Goal: Task Accomplishment & Management: Complete application form

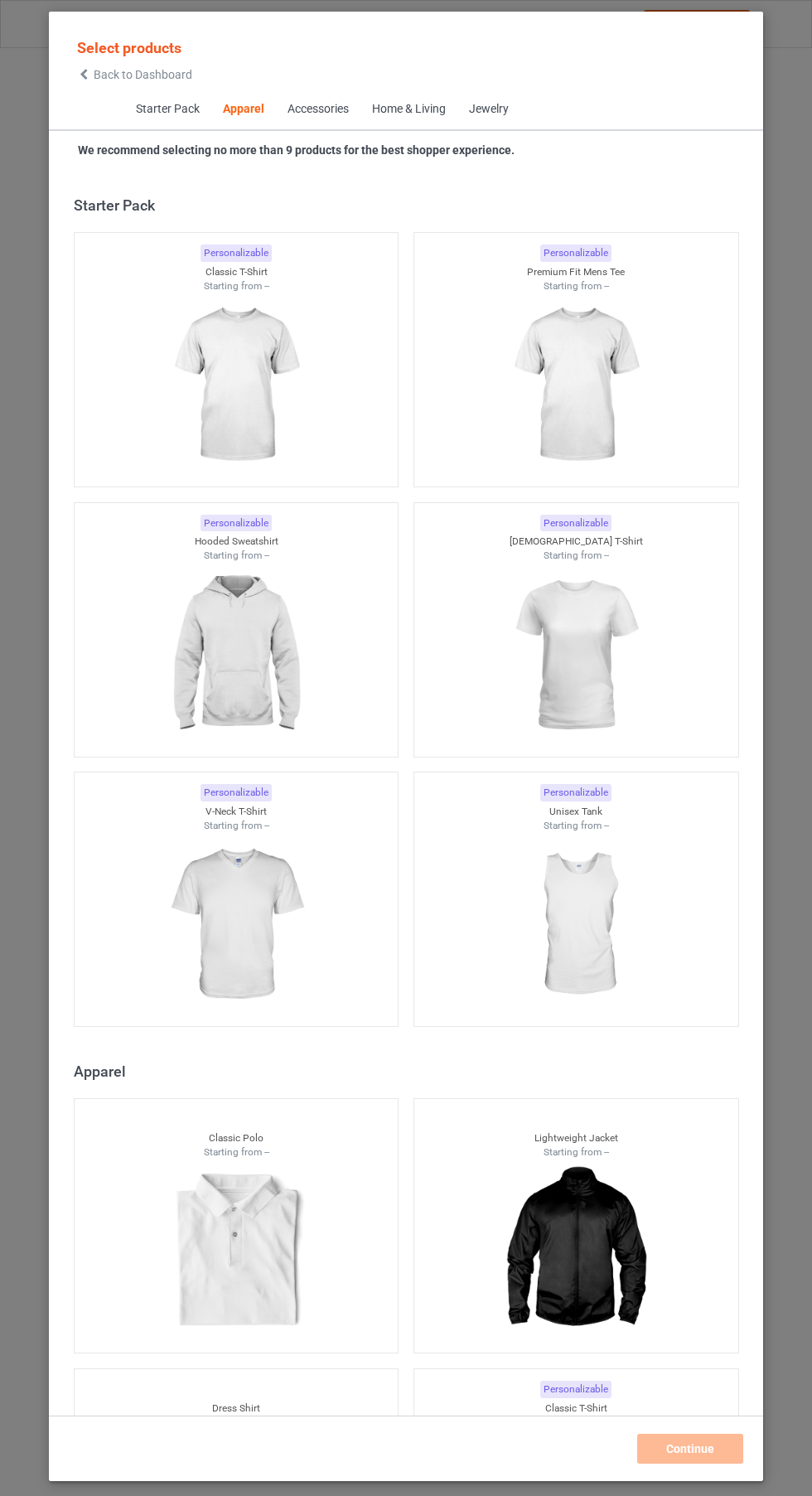
scroll to position [887, 0]
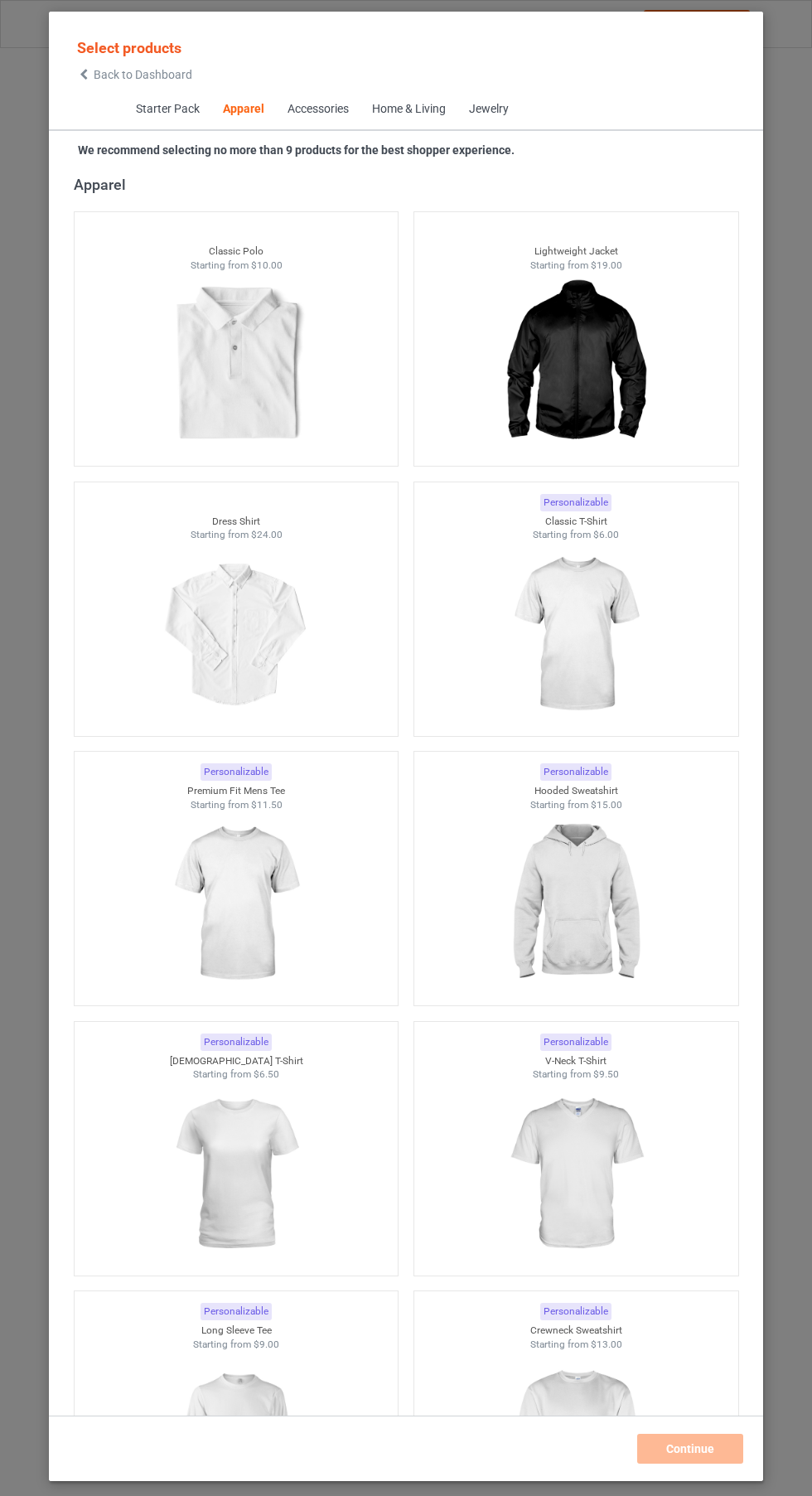
click at [594, 635] on img at bounding box center [575, 635] width 149 height 186
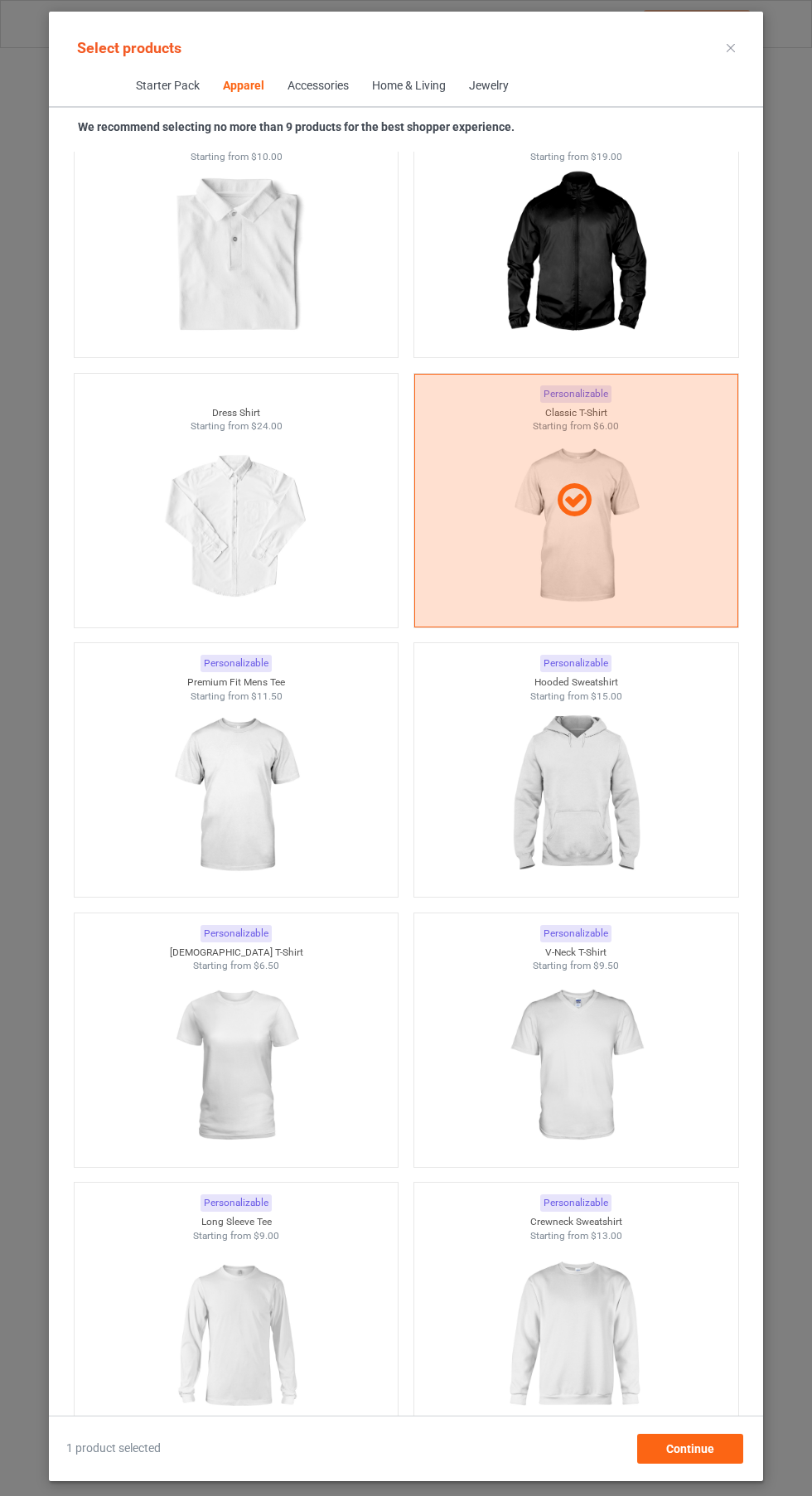
scroll to position [1036, 0]
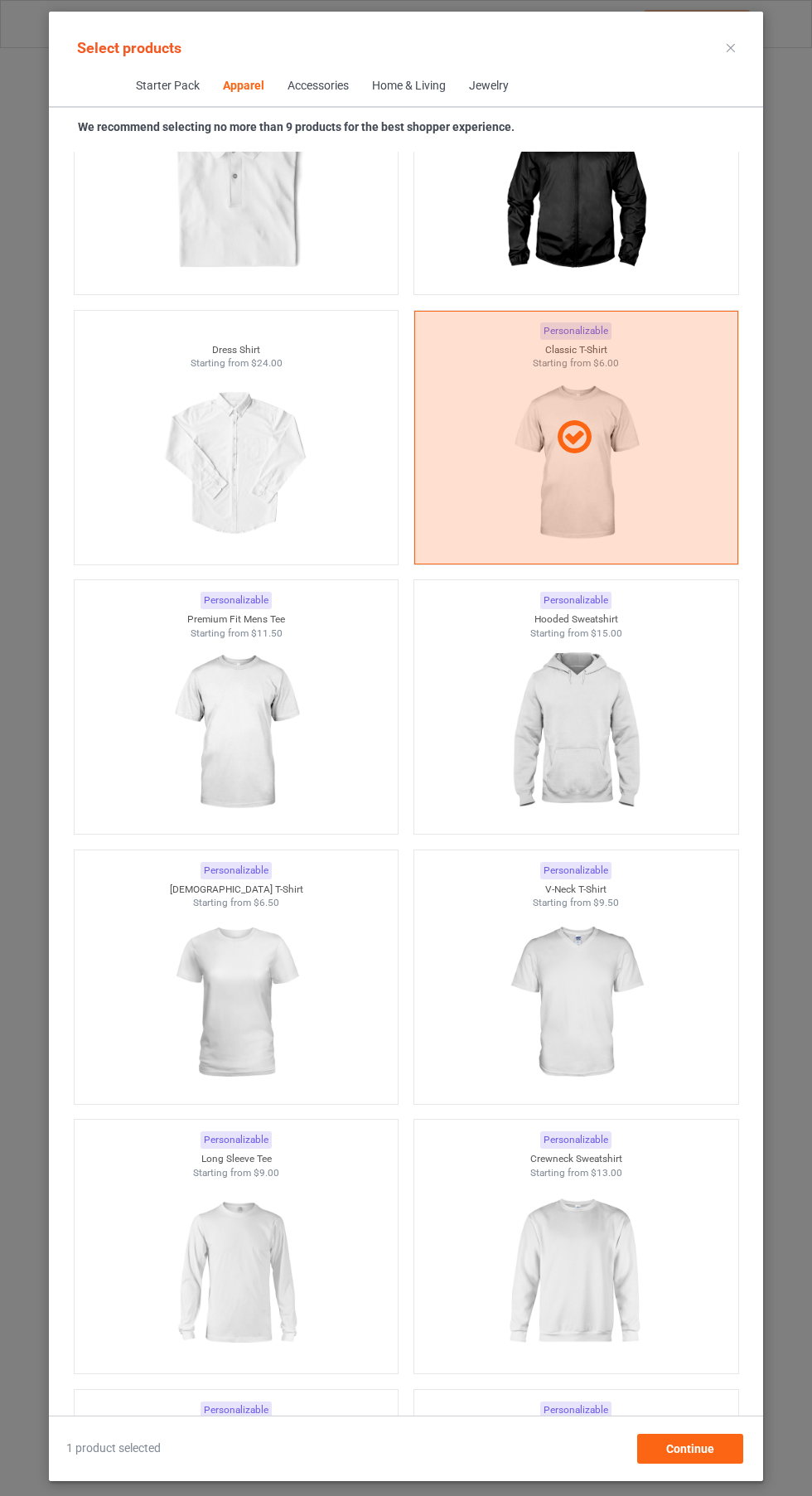
click at [230, 1035] on img at bounding box center [235, 1003] width 149 height 186
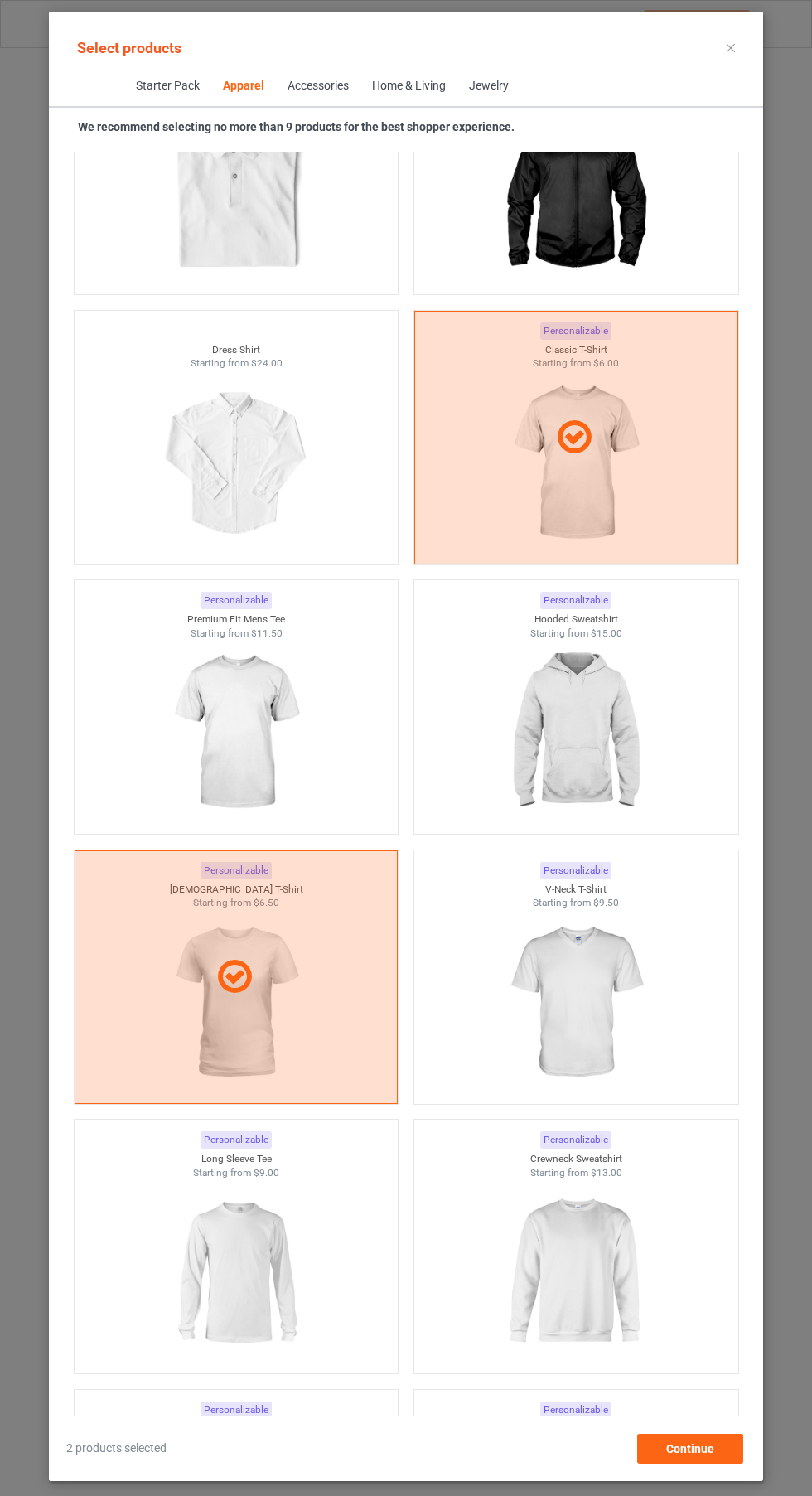
click at [617, 764] on img at bounding box center [575, 733] width 149 height 186
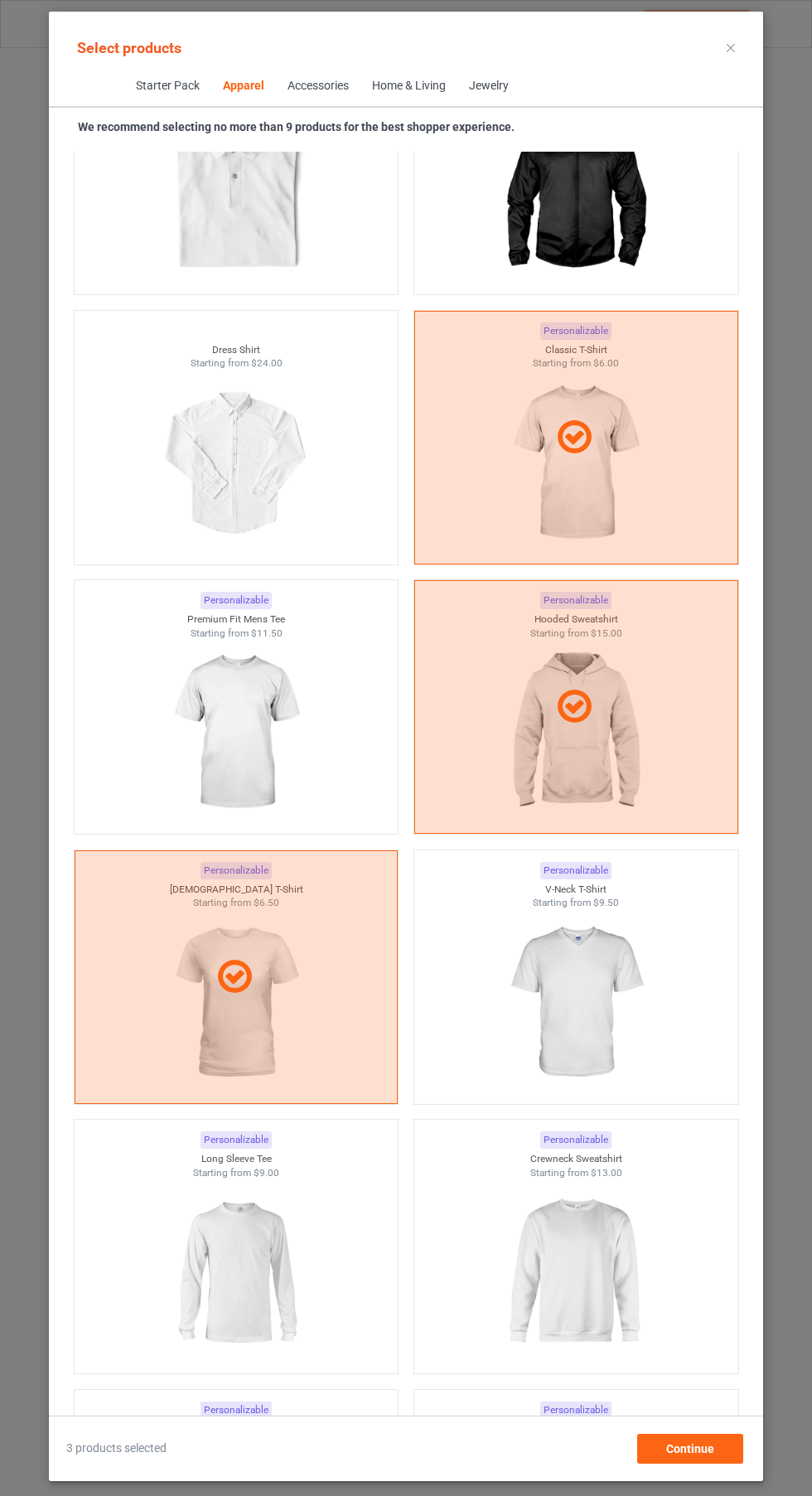
click at [611, 1315] on img at bounding box center [575, 1273] width 149 height 186
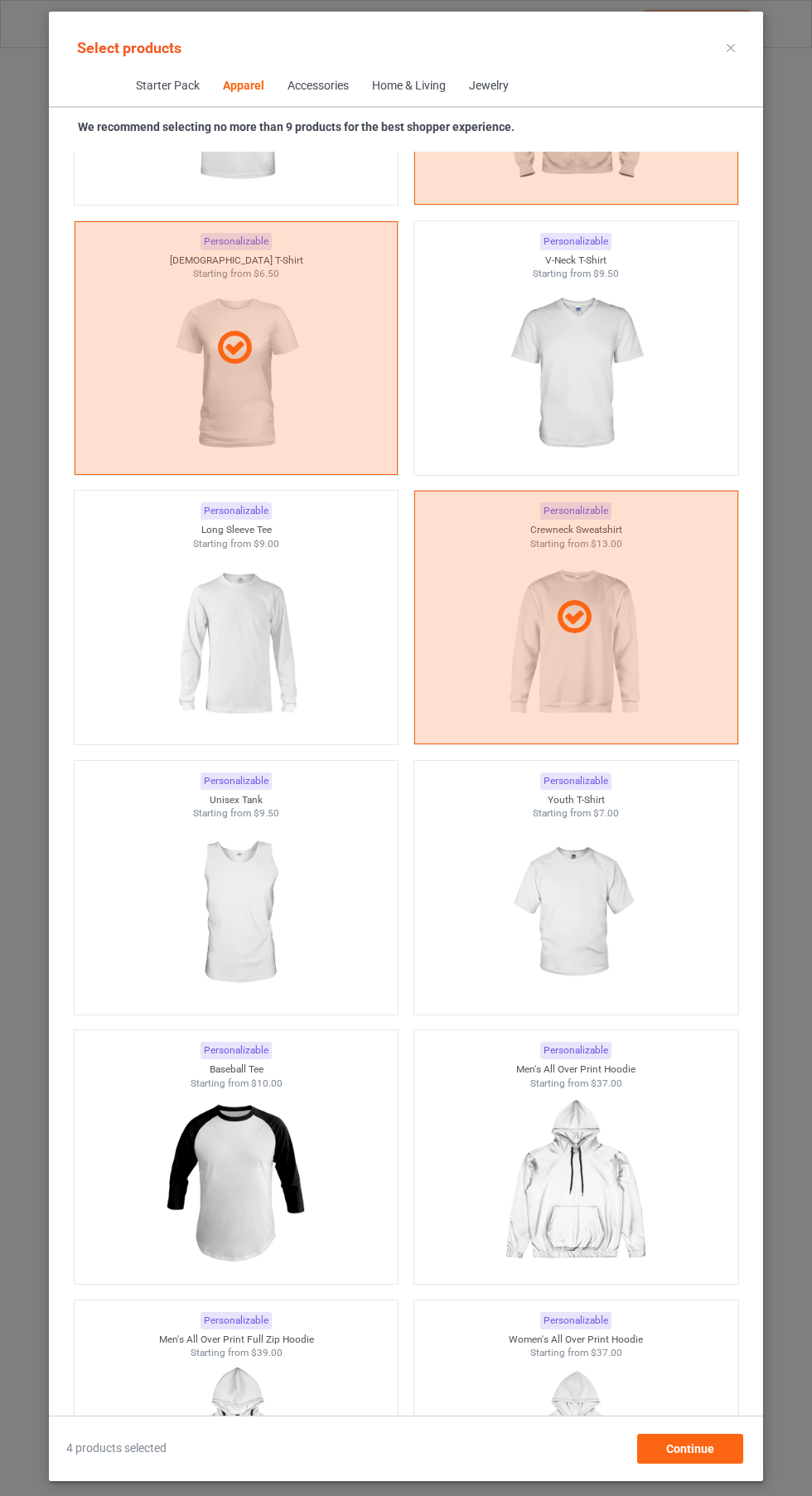
scroll to position [1666, 0]
click at [210, 700] on img at bounding box center [235, 643] width 149 height 186
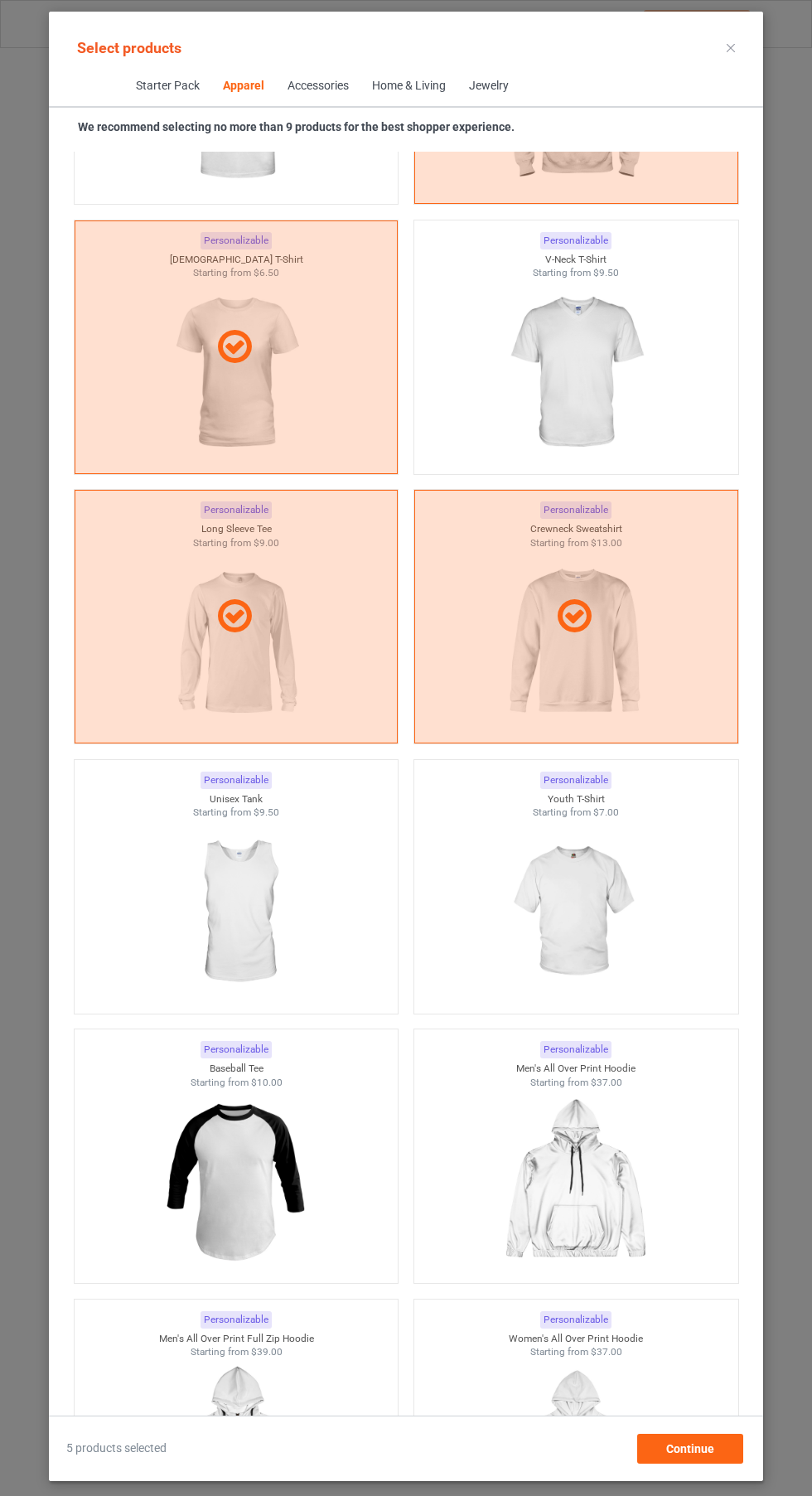
scroll to position [1848, 0]
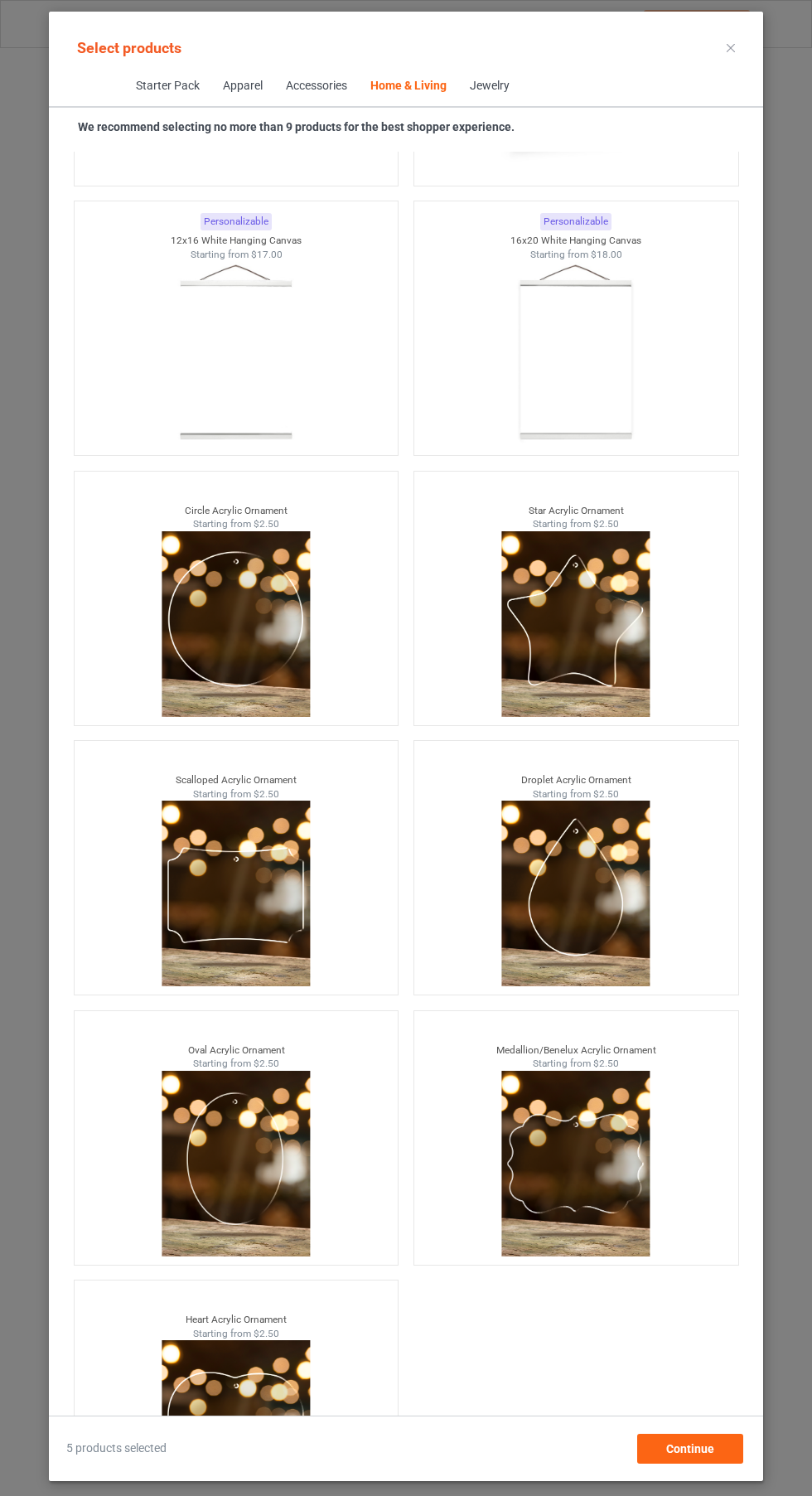
scroll to position [123, 0]
click at [730, 1456] on div "Continue" at bounding box center [690, 1449] width 106 height 30
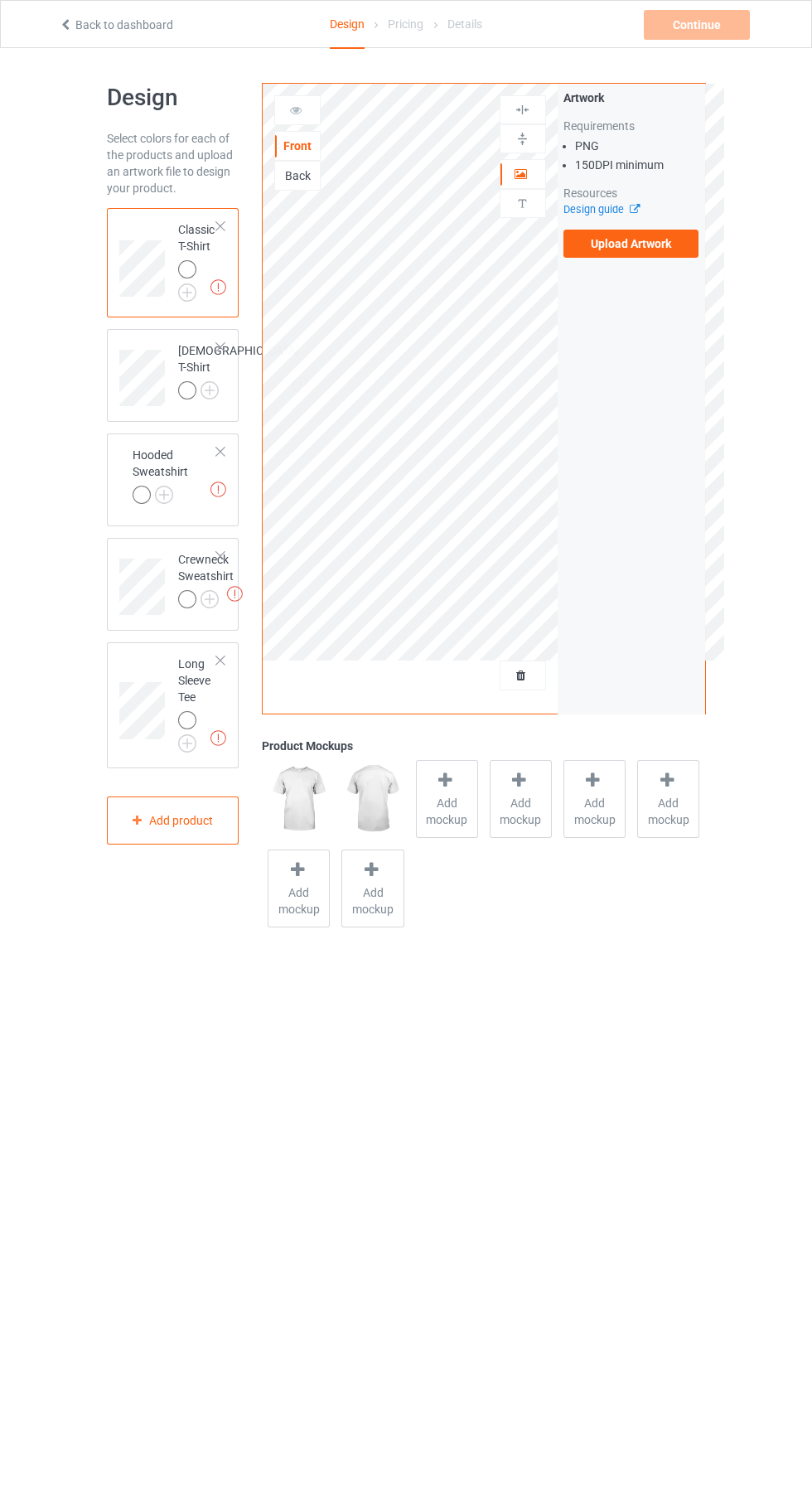
click at [0, 0] on img at bounding box center [0, 0] width 0 height 0
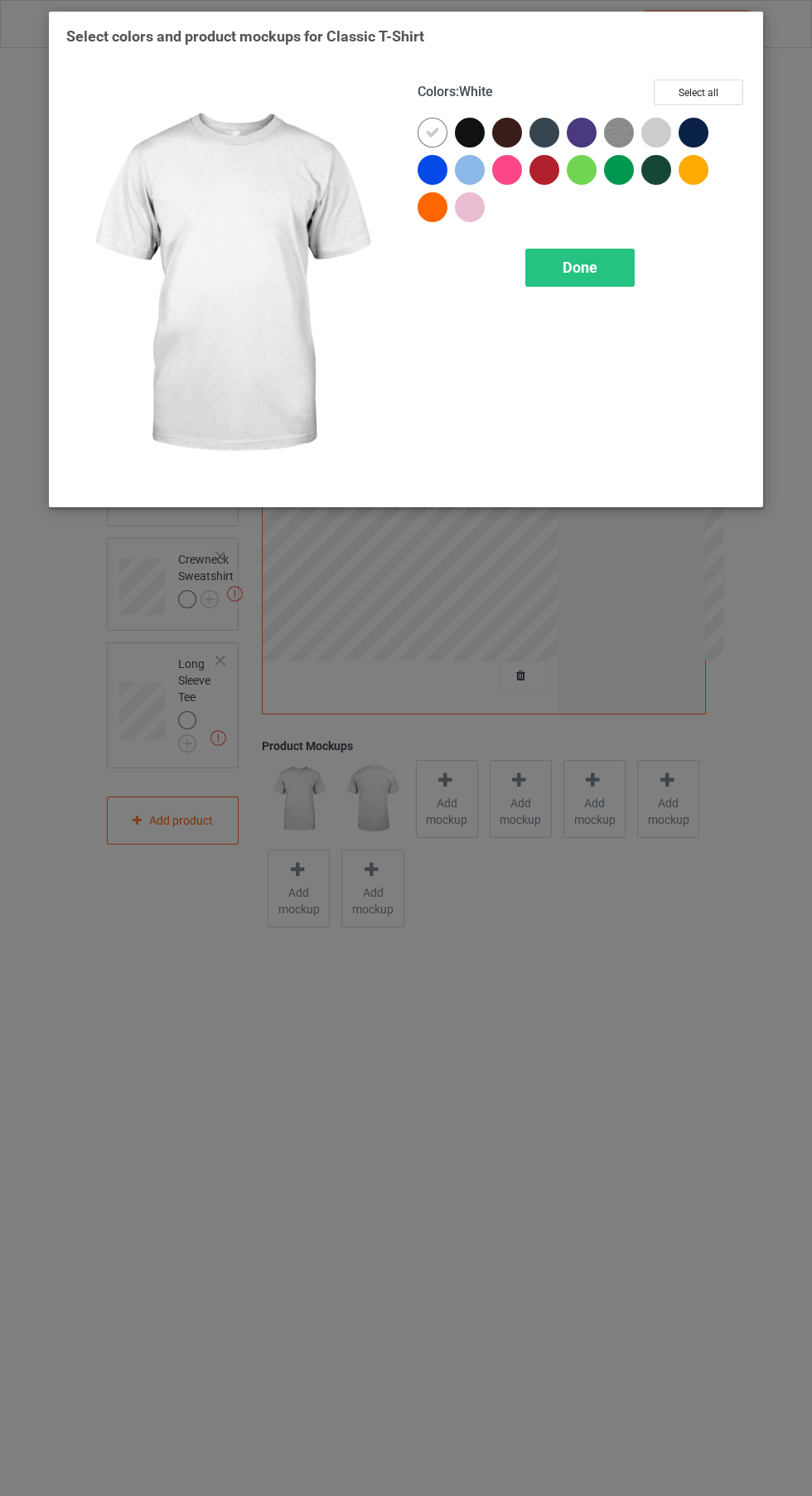
click at [484, 137] on div at bounding box center [473, 136] width 37 height 37
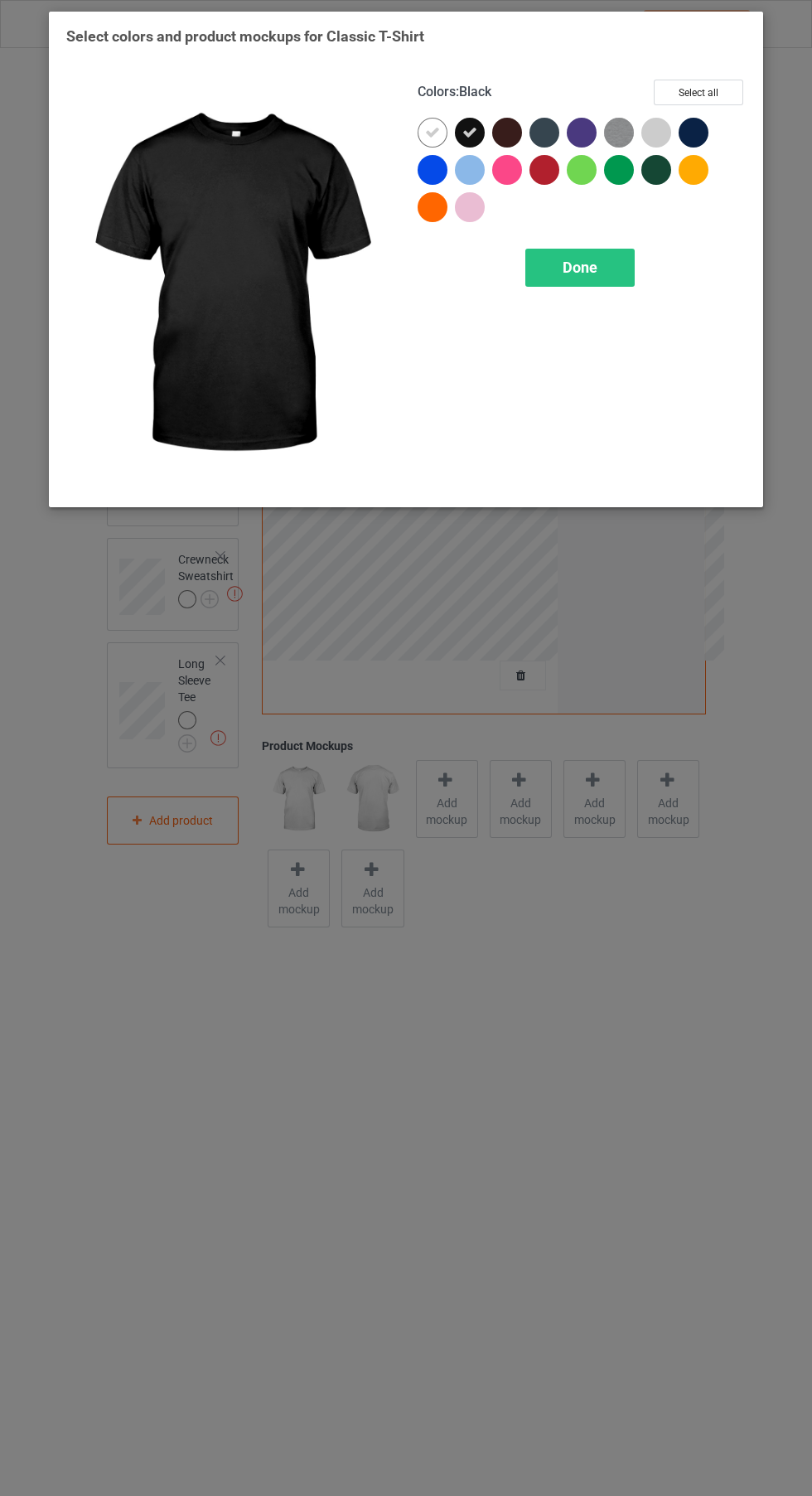
click at [433, 132] on icon at bounding box center [433, 132] width 15 height 15
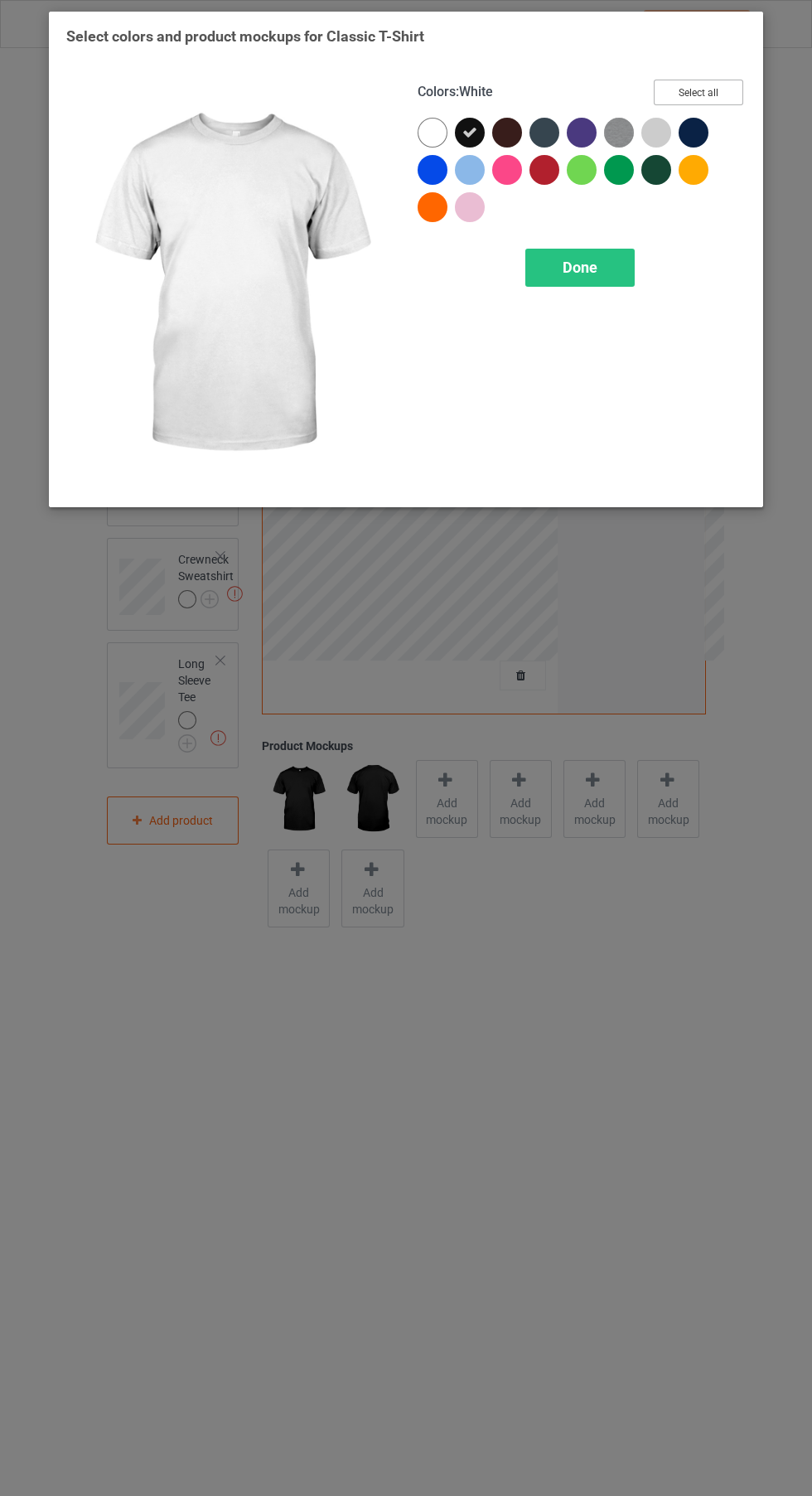
click at [724, 88] on button "Select all" at bounding box center [698, 92] width 89 height 26
click at [427, 125] on icon at bounding box center [433, 132] width 15 height 15
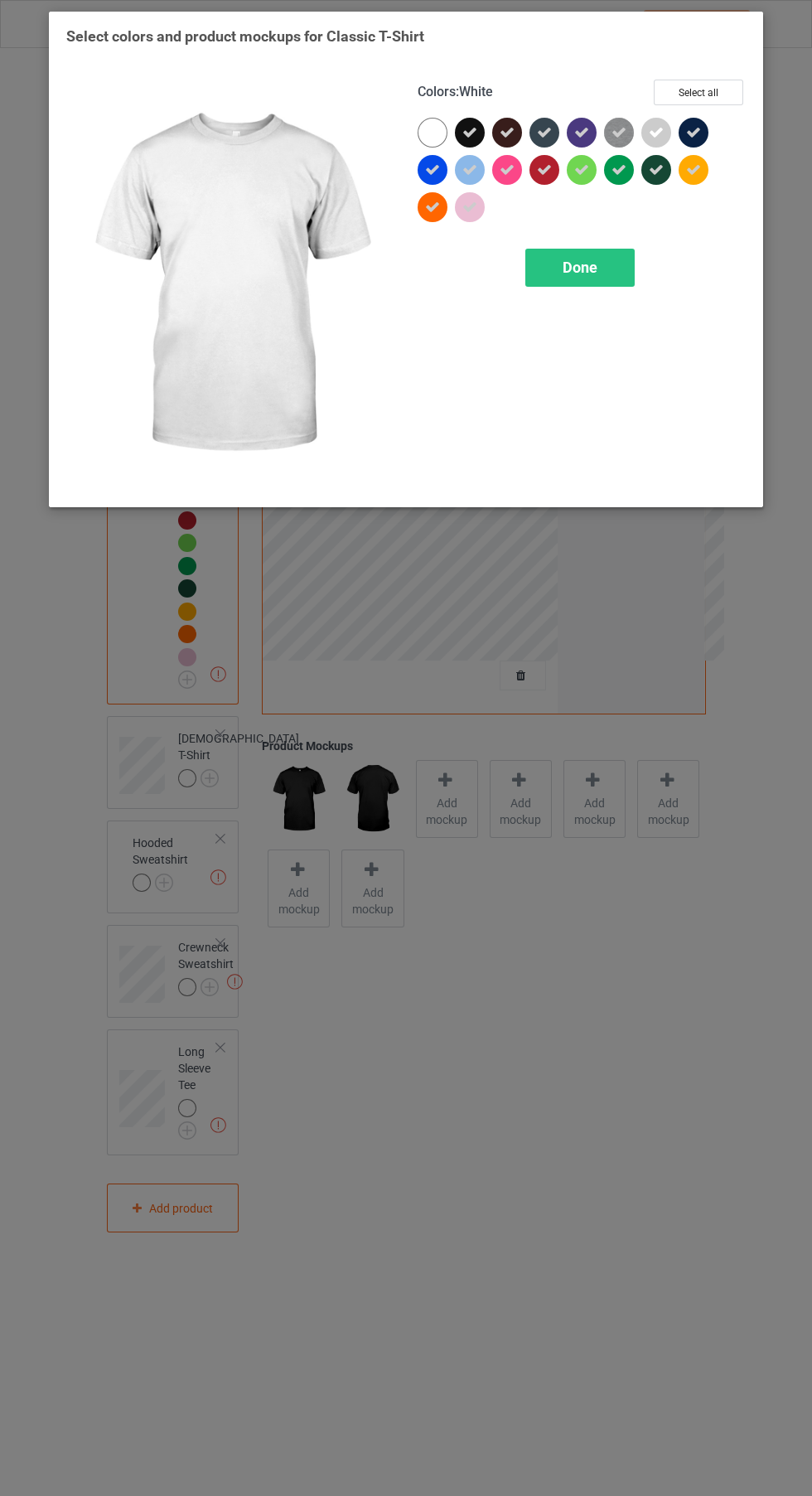
click at [661, 129] on icon at bounding box center [656, 132] width 15 height 15
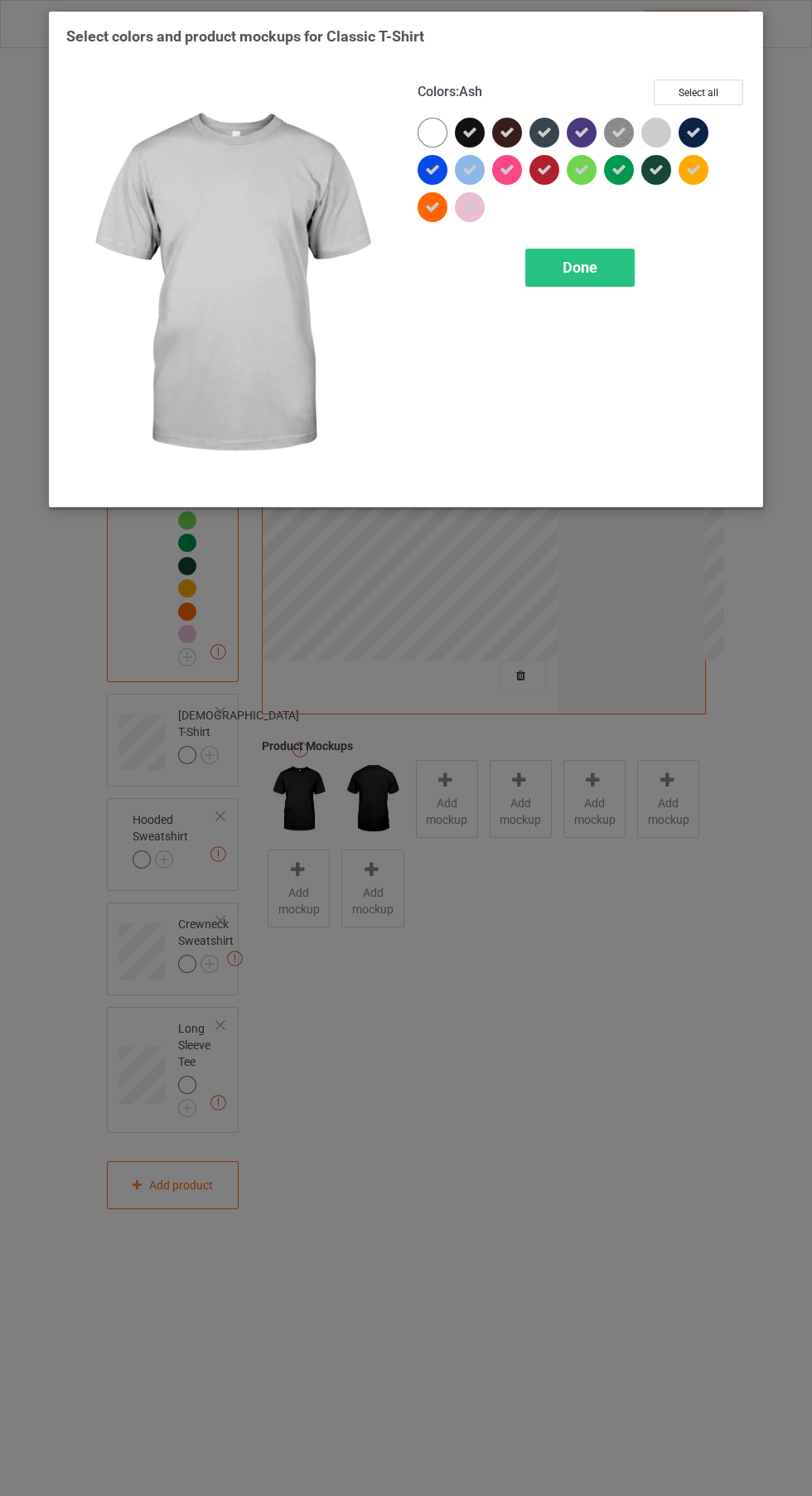
click at [544, 170] on icon at bounding box center [544, 170] width 15 height 15
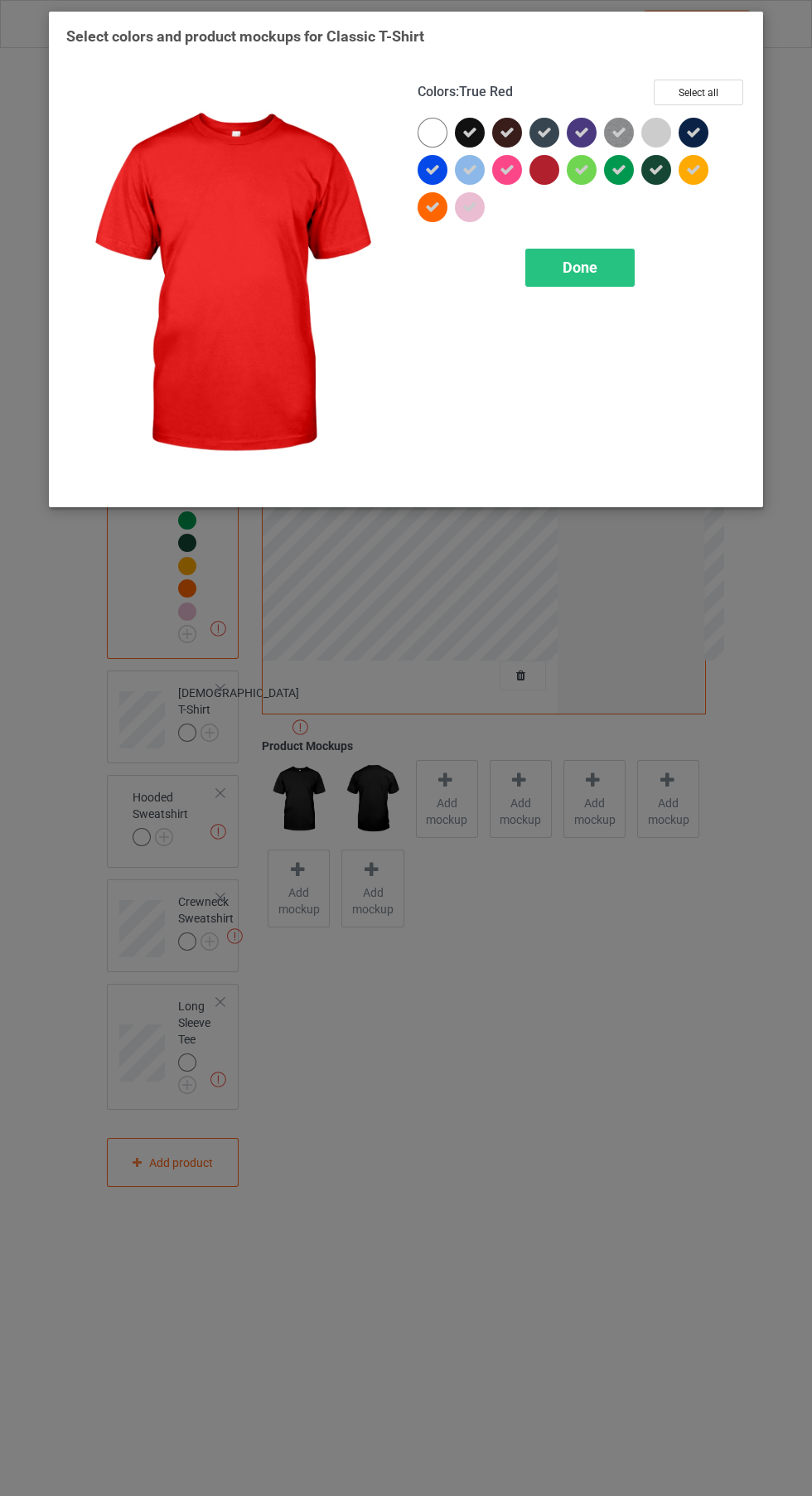
click at [590, 264] on span "Done" at bounding box center [580, 267] width 35 height 17
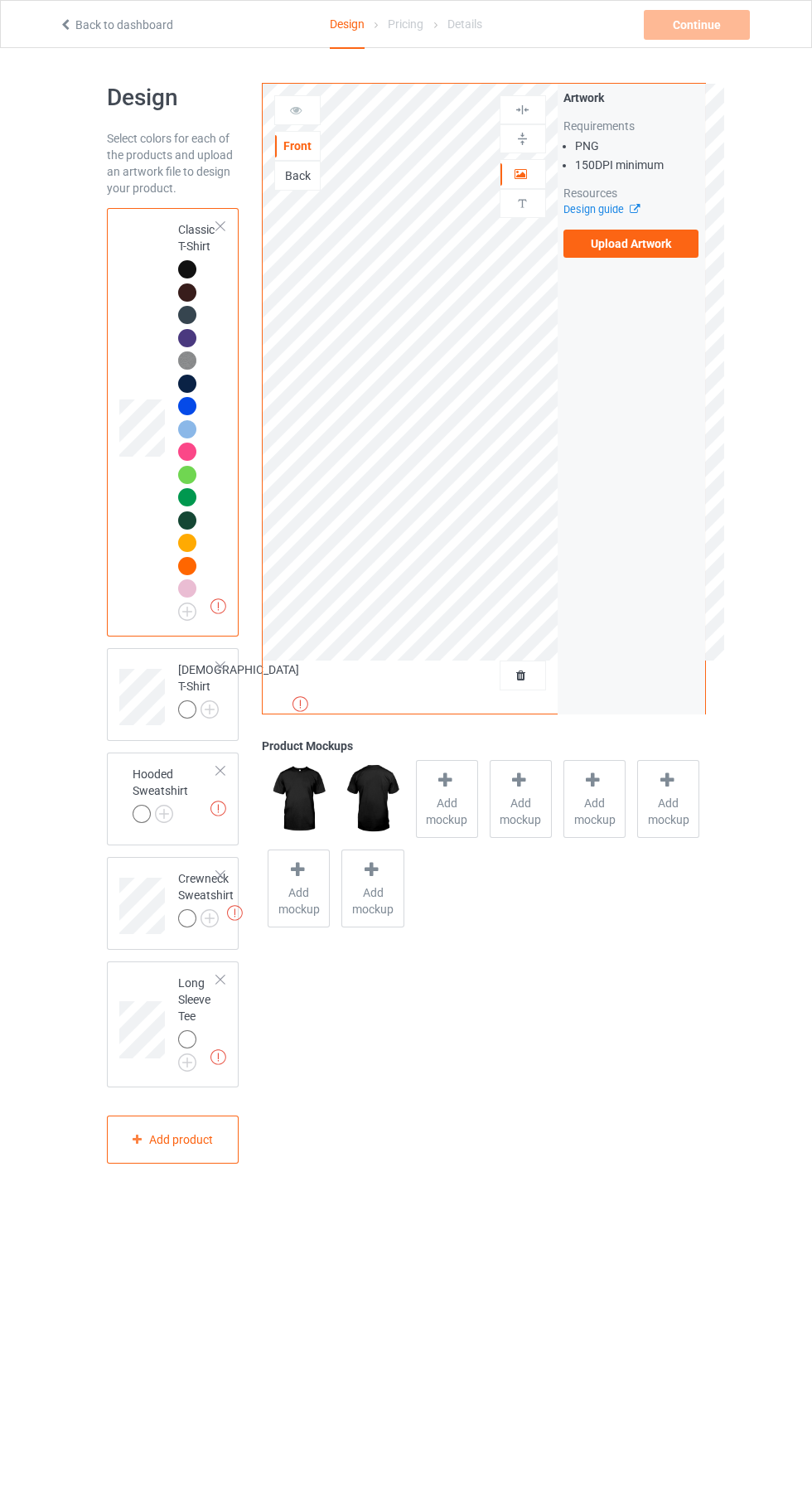
click at [679, 247] on label "Upload Artwork" at bounding box center [631, 243] width 136 height 28
click at [0, 0] on input "Upload Artwork" at bounding box center [0, 0] width 0 height 0
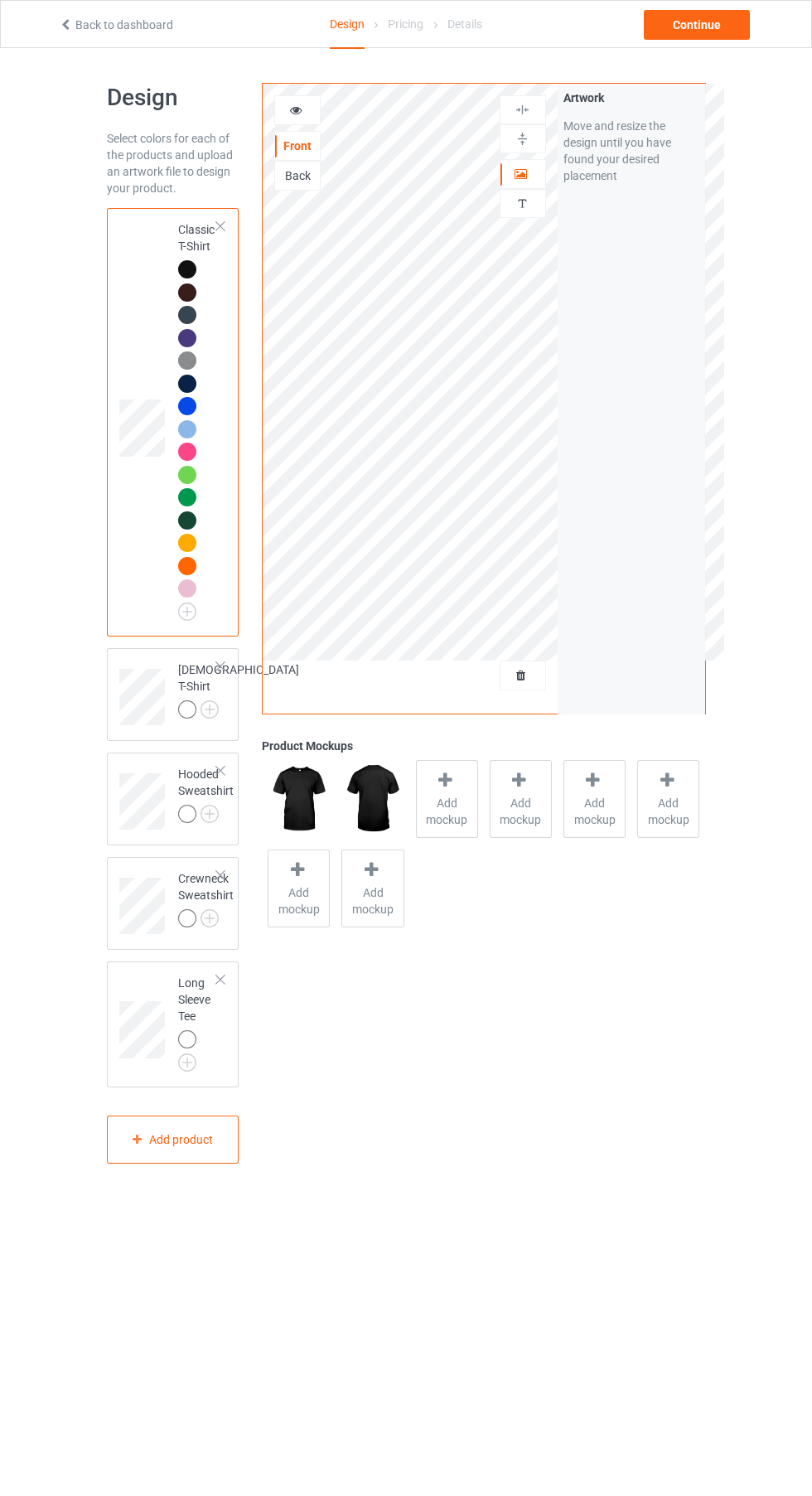
click at [297, 110] on icon at bounding box center [295, 108] width 14 height 12
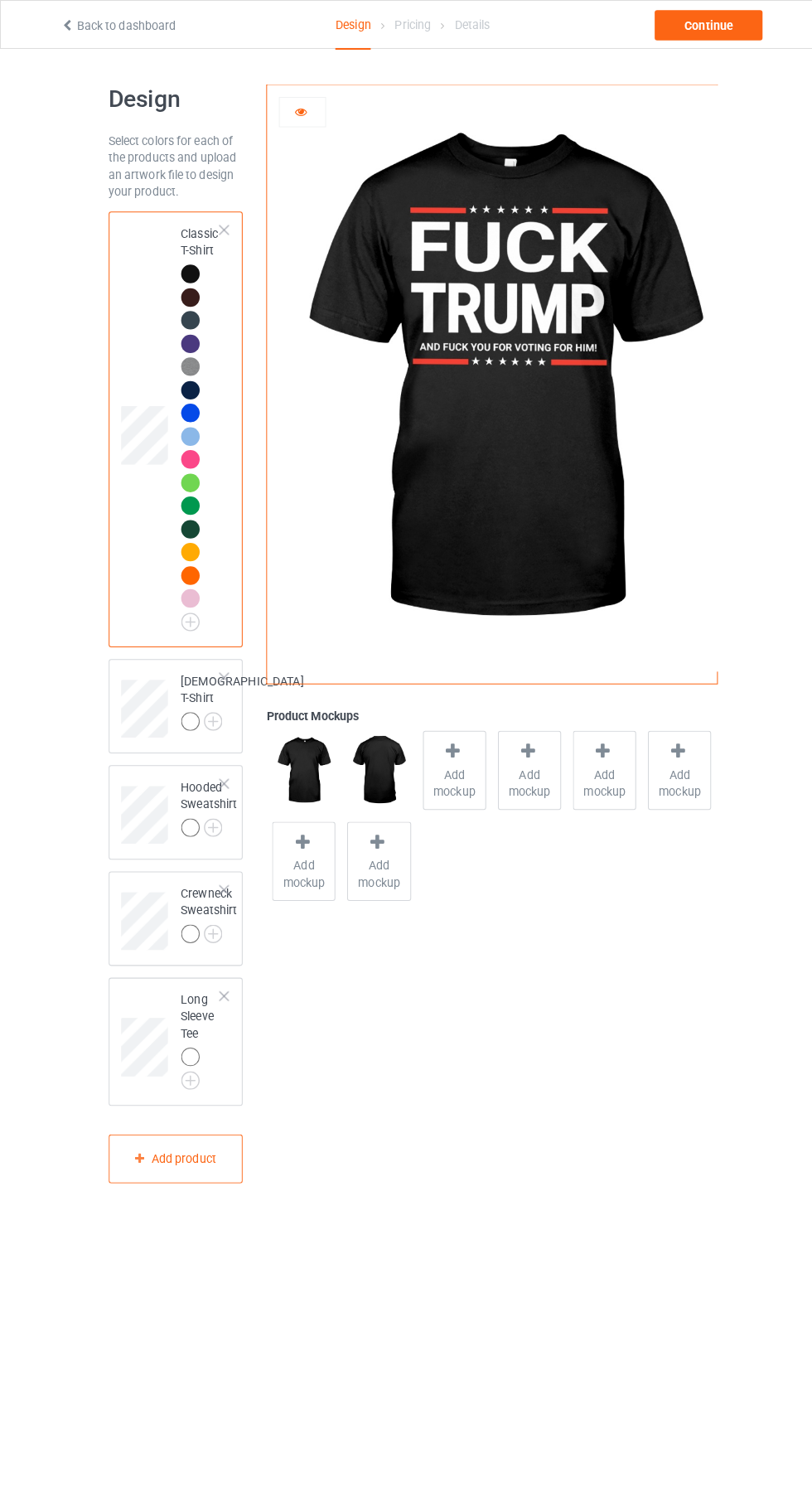
click at [0, 0] on img at bounding box center [0, 0] width 0 height 0
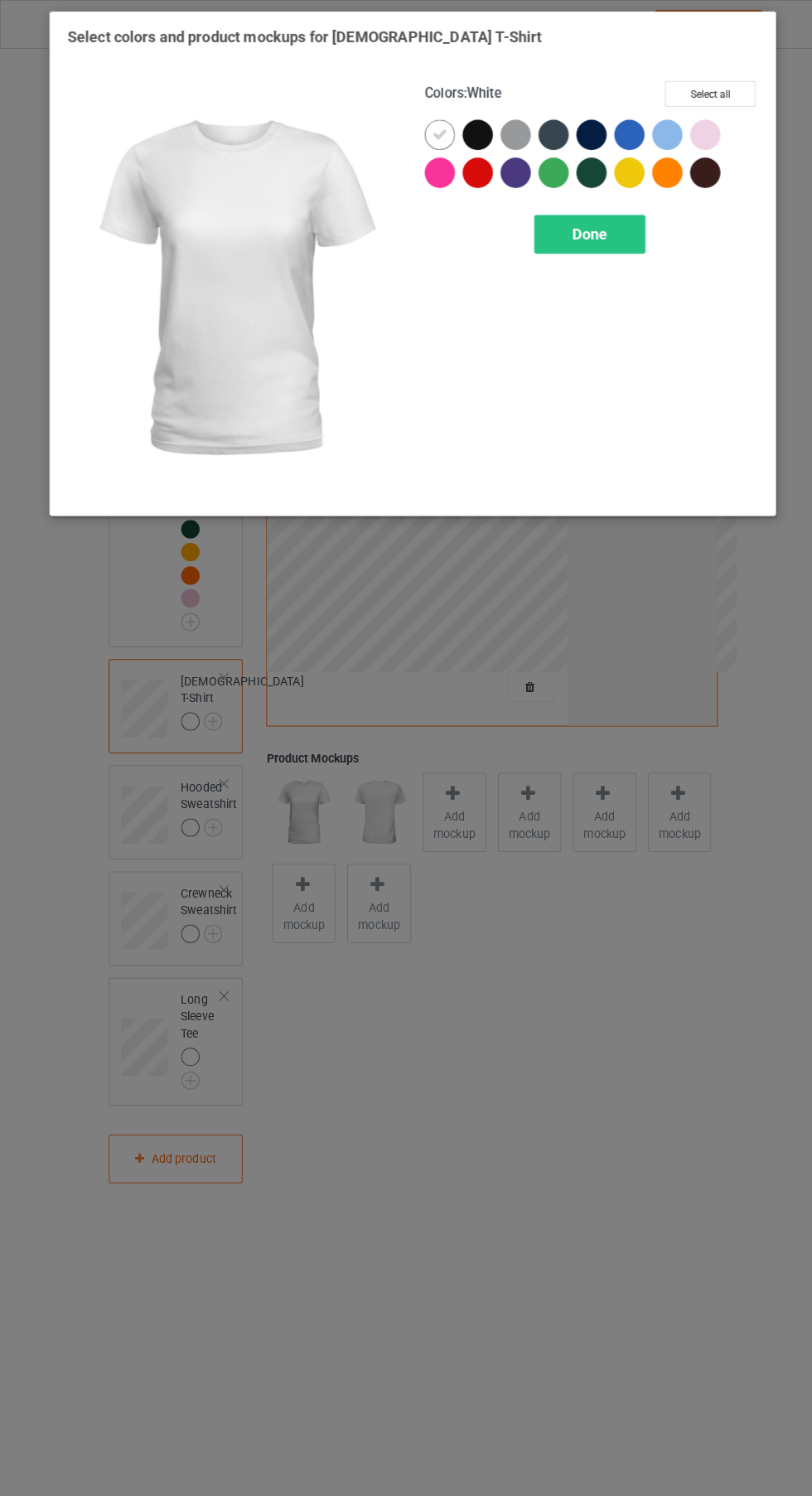
click at [466, 119] on div at bounding box center [469, 132] width 30 height 30
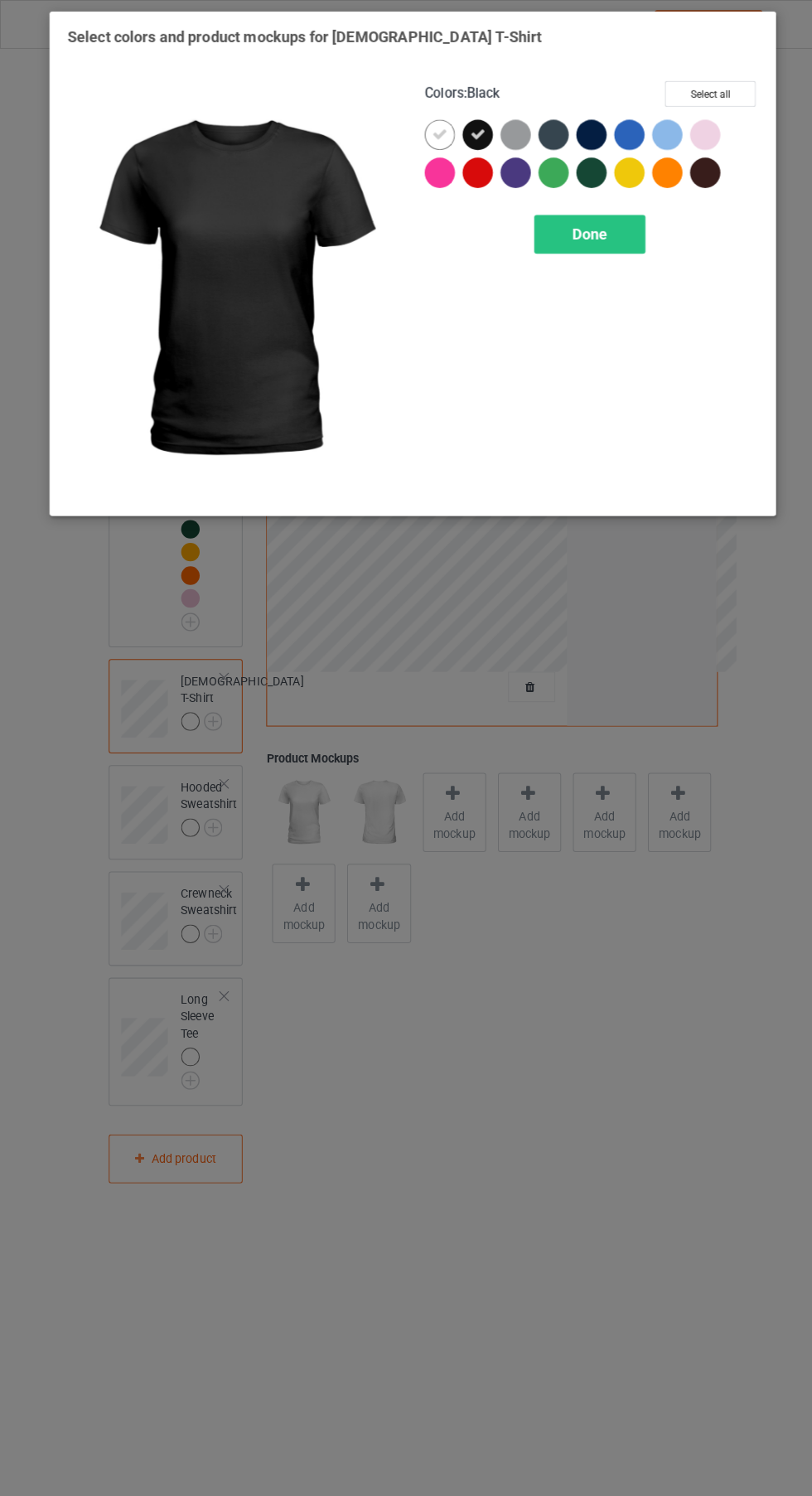
click at [433, 132] on icon at bounding box center [433, 132] width 15 height 15
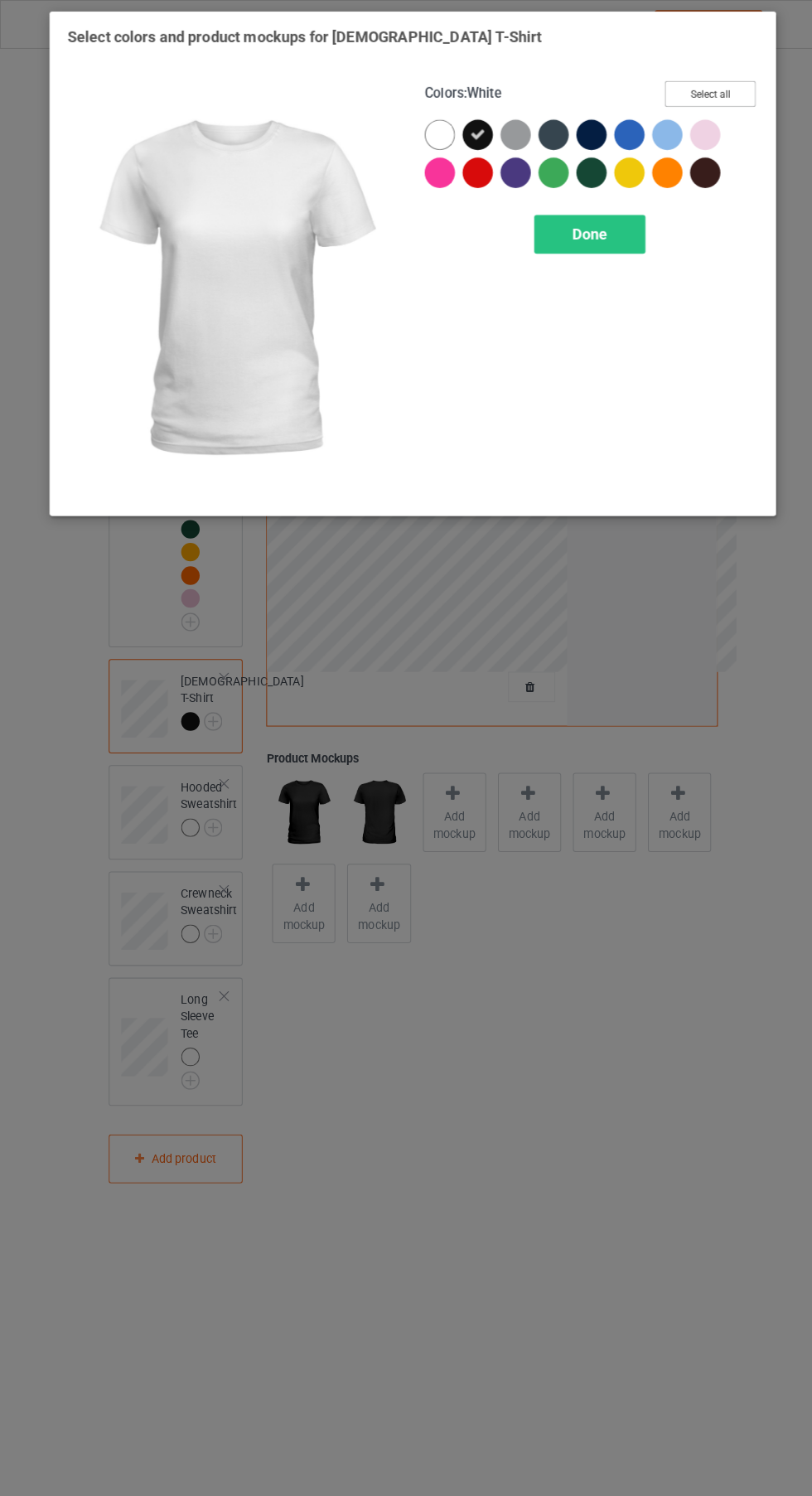
click at [725, 88] on button "Select all" at bounding box center [698, 92] width 89 height 26
click at [433, 132] on icon at bounding box center [433, 132] width 15 height 15
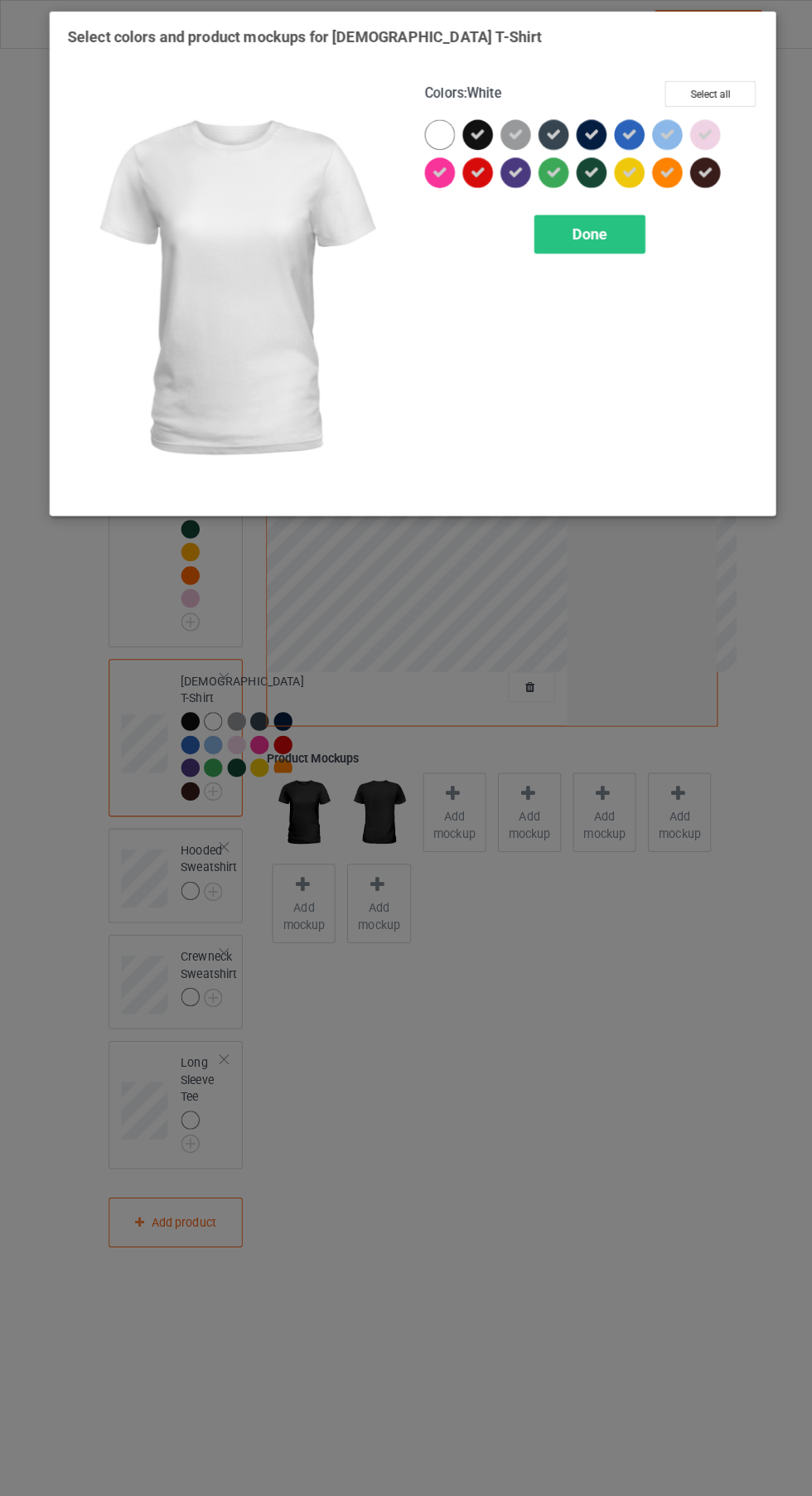
click at [612, 246] on div "Done" at bounding box center [581, 231] width 109 height 38
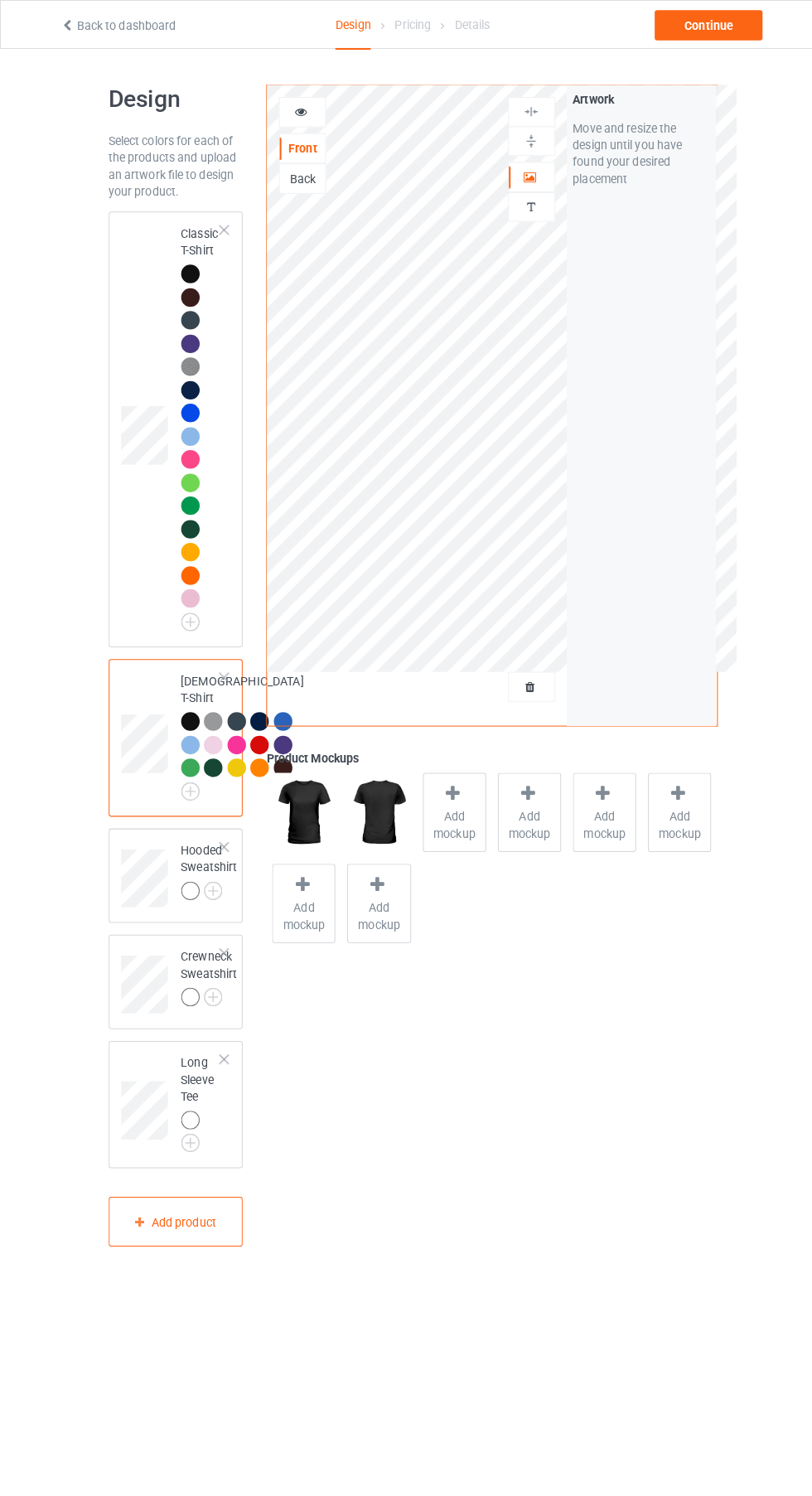
click at [0, 0] on img at bounding box center [0, 0] width 0 height 0
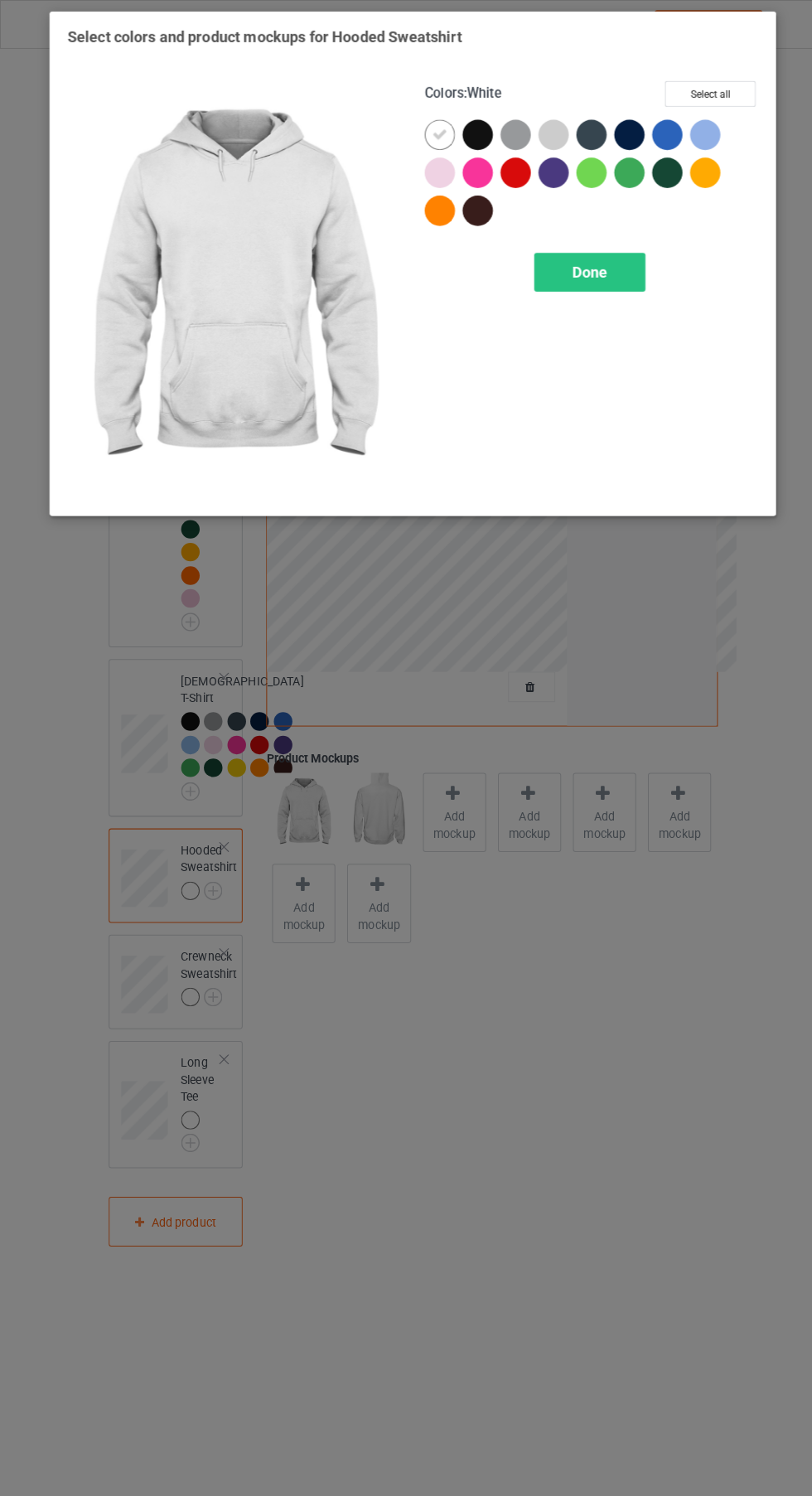
click at [474, 129] on div at bounding box center [469, 132] width 30 height 30
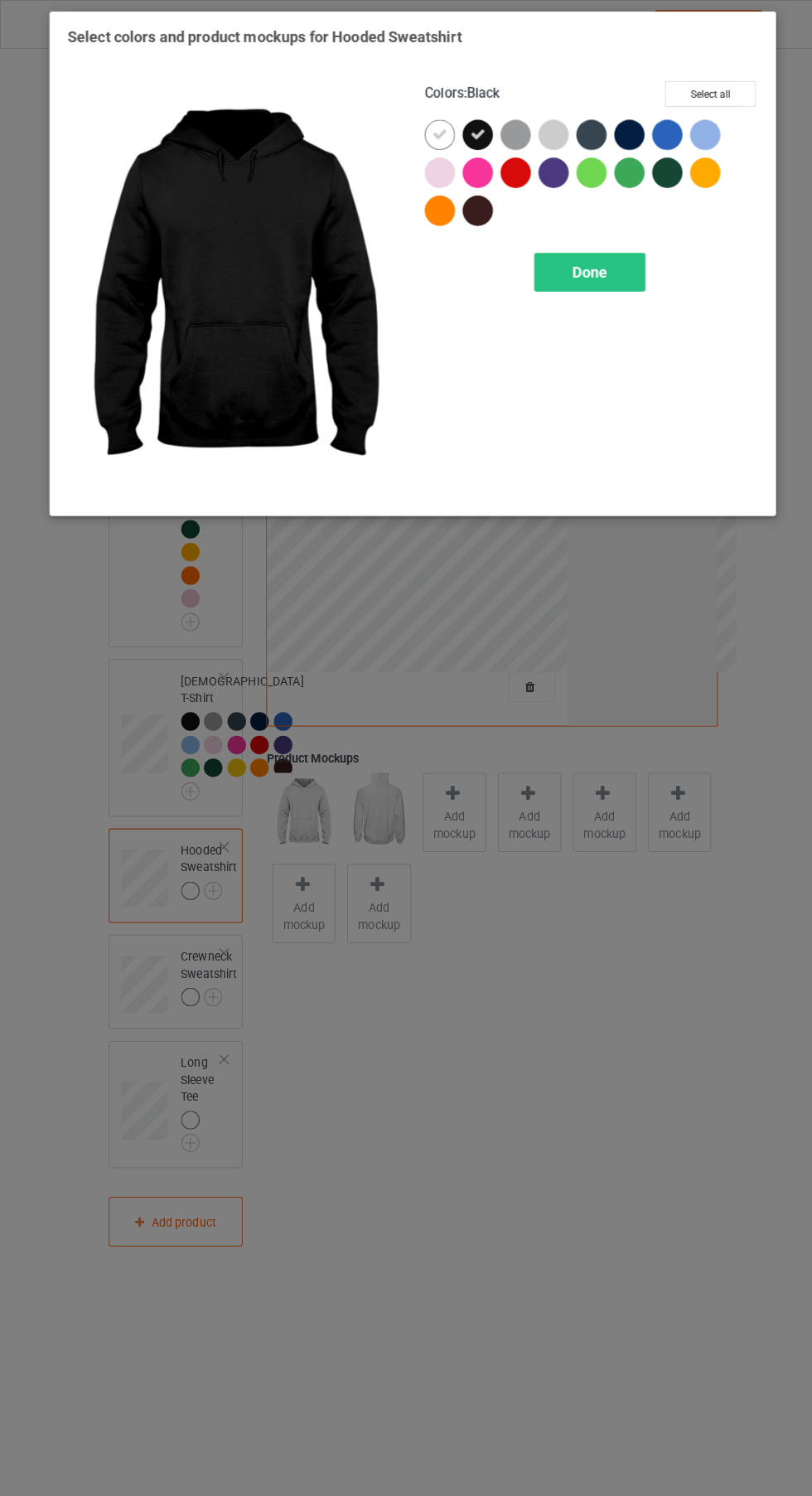
click at [433, 132] on icon at bounding box center [433, 132] width 15 height 15
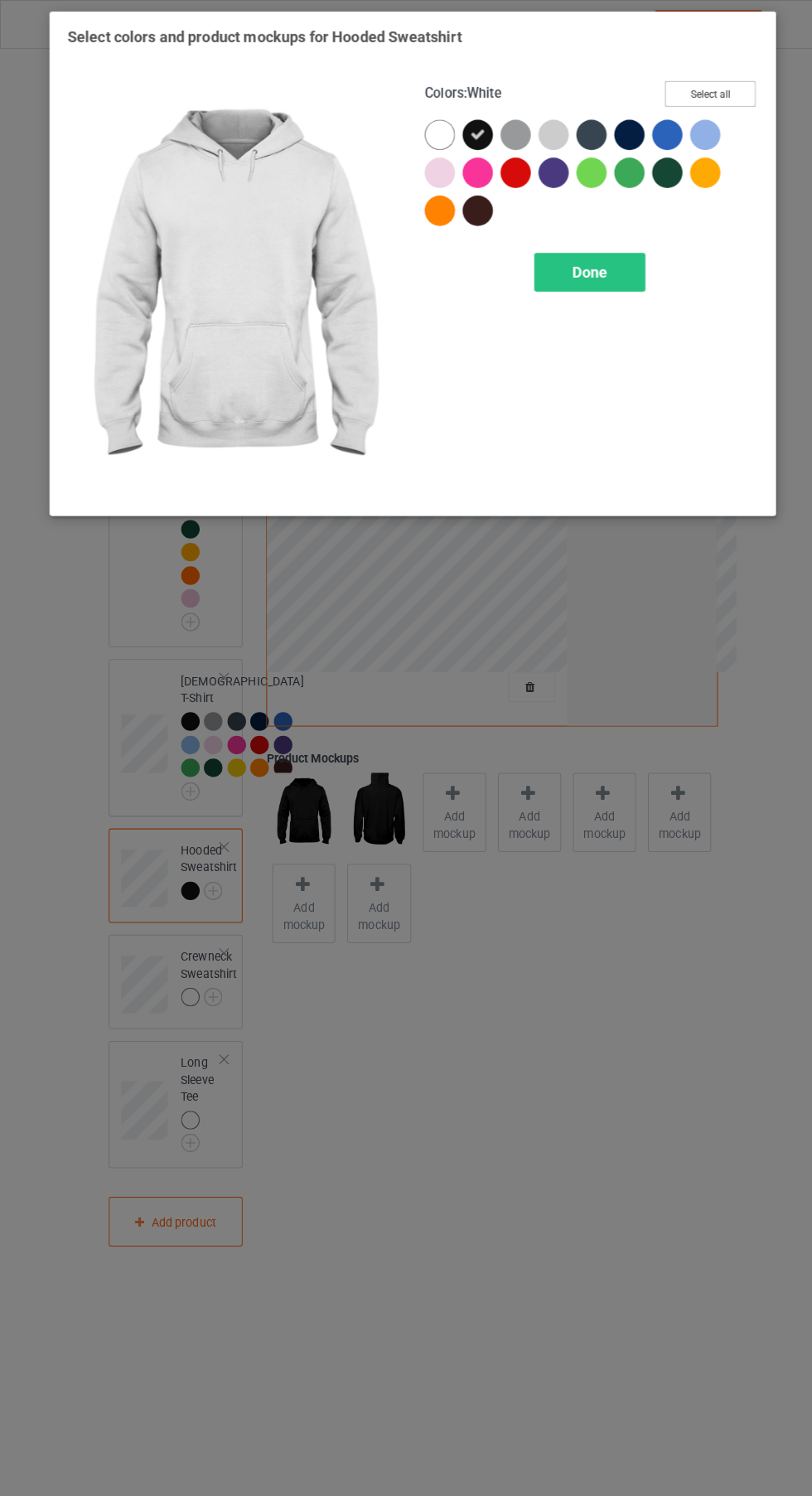
click at [697, 91] on button "Select all" at bounding box center [698, 92] width 89 height 26
click at [435, 125] on icon at bounding box center [433, 132] width 15 height 15
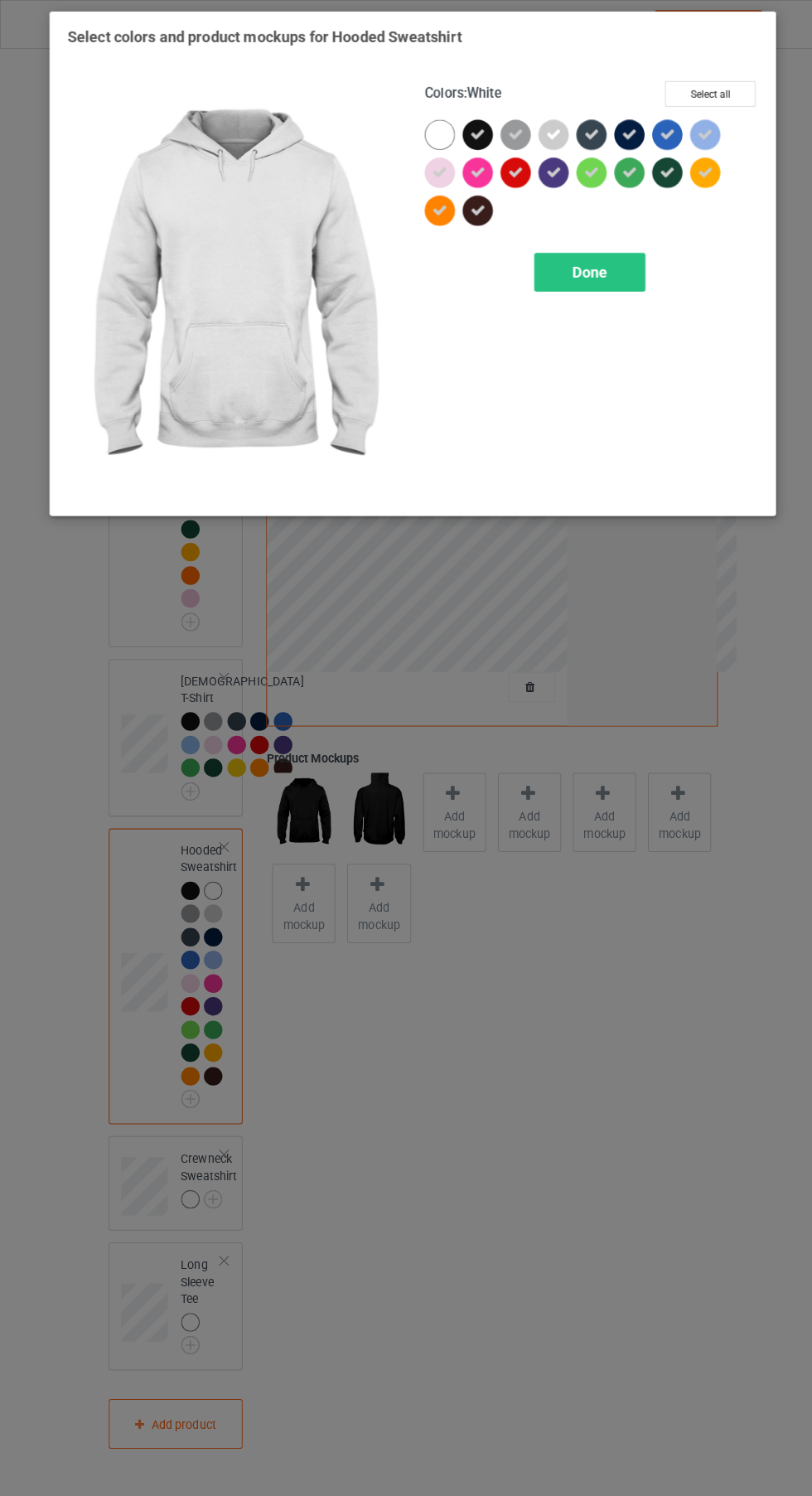
click at [550, 129] on icon at bounding box center [544, 132] width 15 height 15
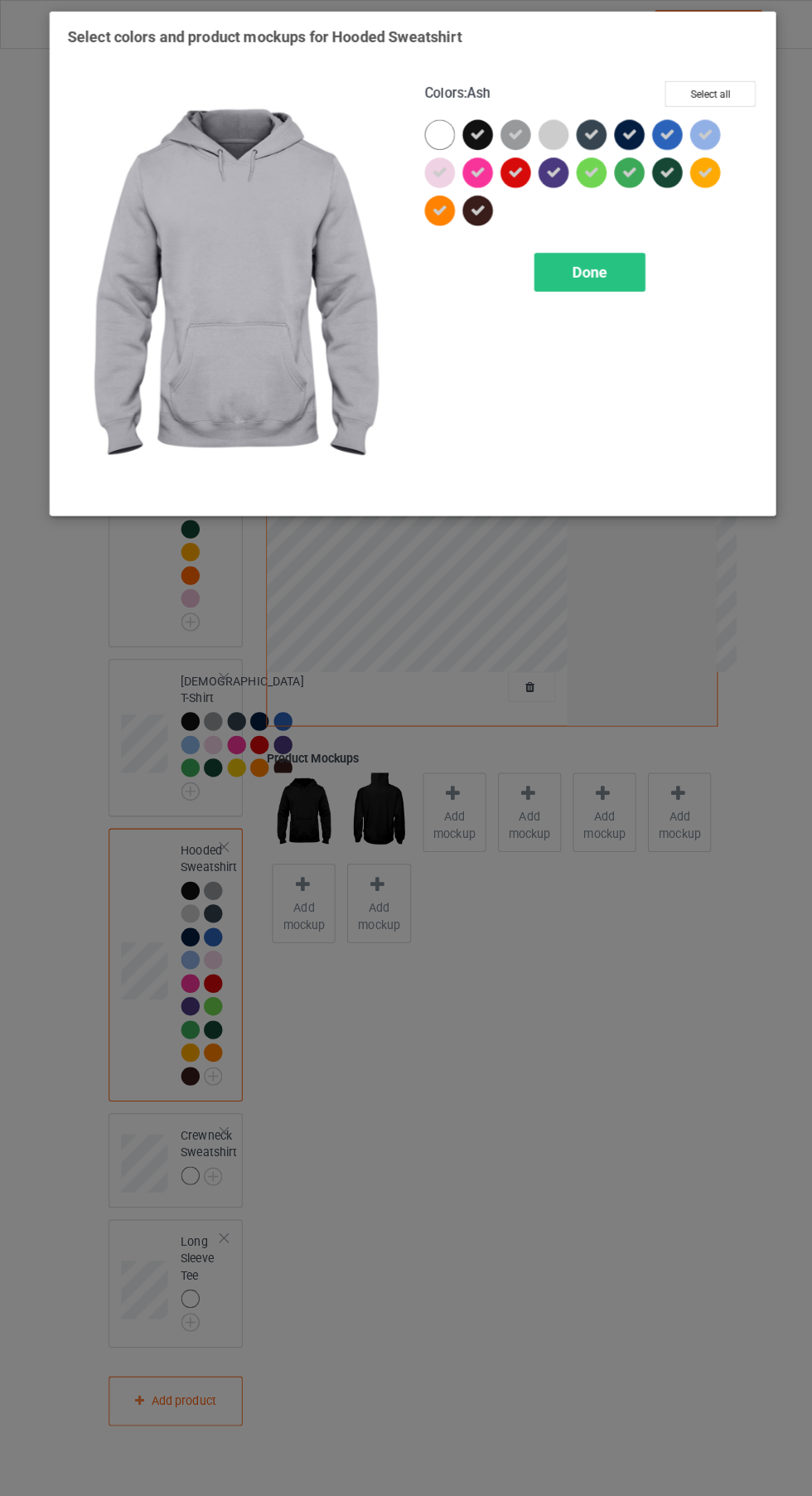
click at [592, 273] on span "Done" at bounding box center [580, 267] width 35 height 17
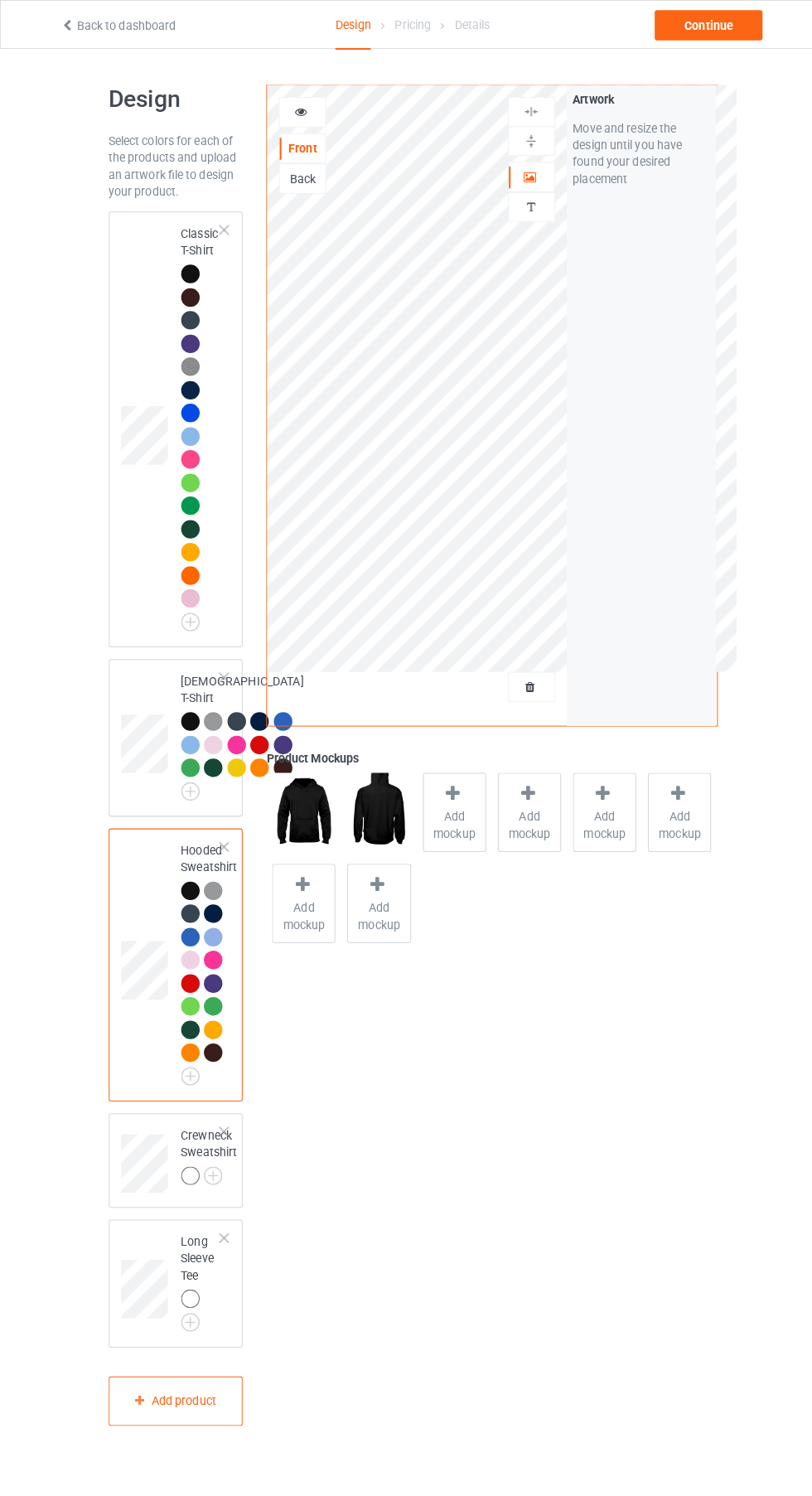
scroll to position [89, 0]
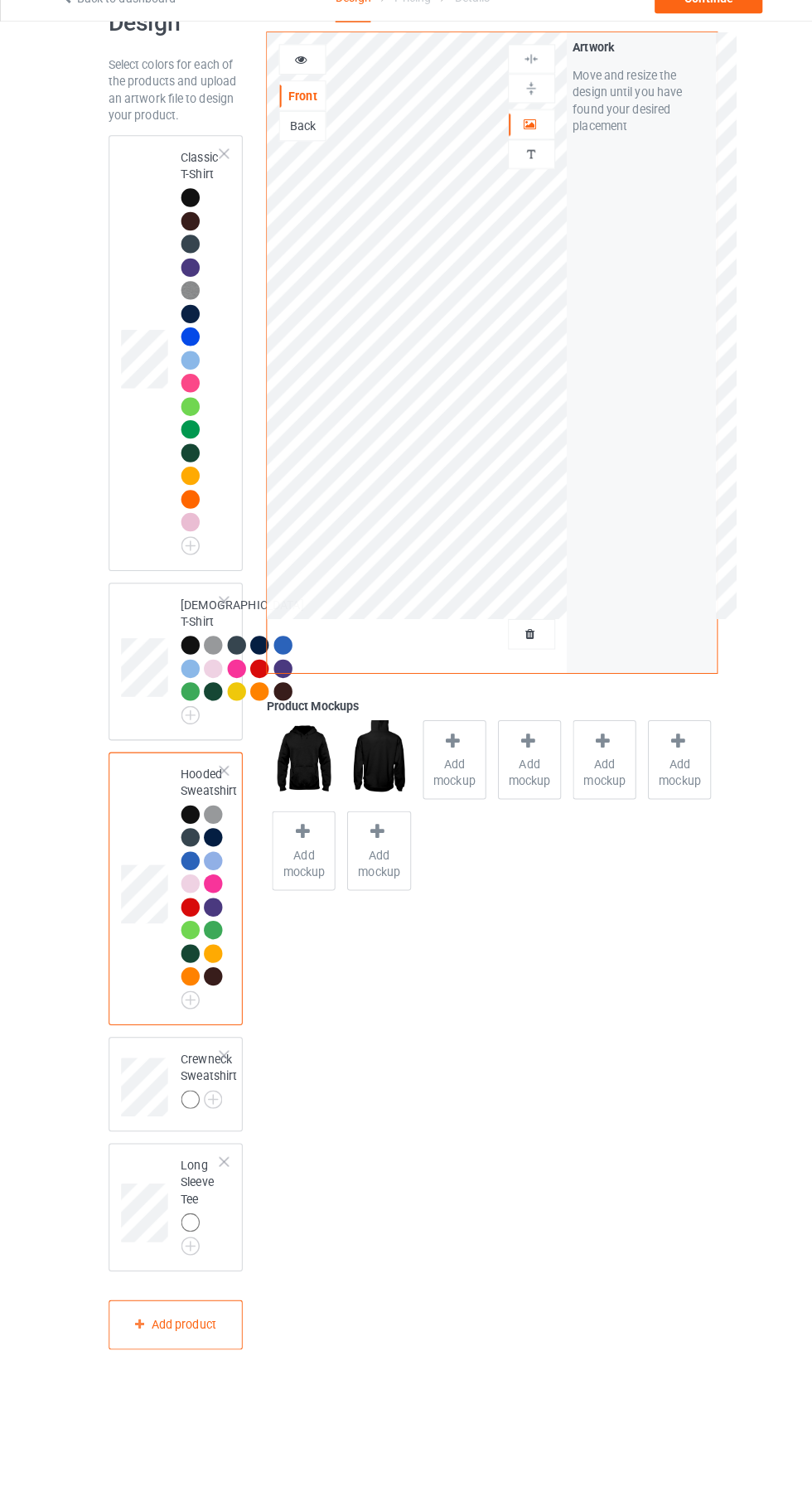
click at [0, 0] on img at bounding box center [0, 0] width 0 height 0
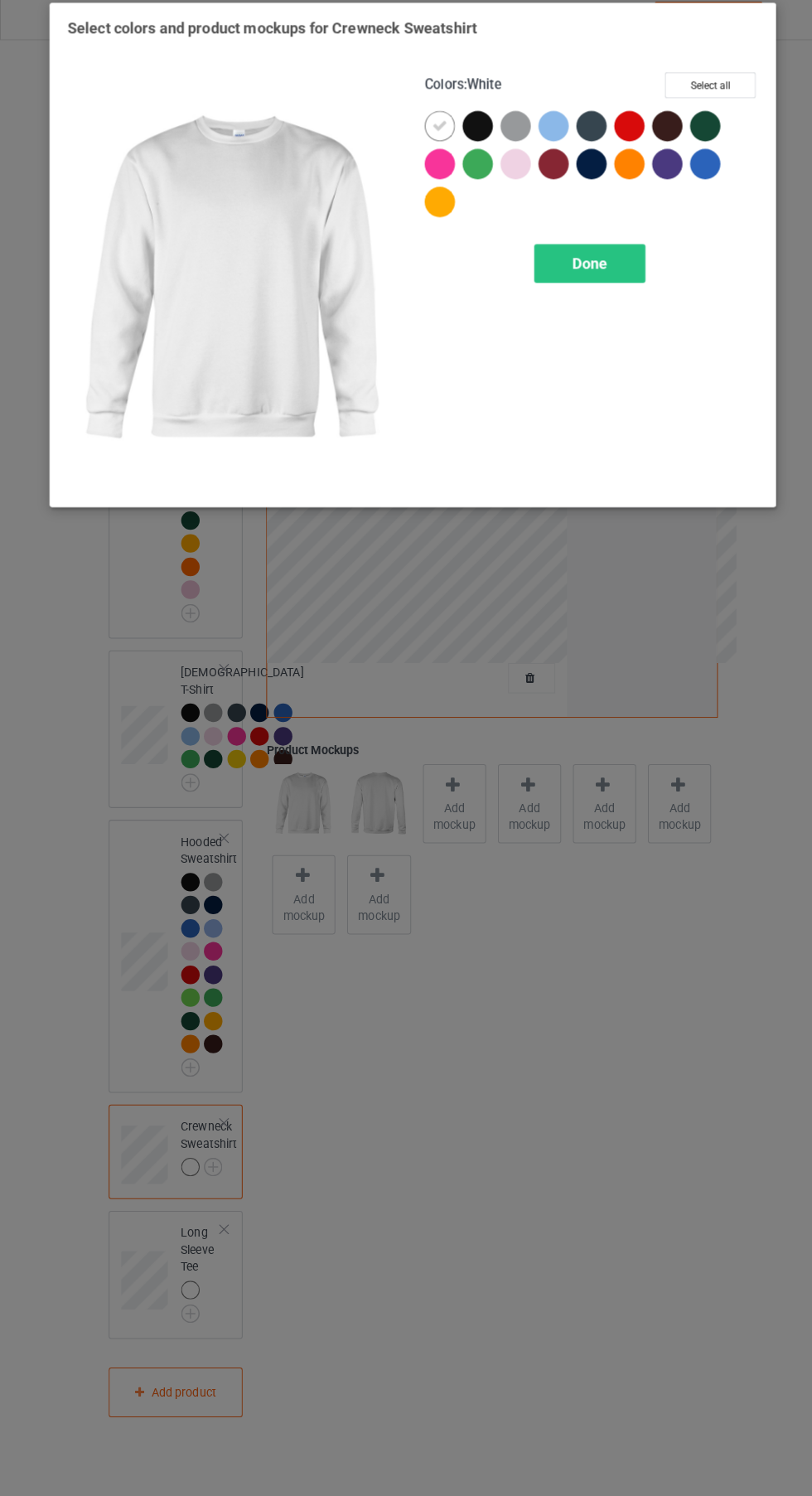
scroll to position [92, 0]
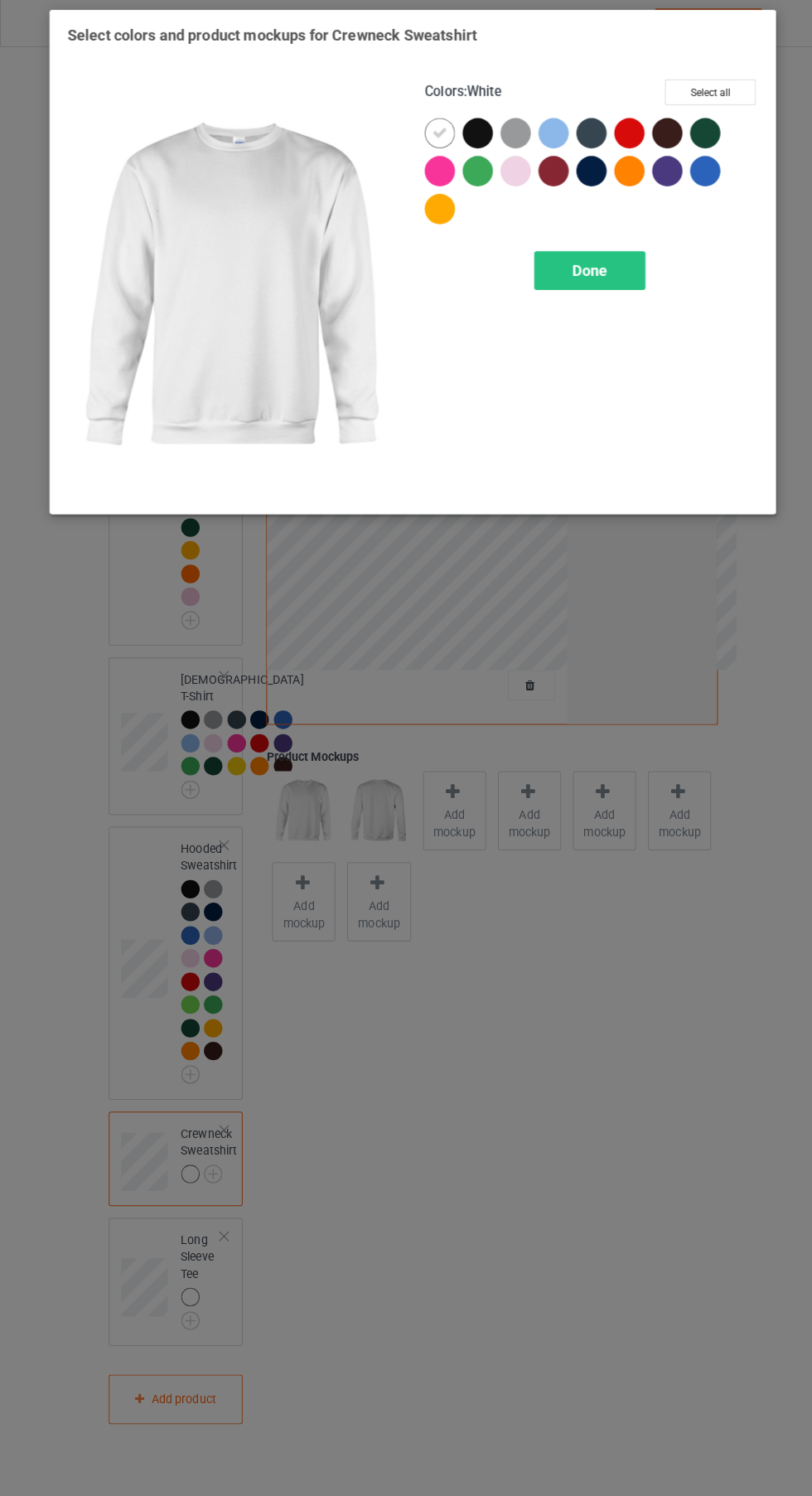
click at [477, 130] on div at bounding box center [469, 132] width 30 height 30
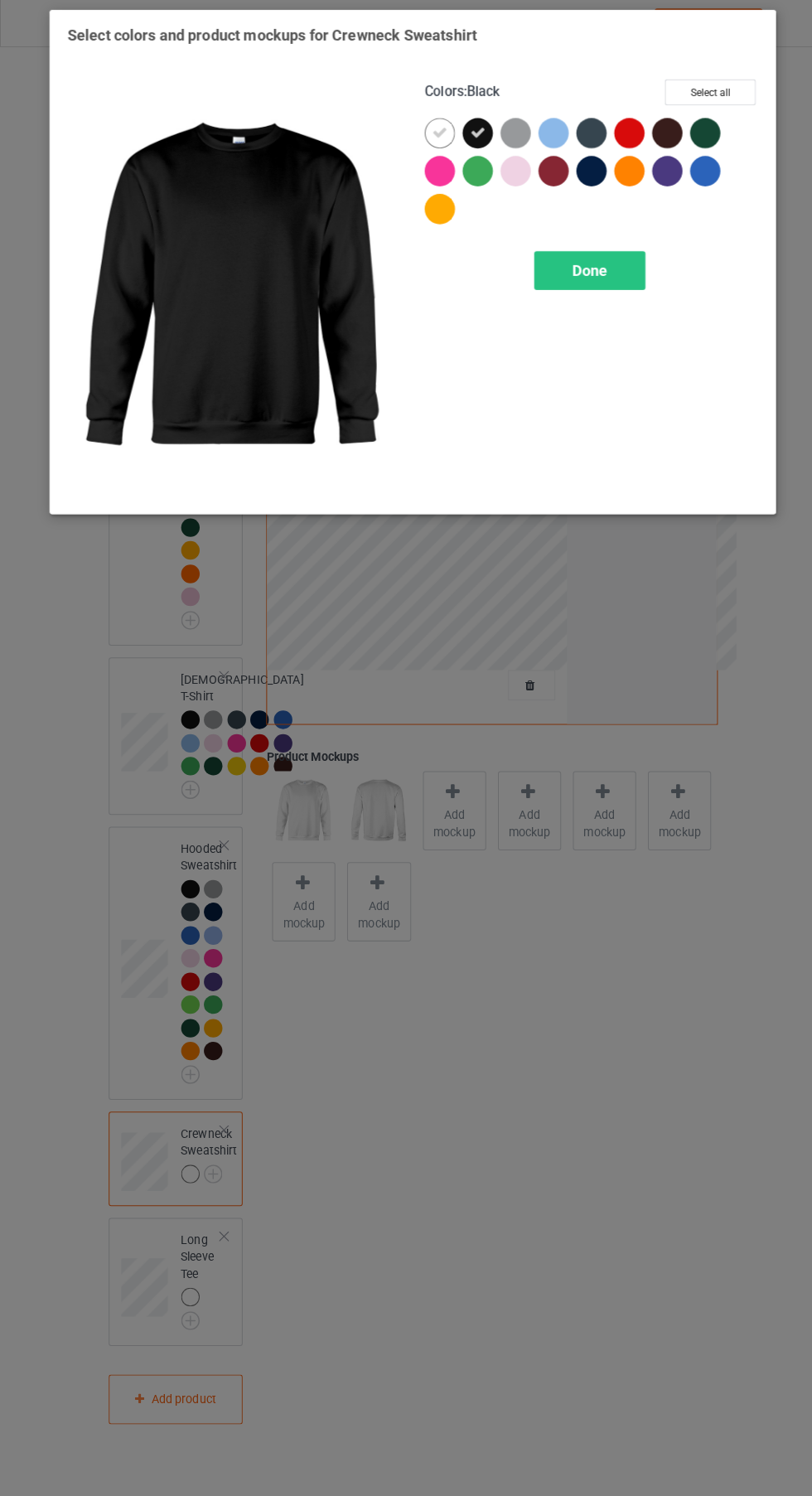
click at [433, 132] on icon at bounding box center [433, 132] width 15 height 15
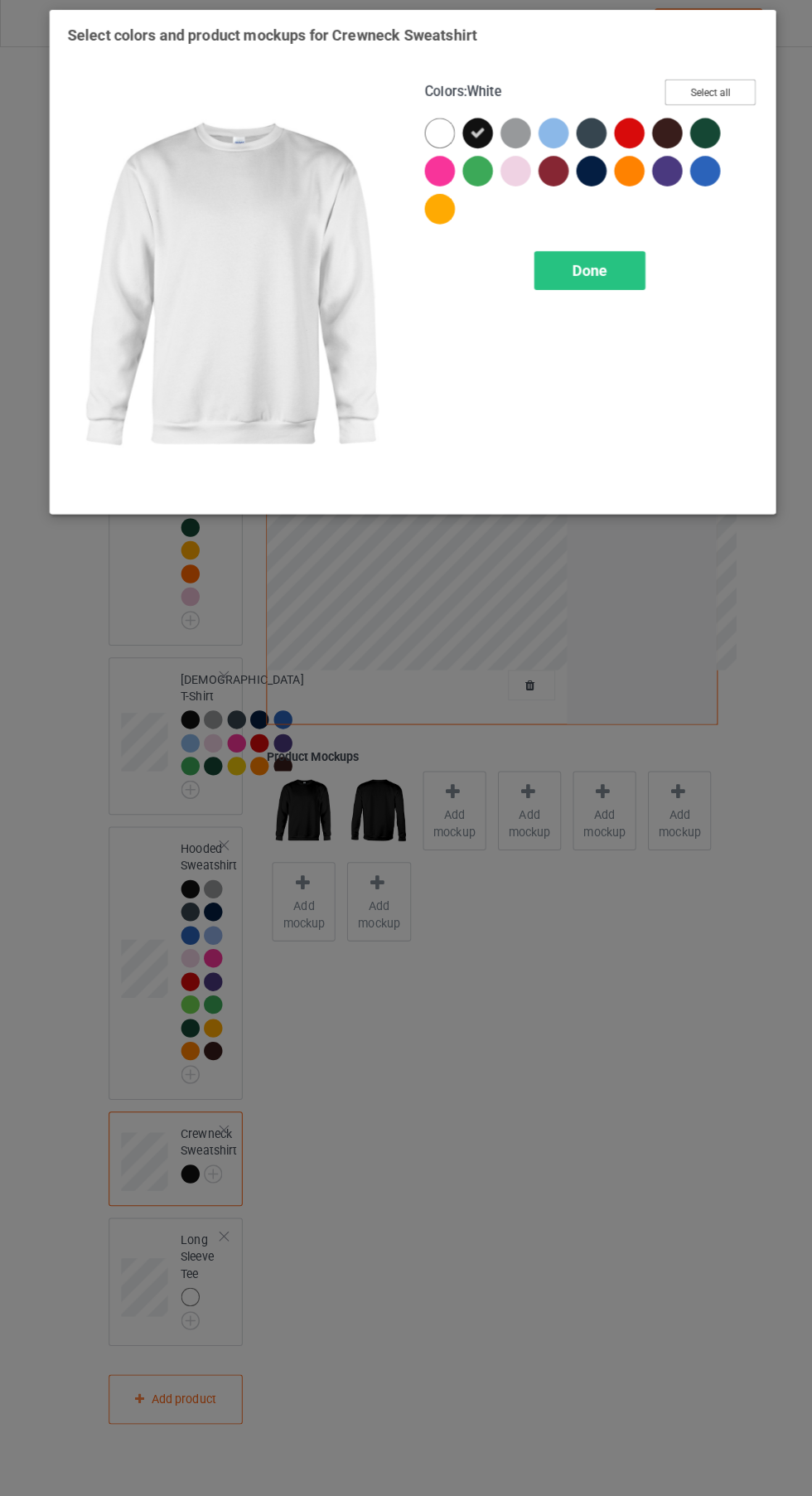
click at [713, 88] on button "Select all" at bounding box center [698, 92] width 89 height 26
click at [432, 129] on icon at bounding box center [433, 132] width 15 height 15
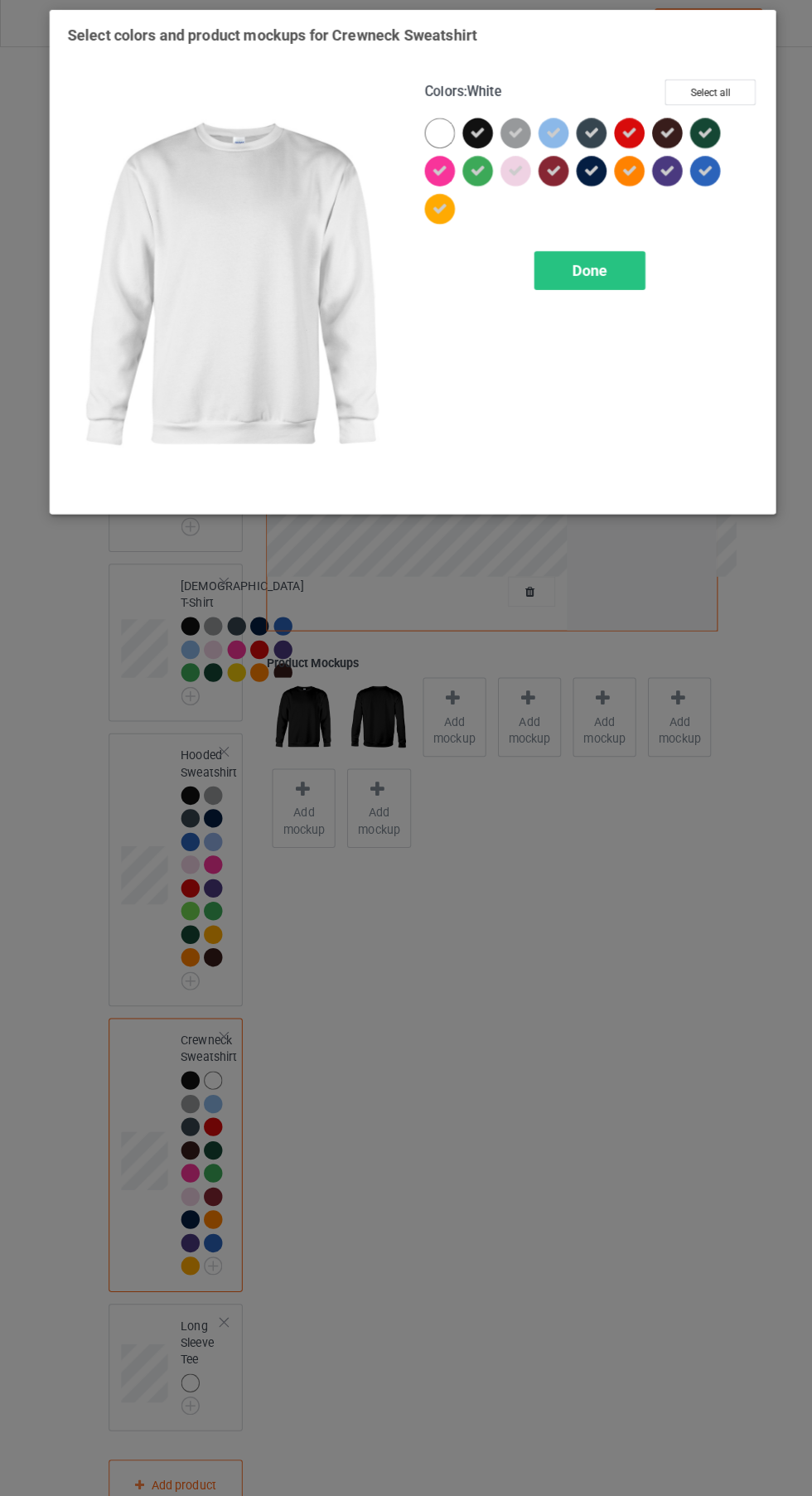
click at [598, 271] on div "Done" at bounding box center [581, 268] width 109 height 38
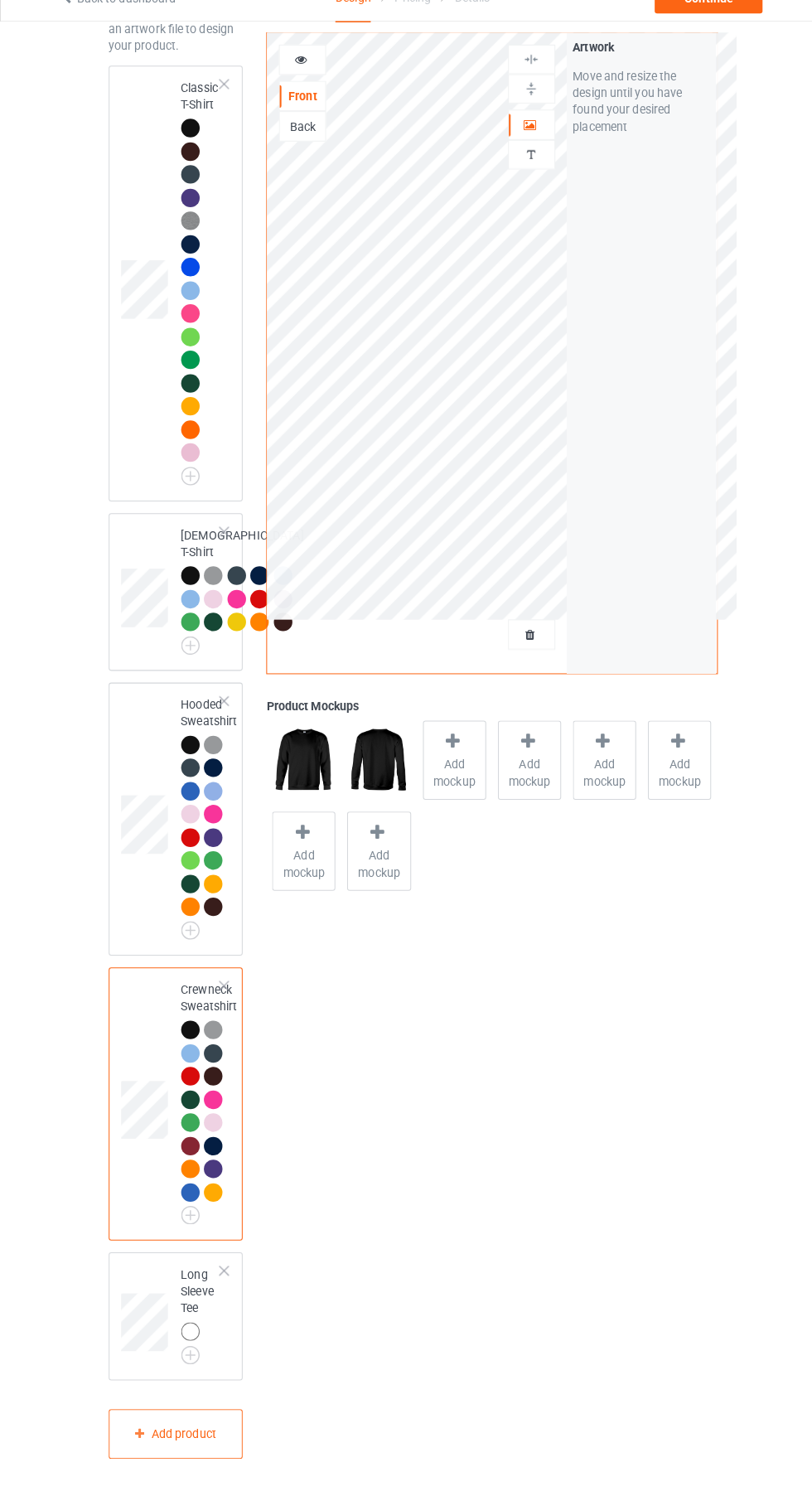
scroll to position [266, 0]
click at [0, 0] on img at bounding box center [0, 0] width 0 height 0
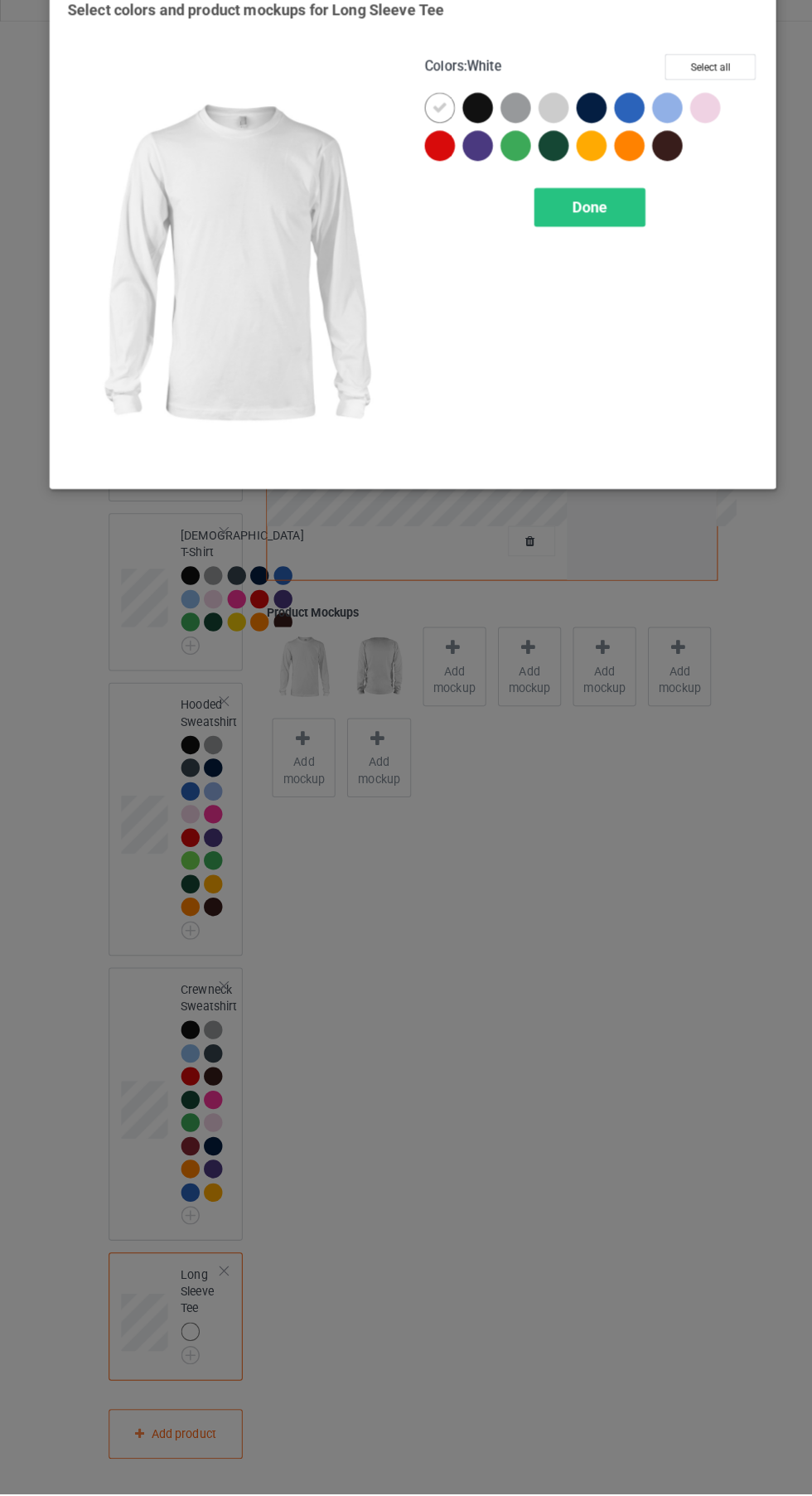
click at [480, 130] on div at bounding box center [469, 132] width 30 height 30
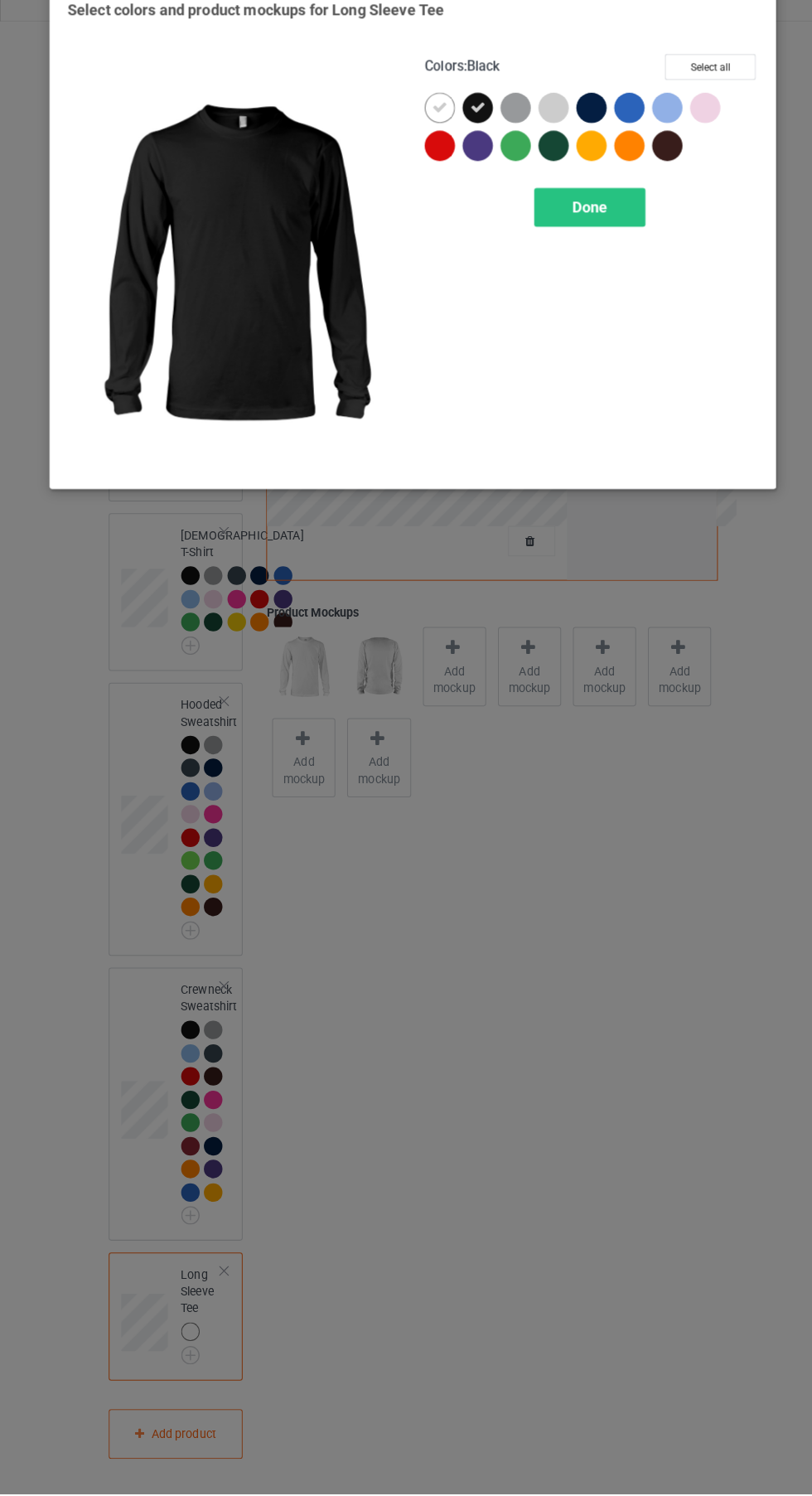
click at [433, 132] on icon at bounding box center [433, 132] width 15 height 15
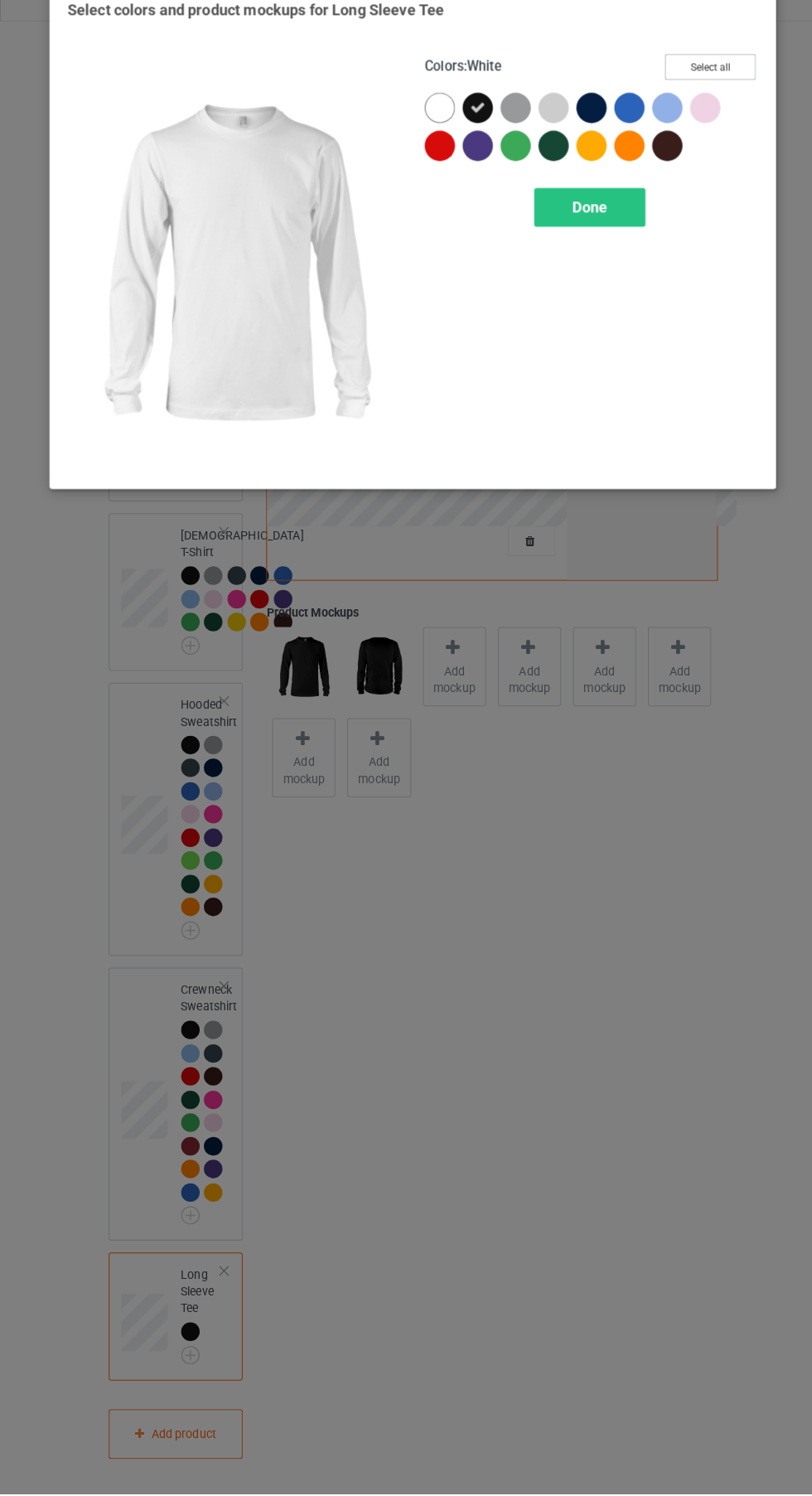
click at [703, 90] on button "Select all" at bounding box center [698, 92] width 89 height 26
click at [427, 130] on icon at bounding box center [433, 132] width 15 height 15
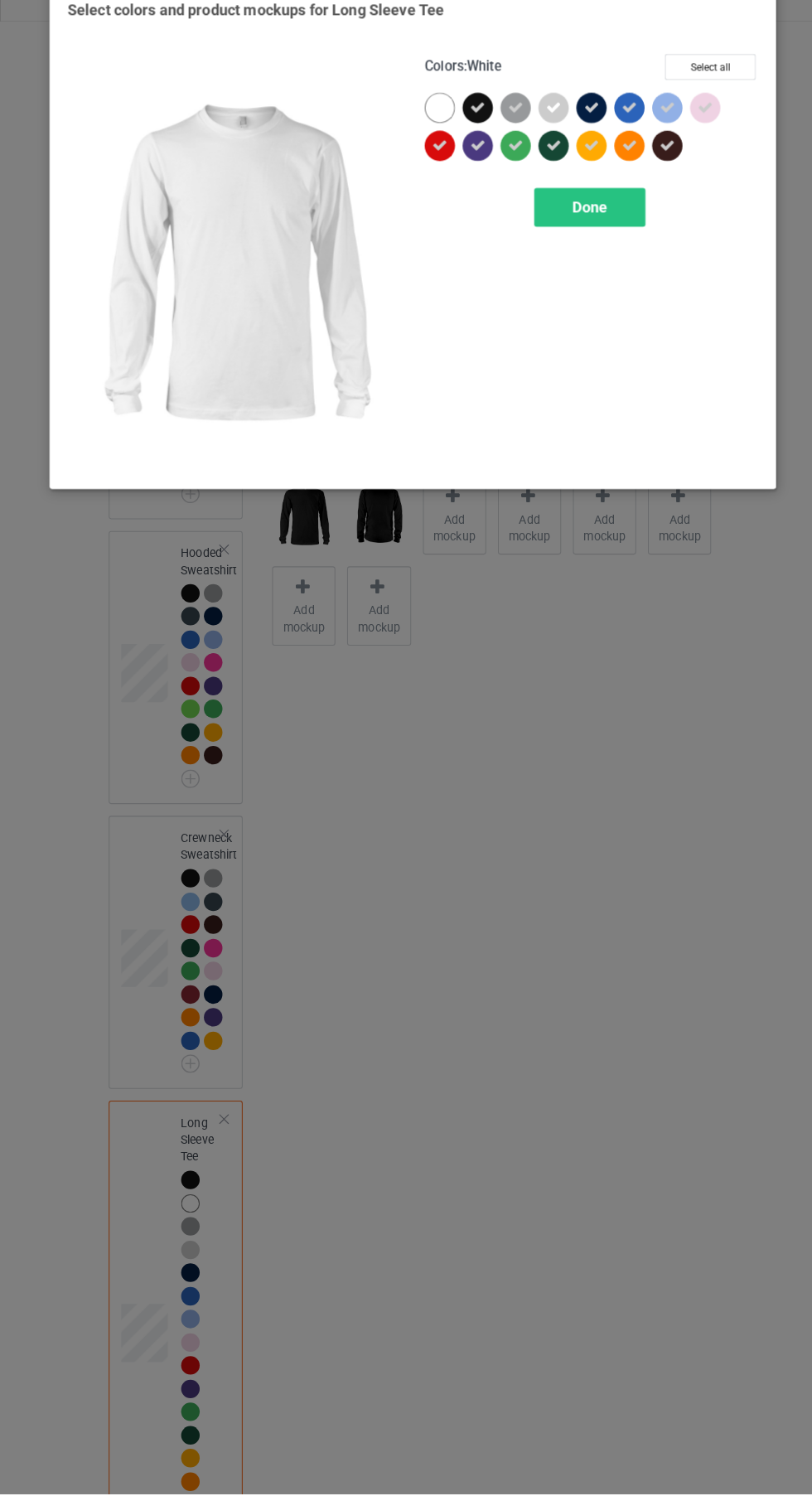
click at [550, 125] on icon at bounding box center [544, 132] width 15 height 15
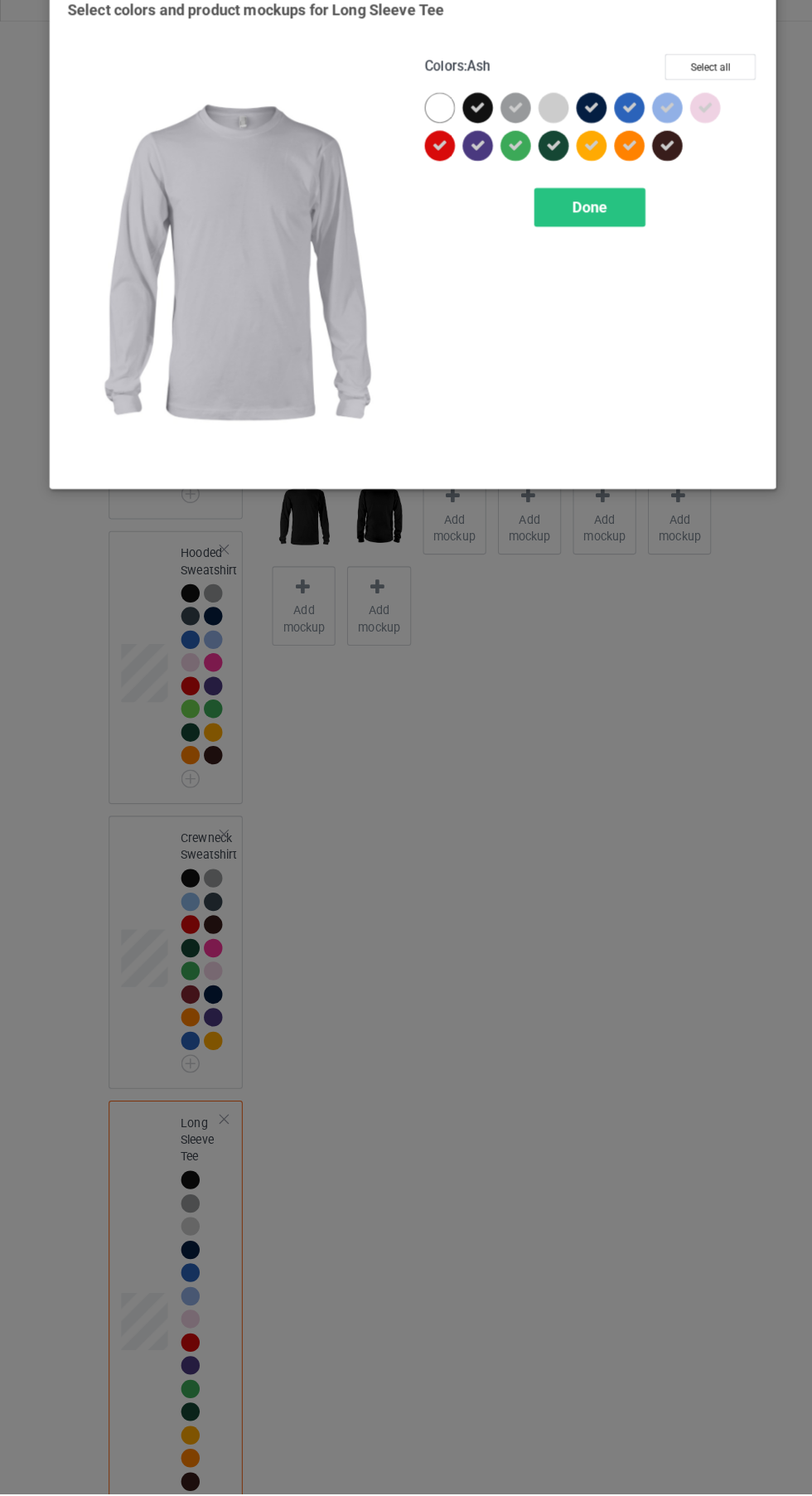
click at [580, 232] on span "Done" at bounding box center [580, 230] width 35 height 17
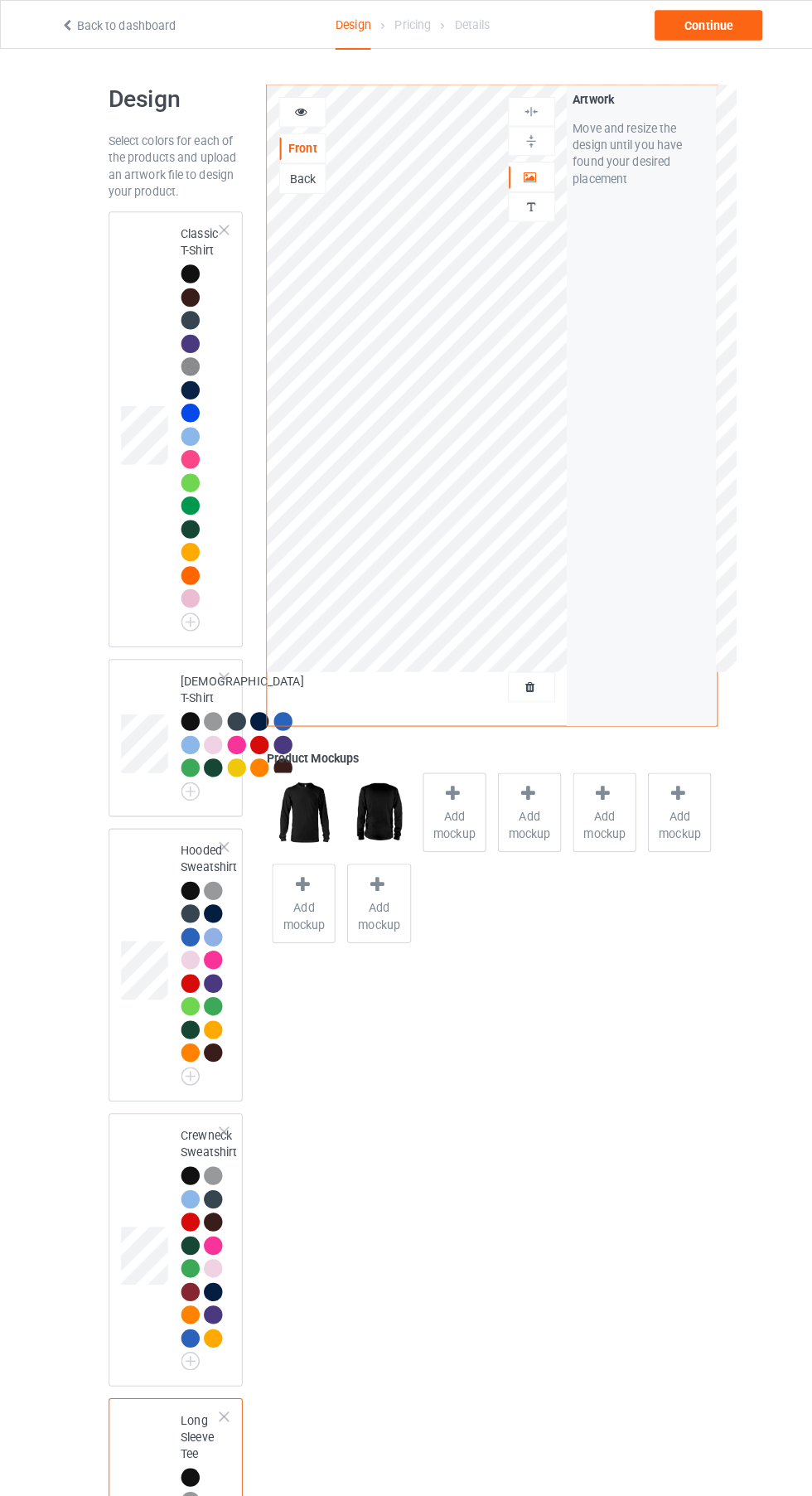
click at [0, 0] on img at bounding box center [0, 0] width 0 height 0
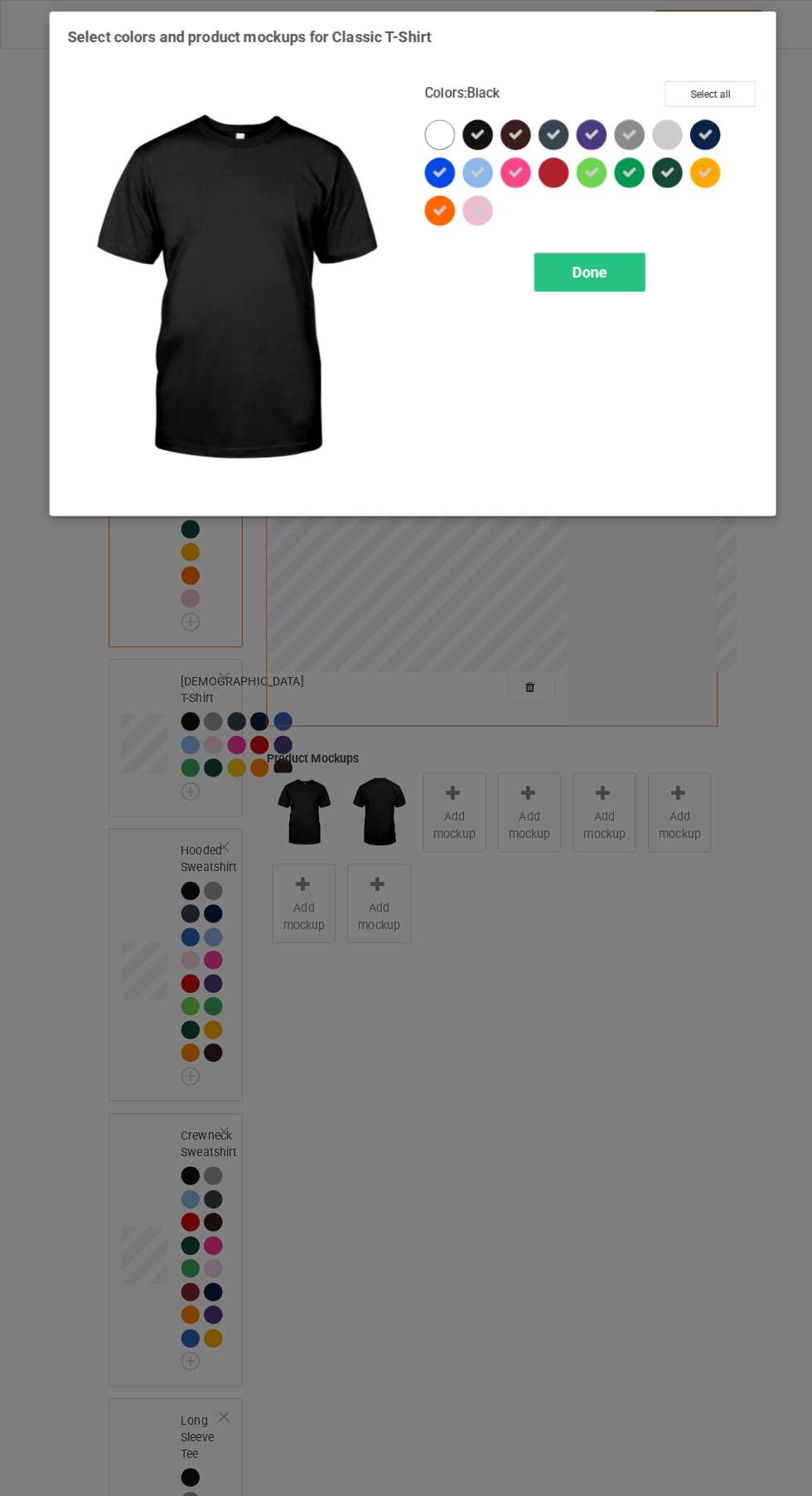
click at [541, 181] on div at bounding box center [544, 170] width 30 height 30
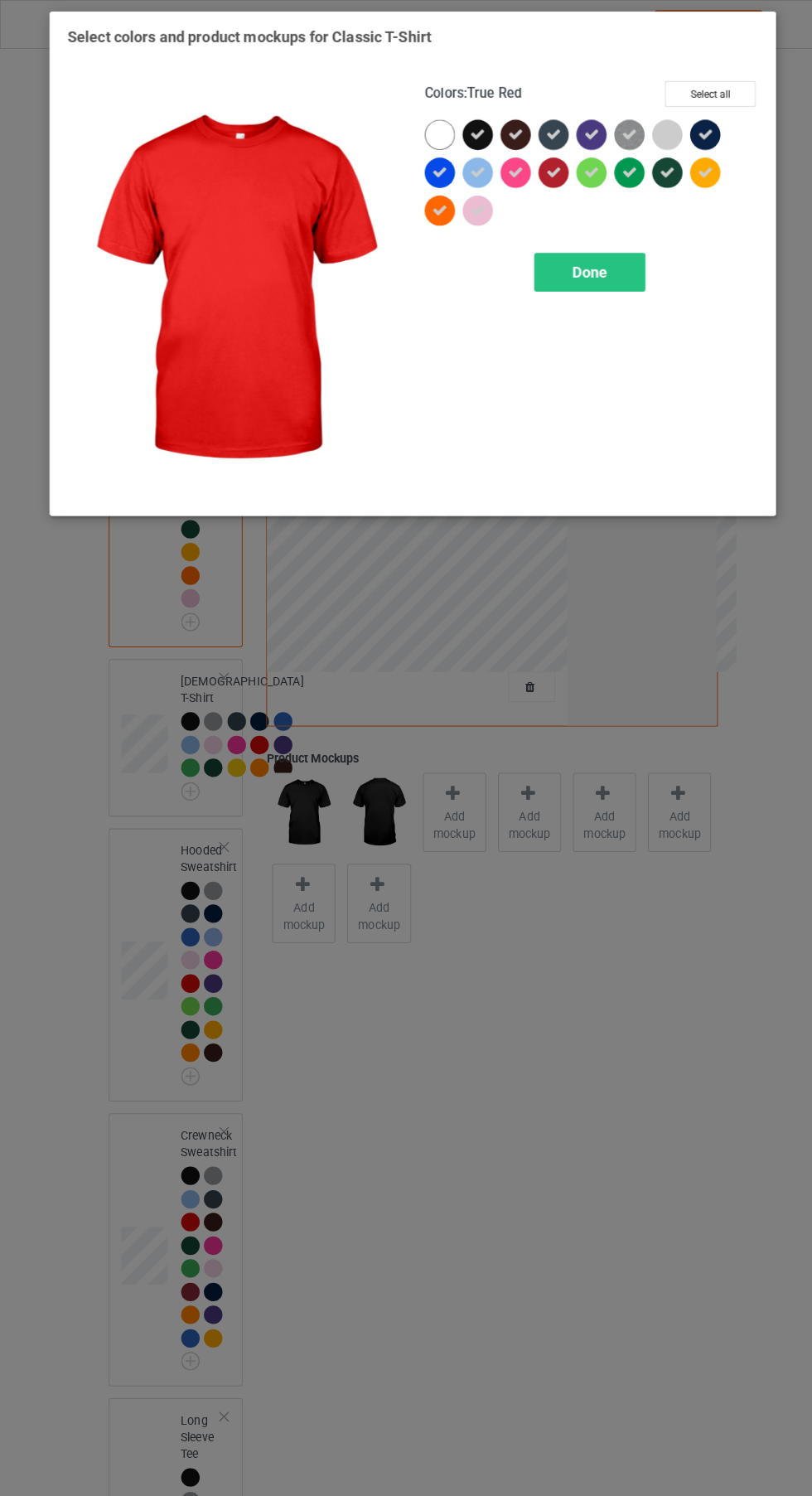
click at [601, 270] on div "Done" at bounding box center [581, 268] width 109 height 38
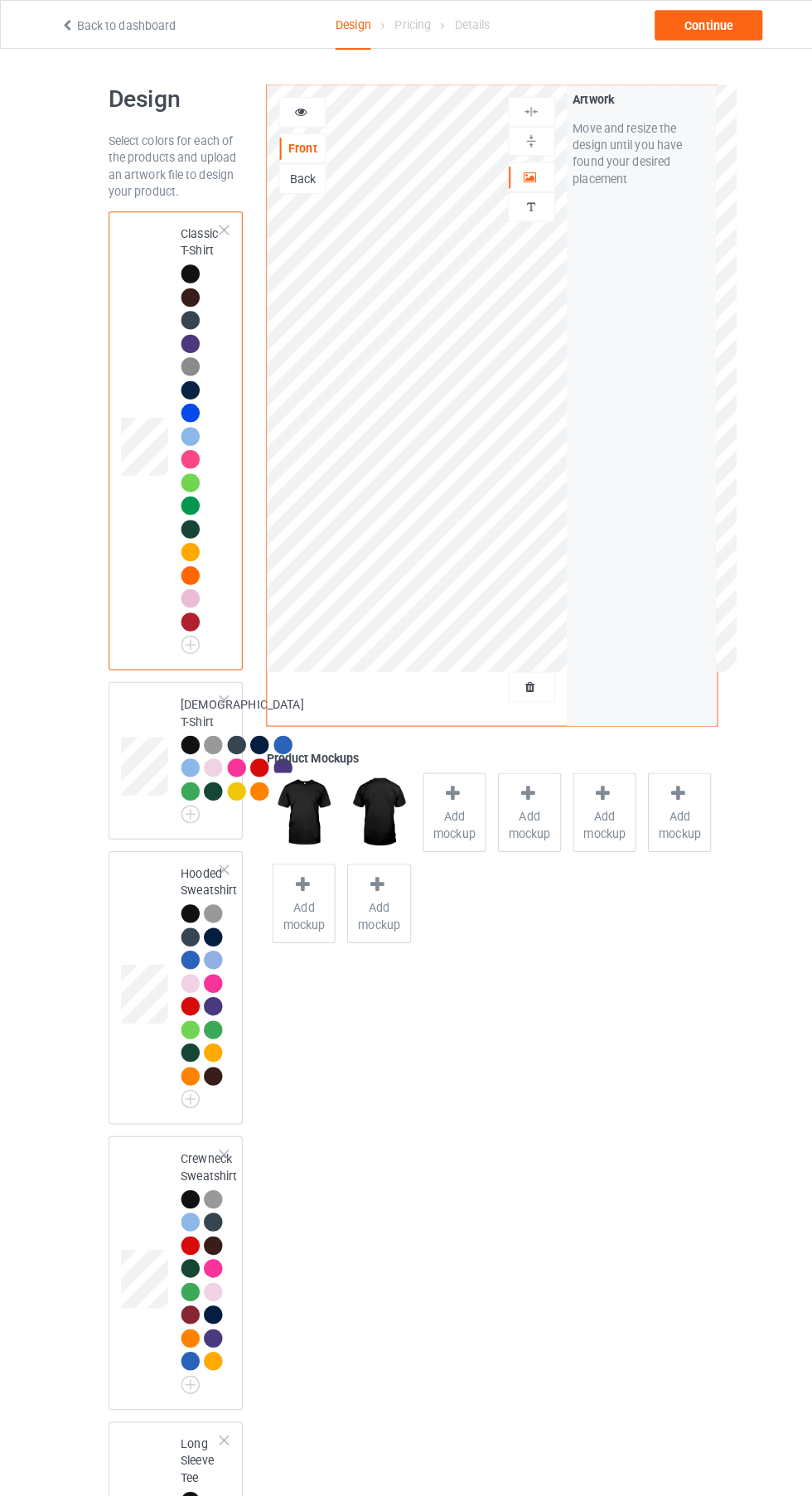
click at [304, 135] on div "Front" at bounding box center [297, 146] width 46 height 30
click at [525, 181] on div at bounding box center [522, 174] width 45 height 16
click at [180, 1084] on div "Hooded Sweatshirt" at bounding box center [206, 967] width 56 height 233
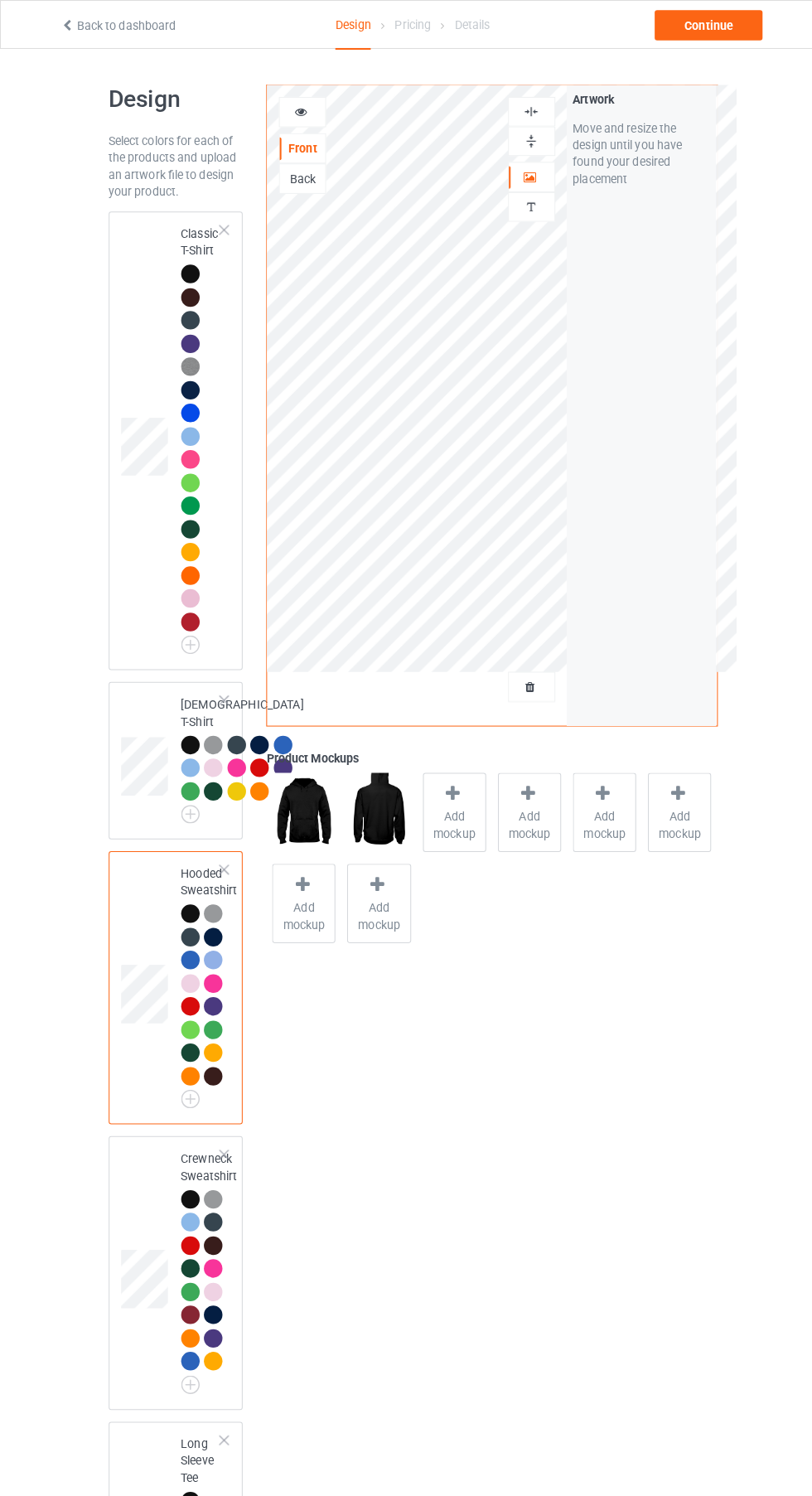
click at [538, 181] on div at bounding box center [522, 174] width 45 height 16
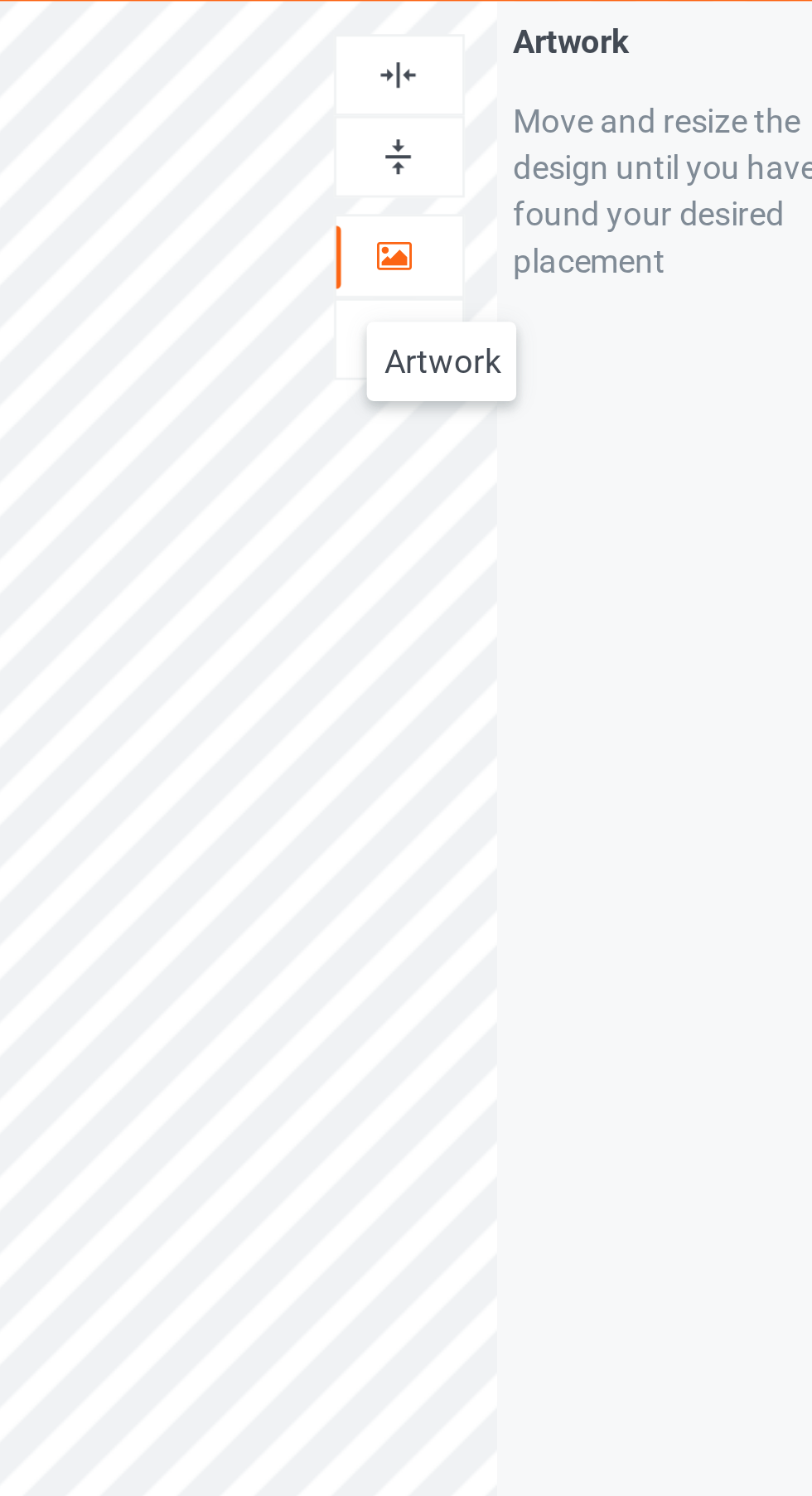
click at [535, 112] on div at bounding box center [522, 109] width 45 height 15
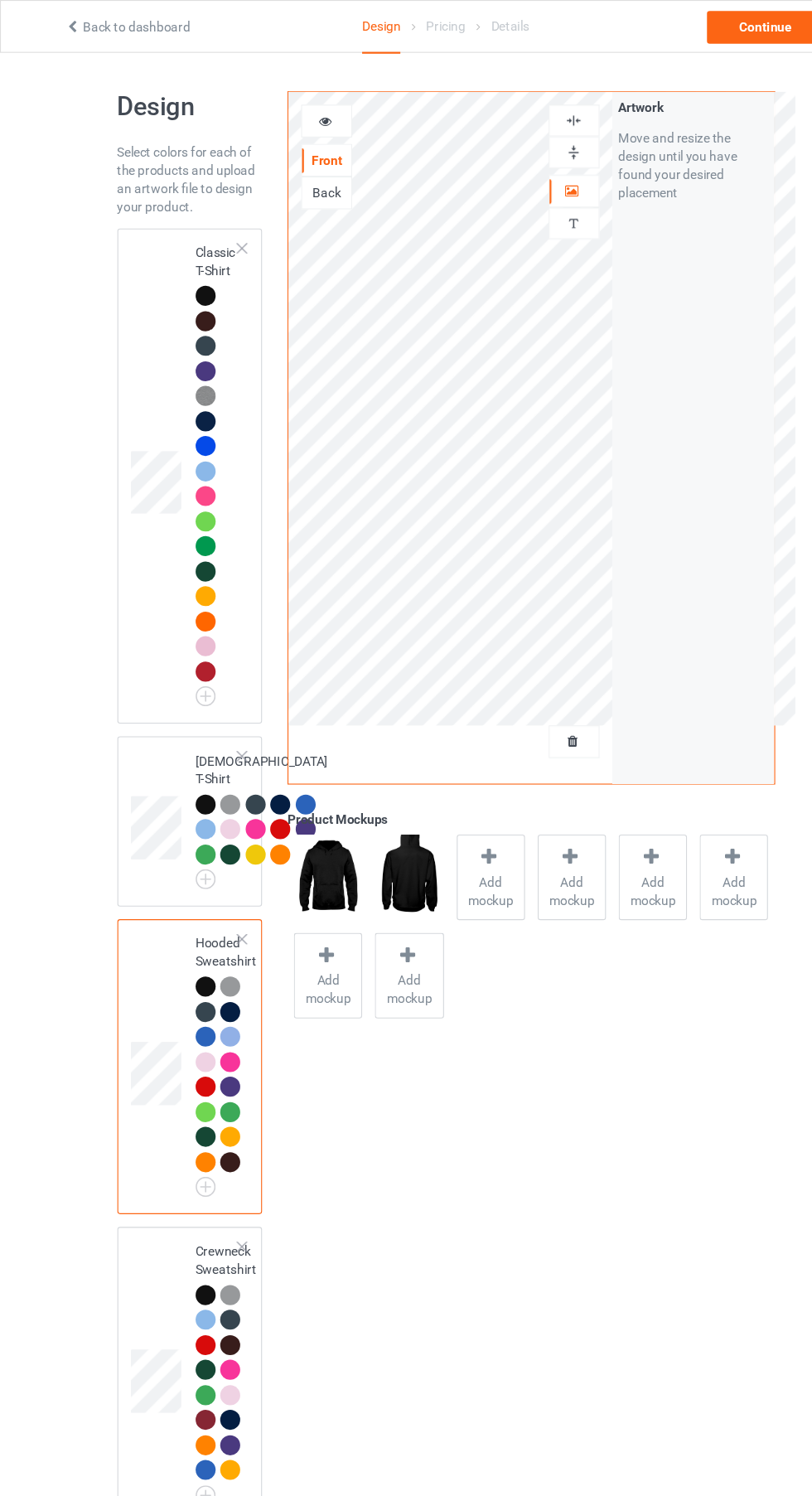
click at [182, 235] on div "Classic T-Shirt" at bounding box center [199, 429] width 40 height 417
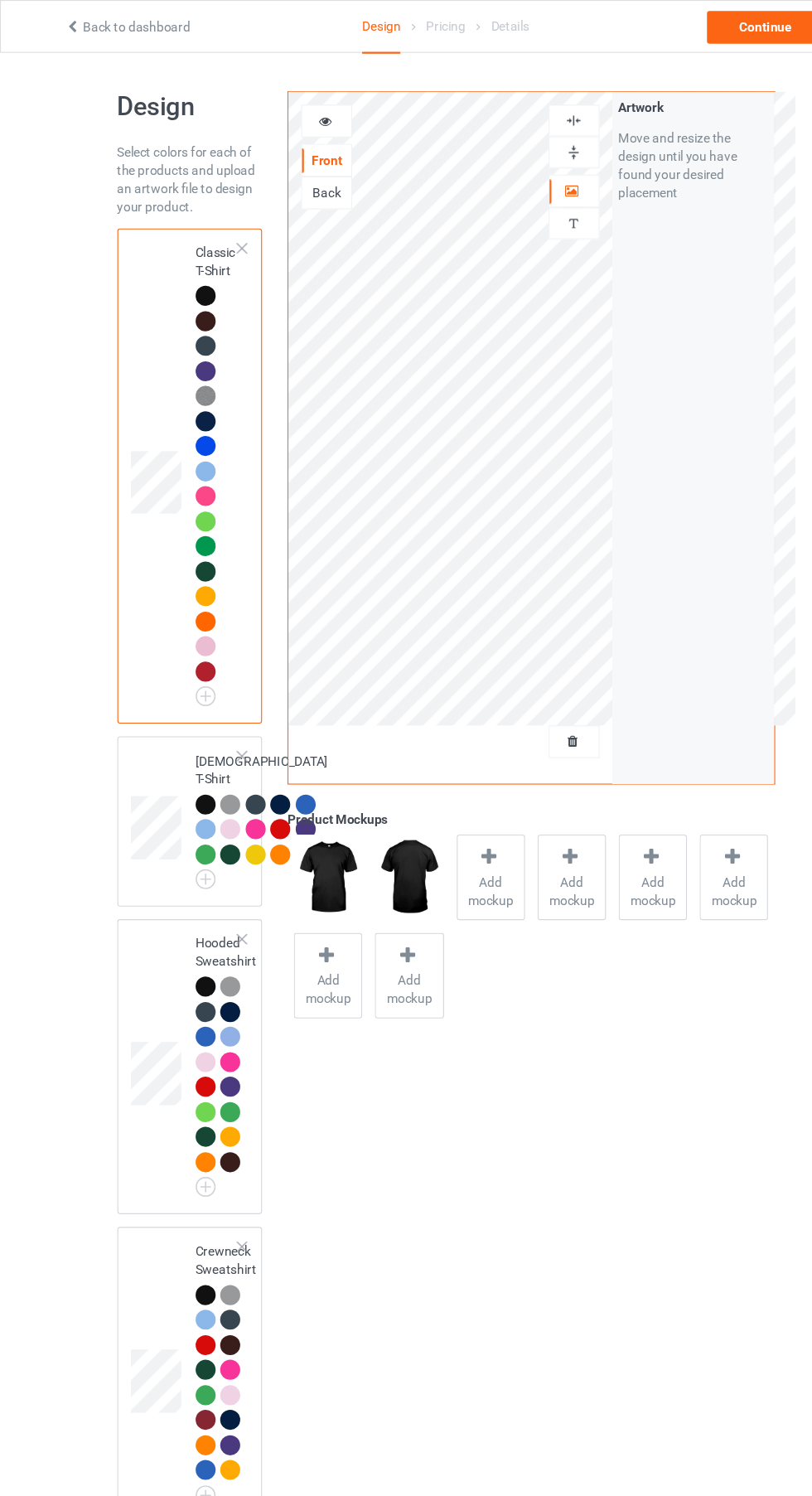
click at [288, 116] on div at bounding box center [297, 110] width 45 height 16
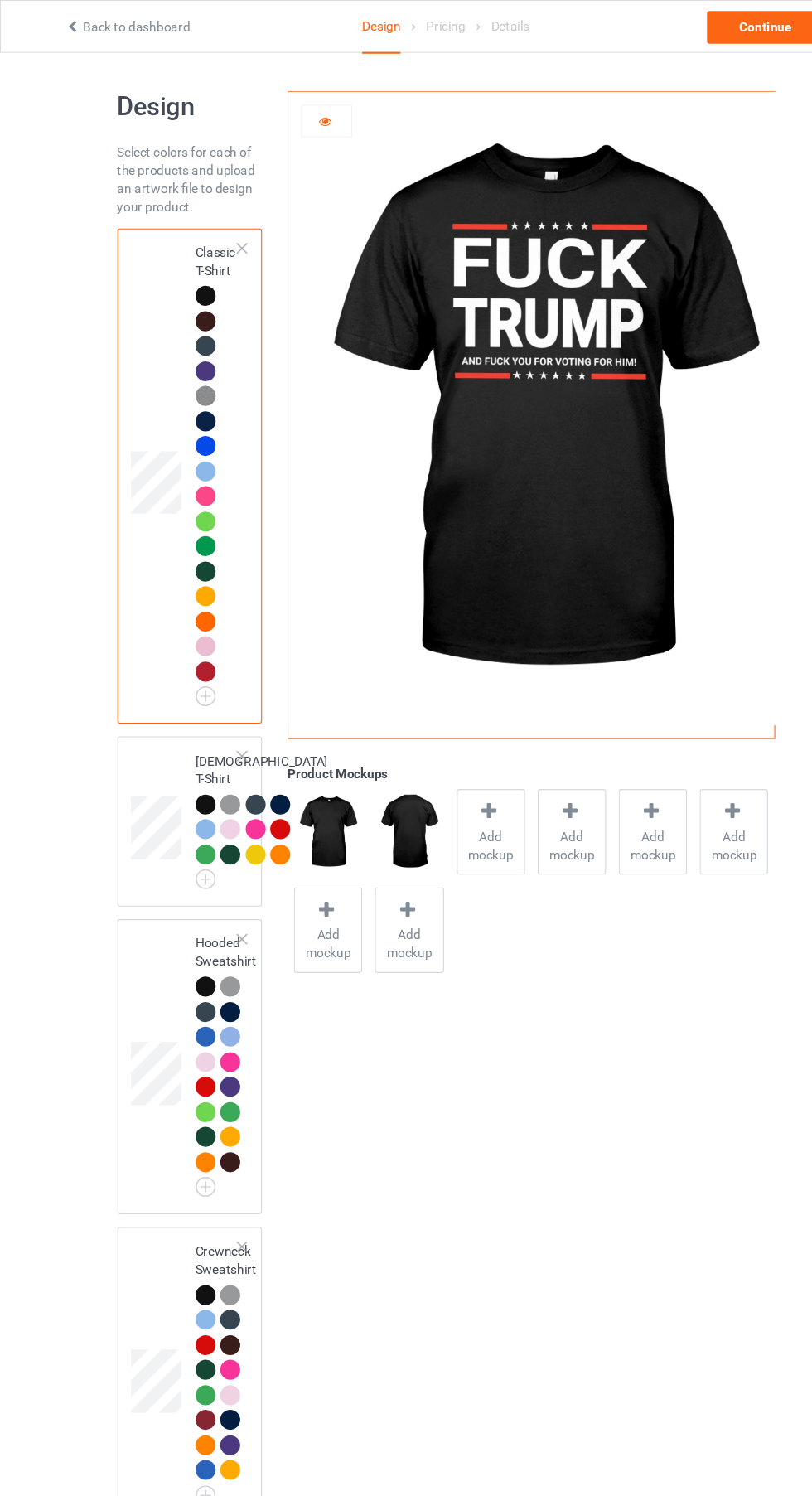
click at [455, 775] on span "Add mockup" at bounding box center [447, 770] width 60 height 33
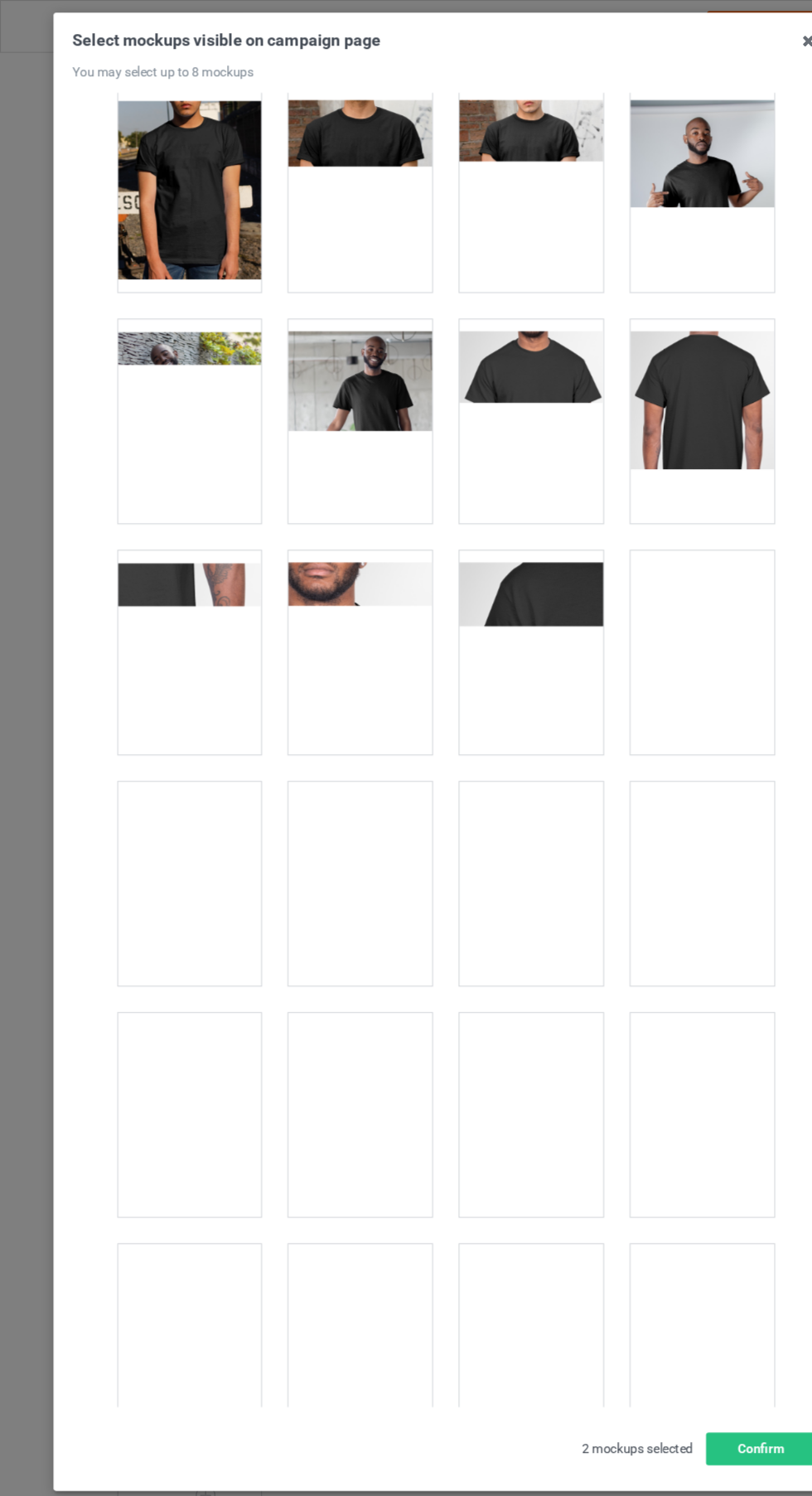
scroll to position [652, 0]
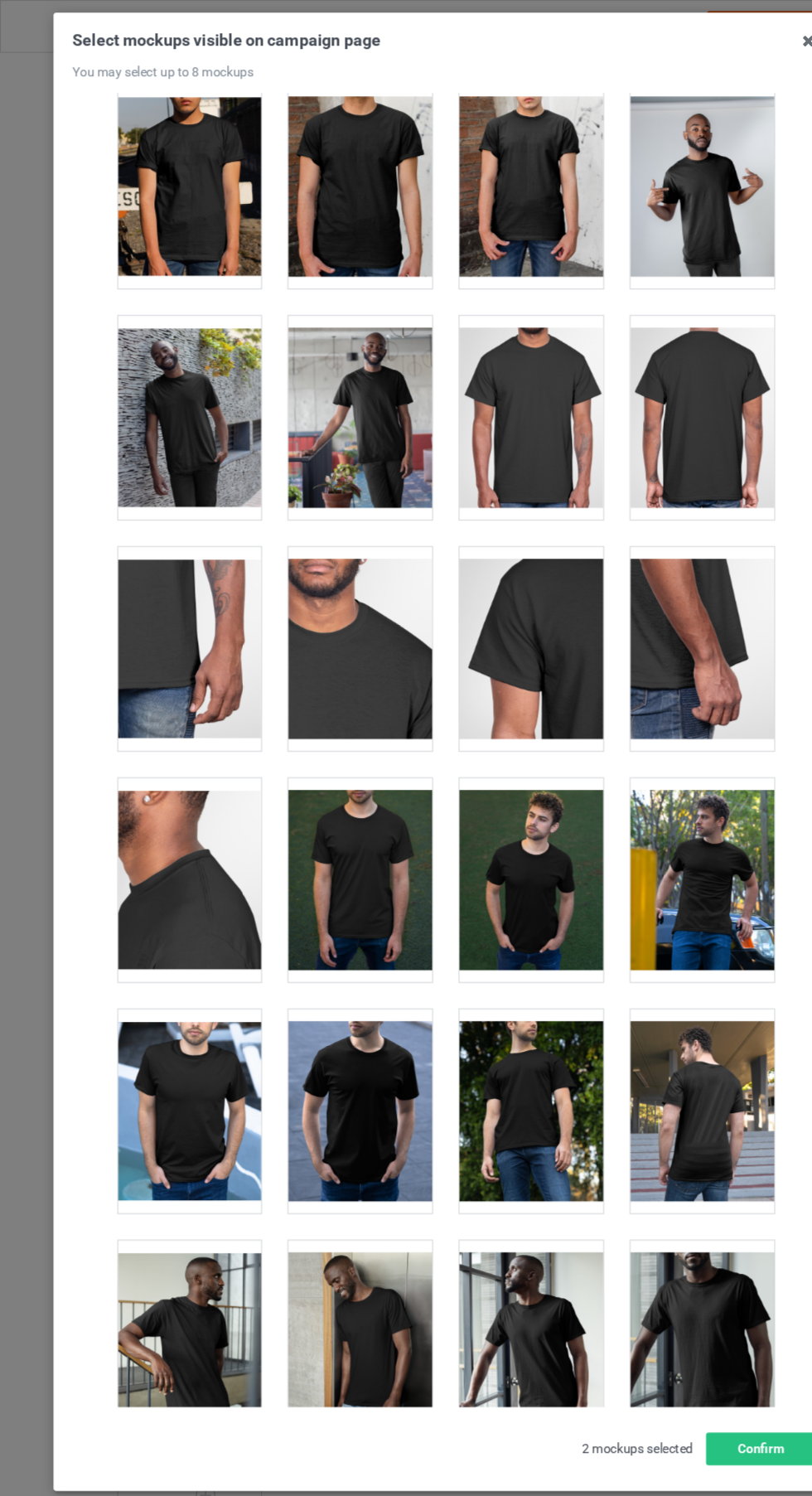
click at [667, 837] on div at bounding box center [640, 802] width 131 height 186
click at [495, 822] on div at bounding box center [484, 802] width 131 height 186
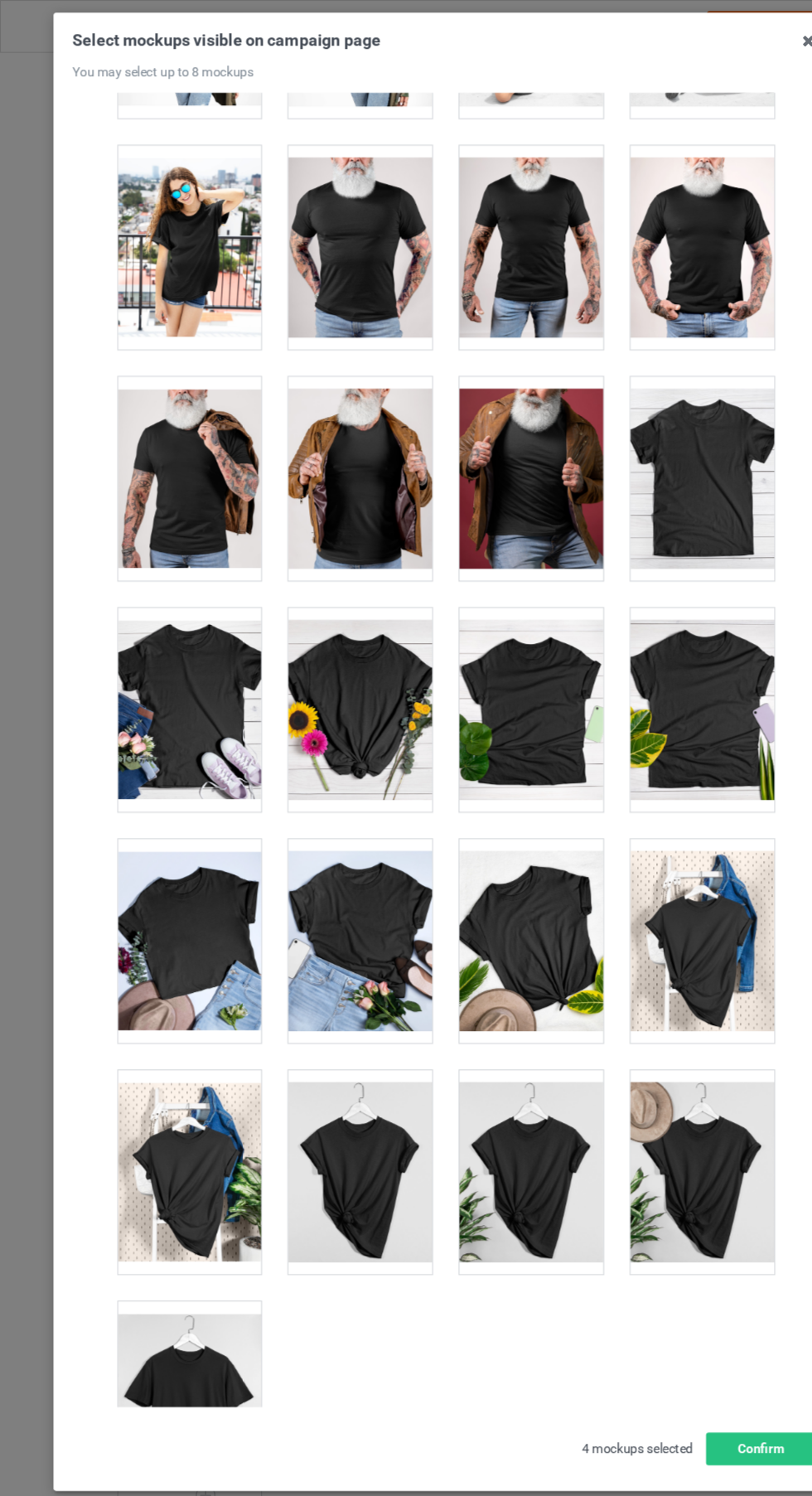
scroll to position [1, 0]
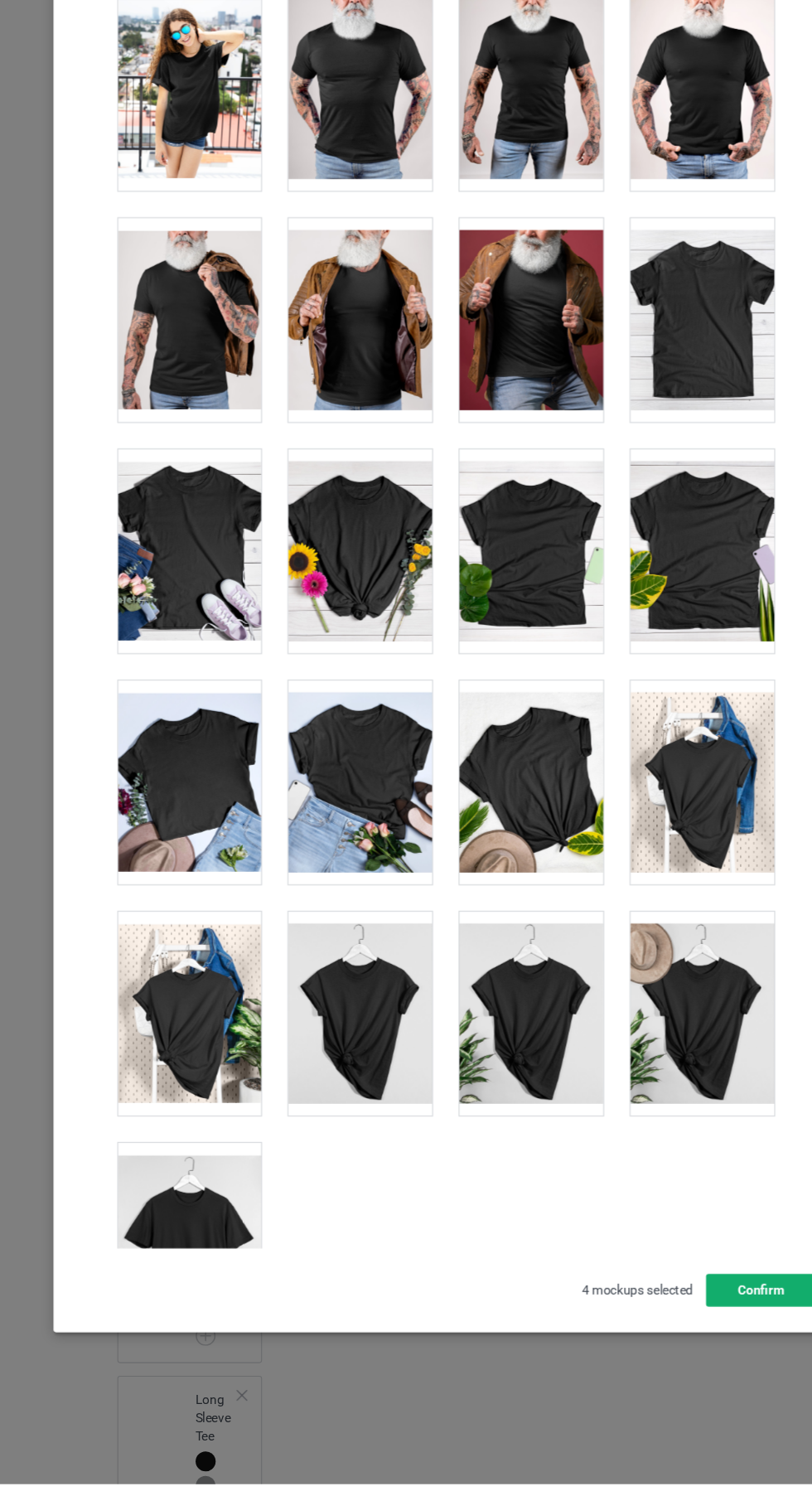
click at [710, 1335] on button "Confirm" at bounding box center [694, 1319] width 100 height 30
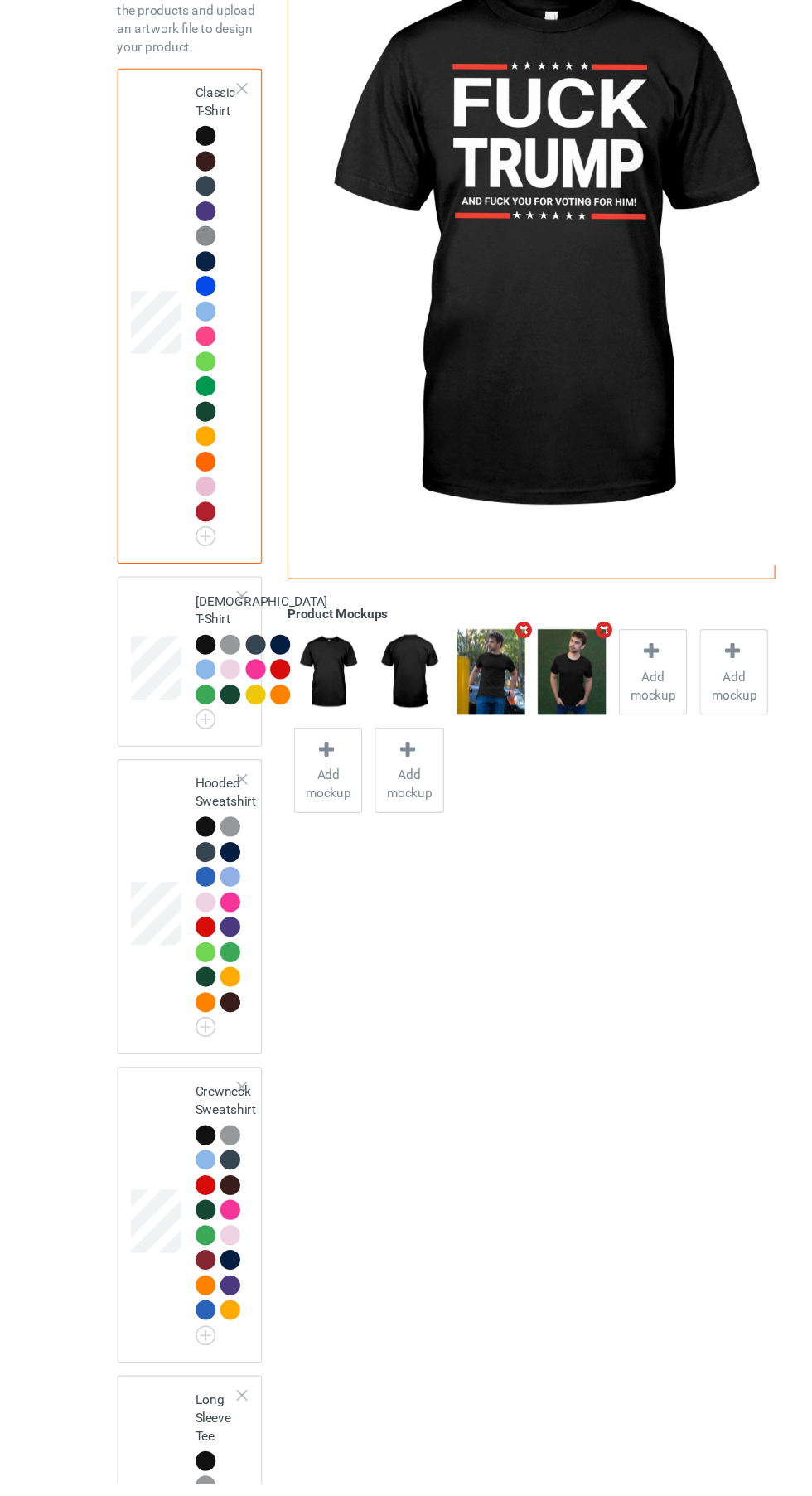
click at [187, 729] on div at bounding box center [188, 732] width 18 height 18
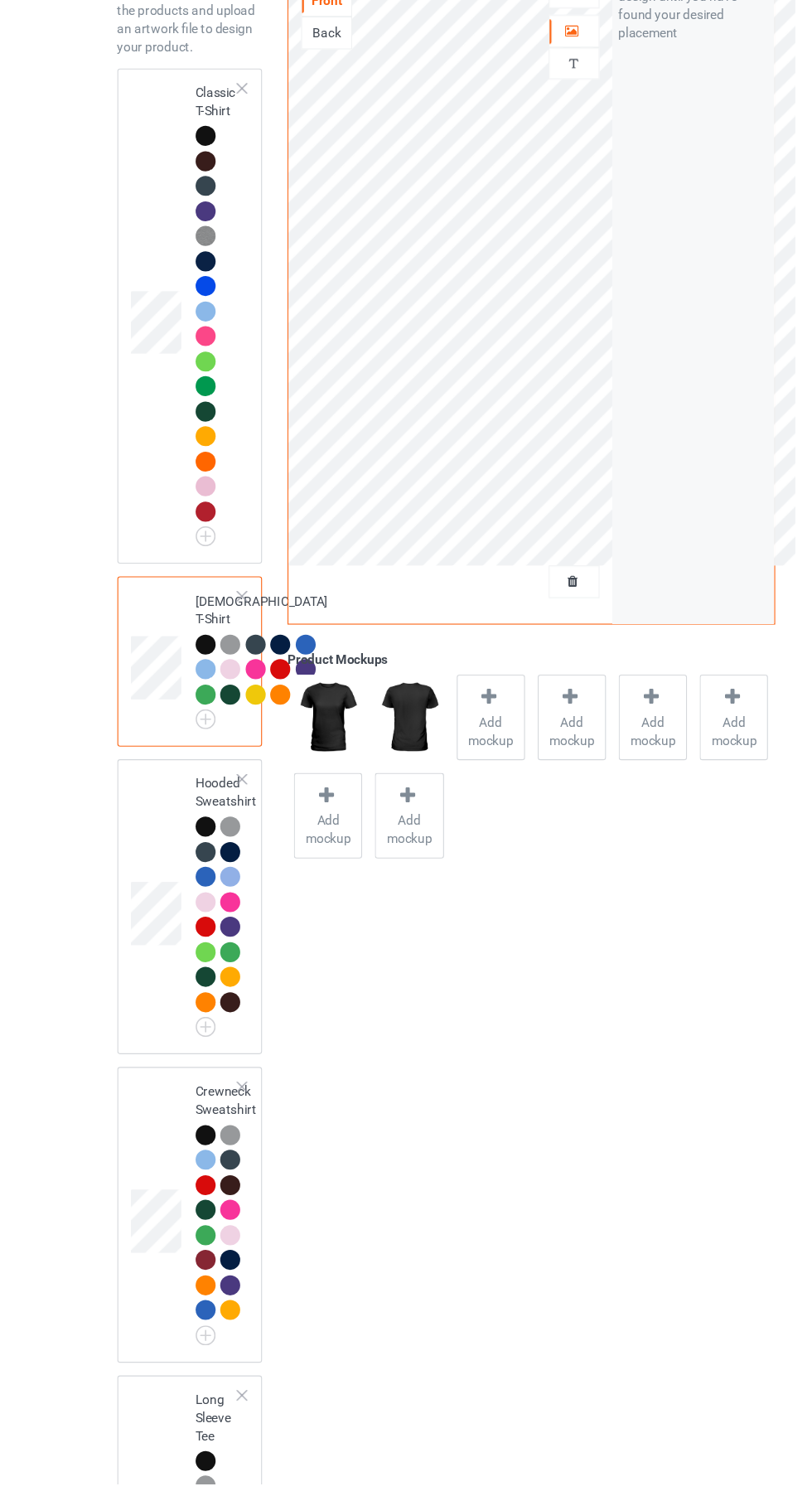
click at [454, 816] on span "Add mockup" at bounding box center [447, 810] width 60 height 33
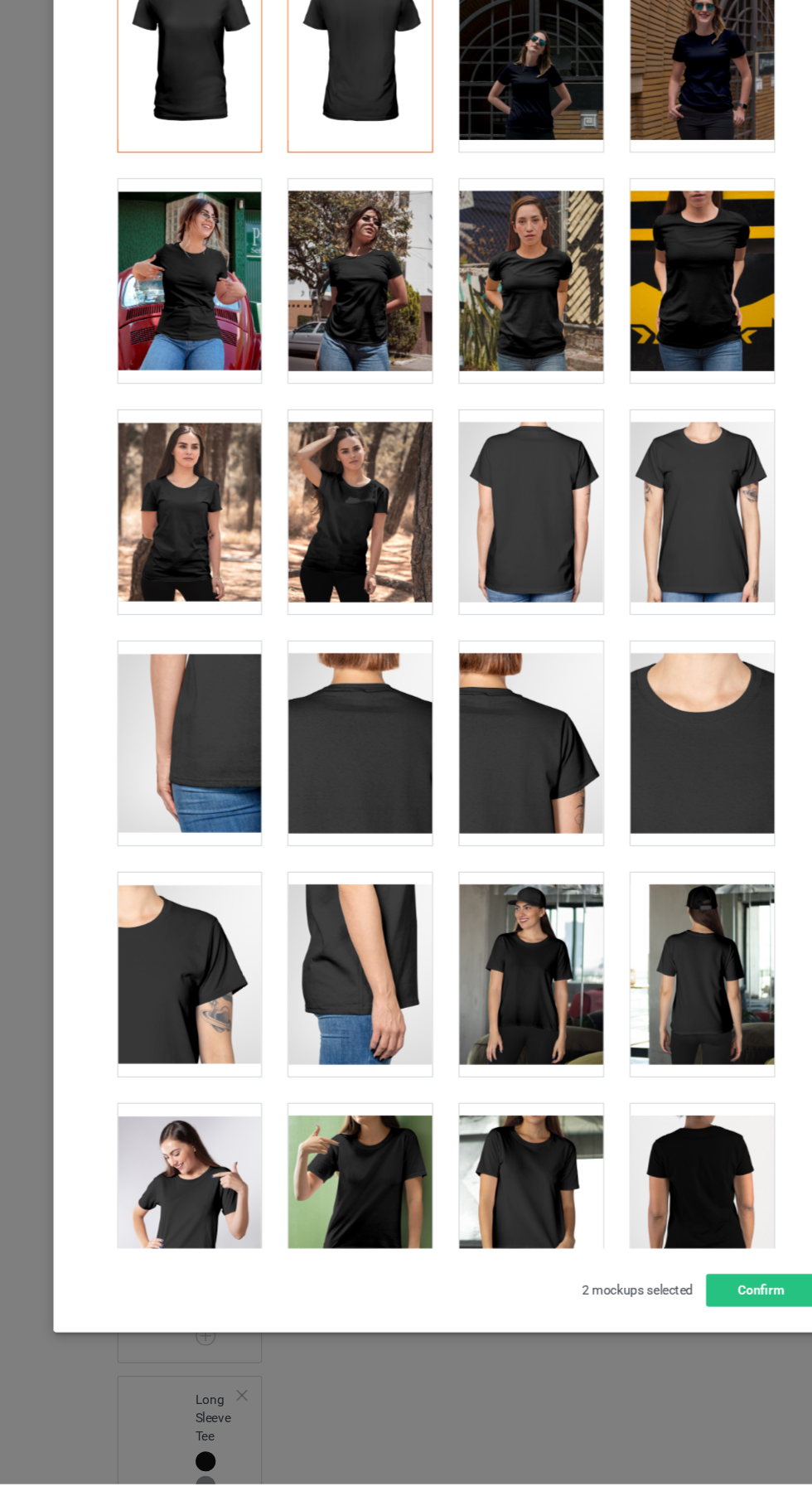
click at [221, 444] on div at bounding box center [172, 400] width 131 height 186
click at [674, 261] on div at bounding box center [640, 190] width 131 height 186
click at [199, 426] on div at bounding box center [172, 400] width 131 height 186
click at [223, 414] on div at bounding box center [172, 400] width 131 height 186
click at [703, 1335] on button "Confirm" at bounding box center [694, 1319] width 100 height 30
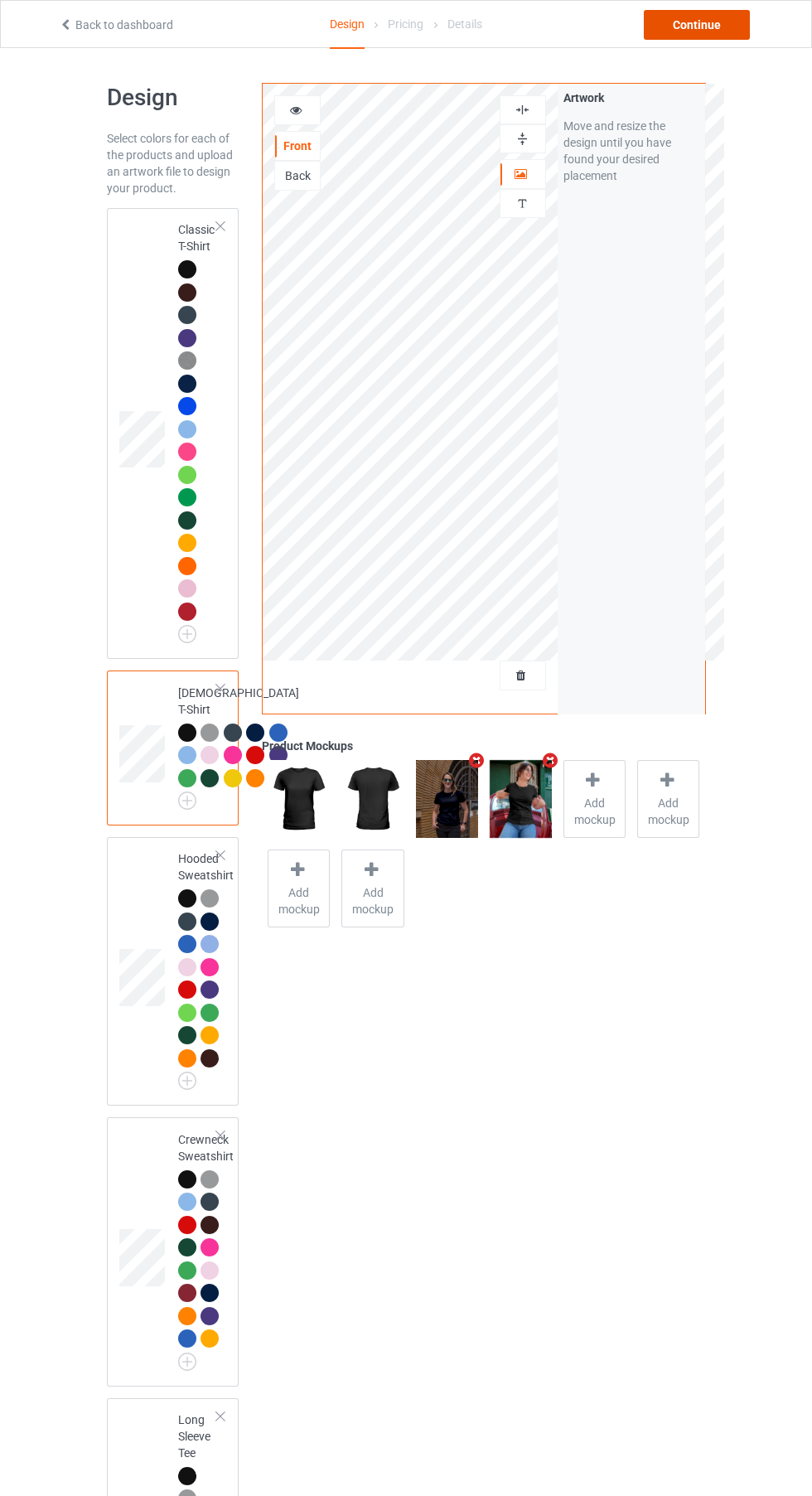
click at [718, 31] on div "Continue" at bounding box center [697, 25] width 106 height 30
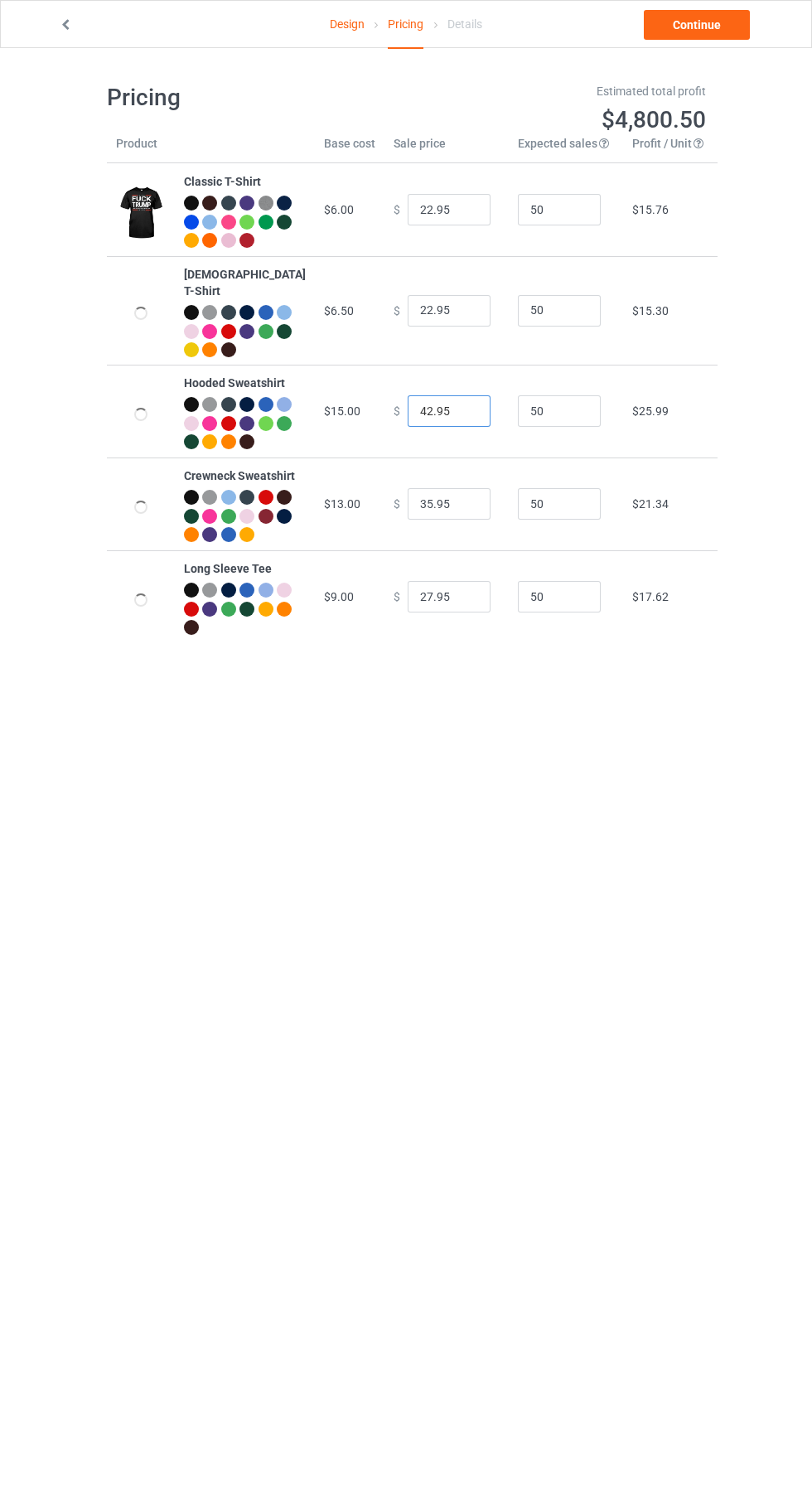
click at [411, 426] on input "42.95" at bounding box center [448, 411] width 83 height 32
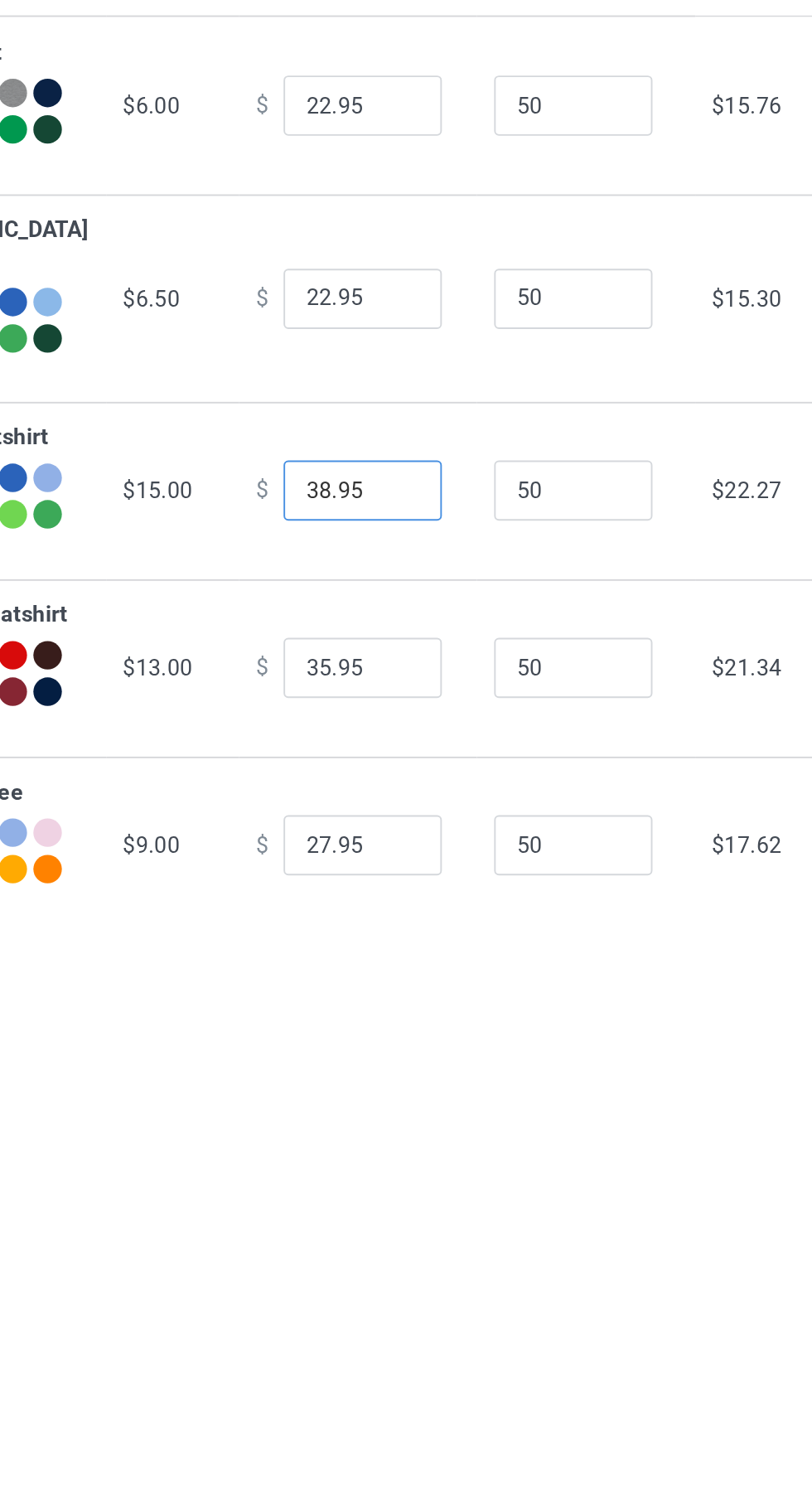
type input "38.95"
click at [411, 520] on input "35.95" at bounding box center [448, 504] width 83 height 32
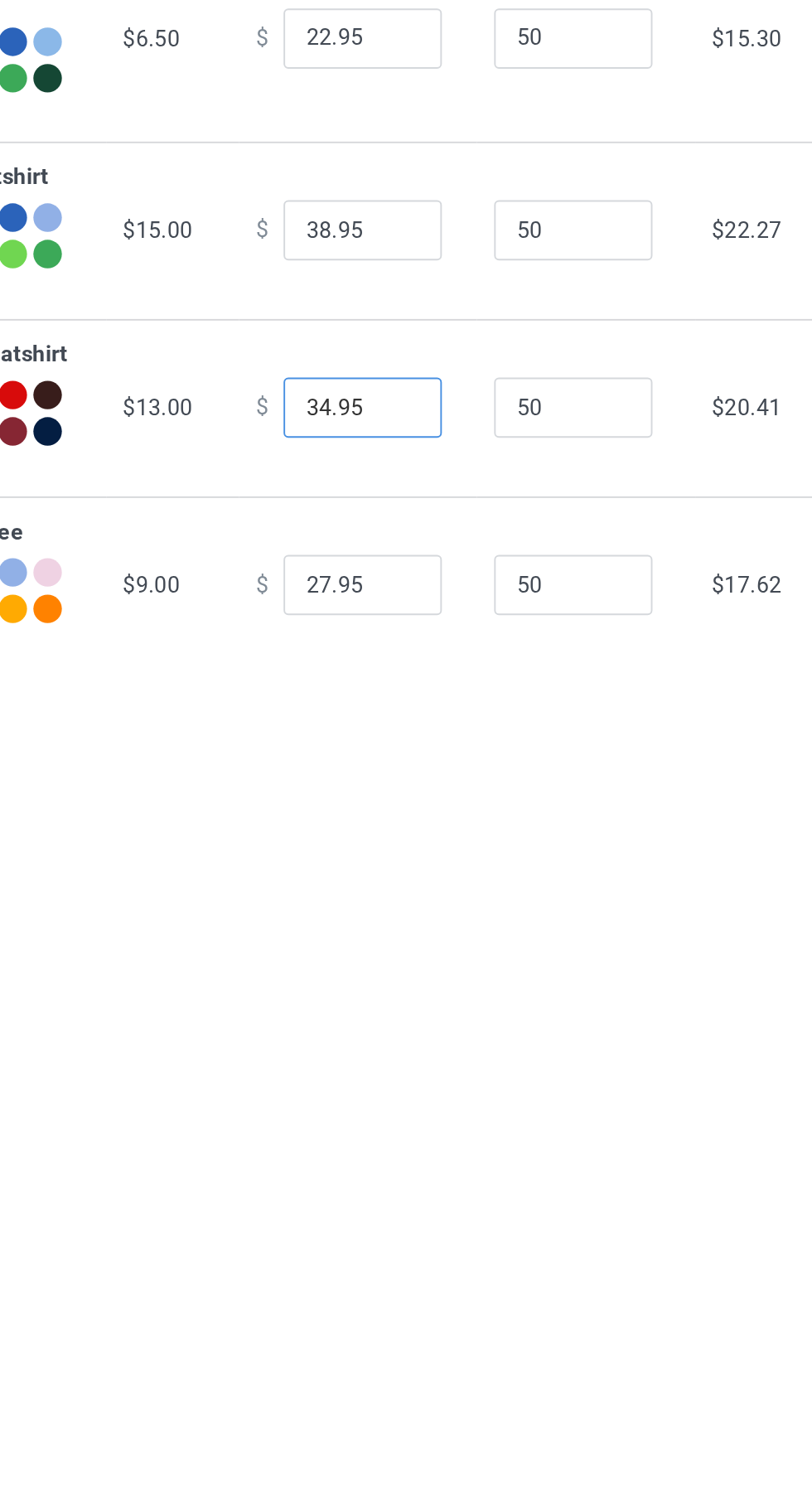
type input "34.95"
click at [413, 613] on input "27.95" at bounding box center [448, 596] width 83 height 32
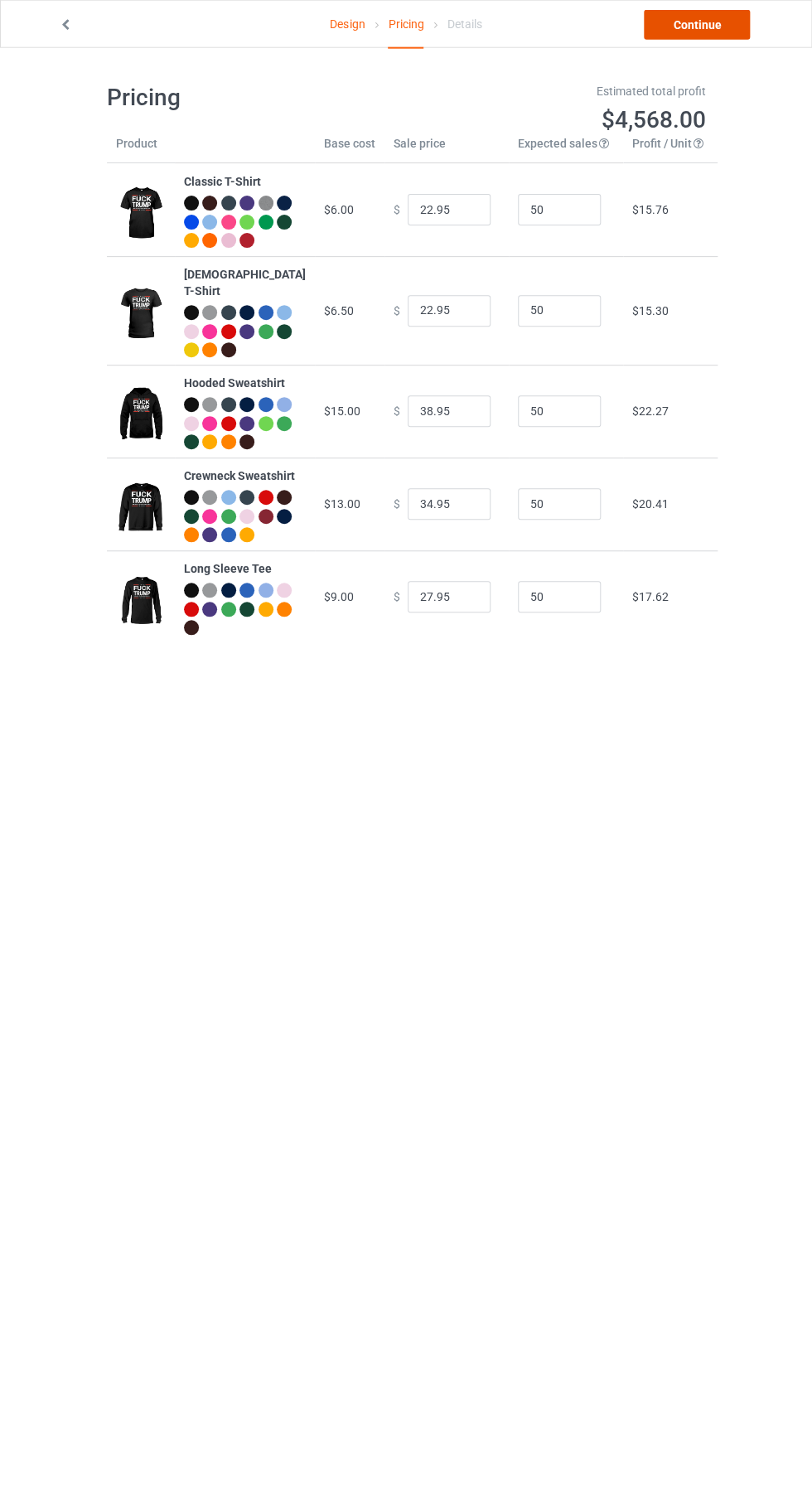
click at [724, 32] on link "Continue" at bounding box center [697, 25] width 106 height 30
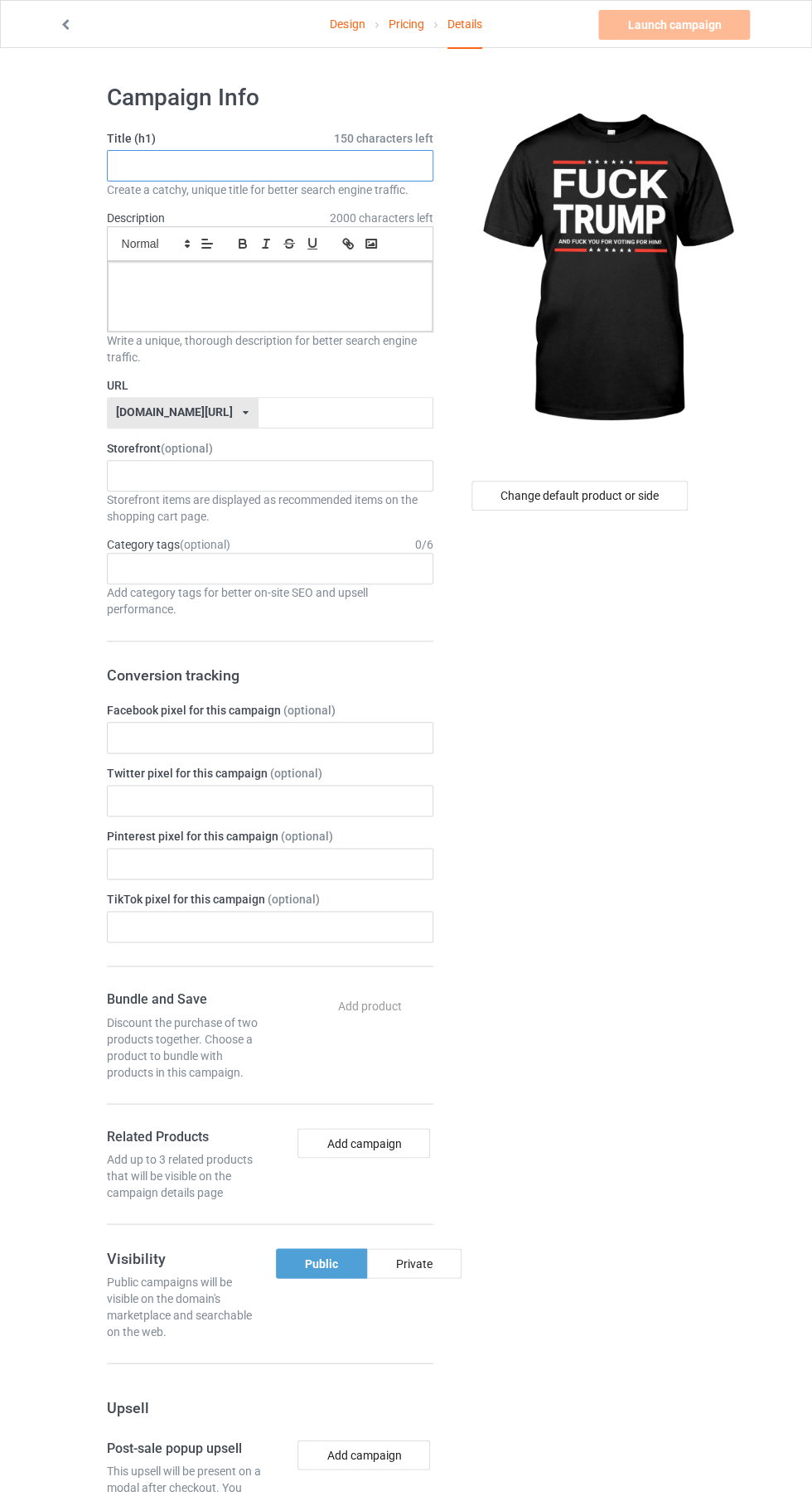
click at [359, 166] on input "text" at bounding box center [270, 166] width 326 height 32
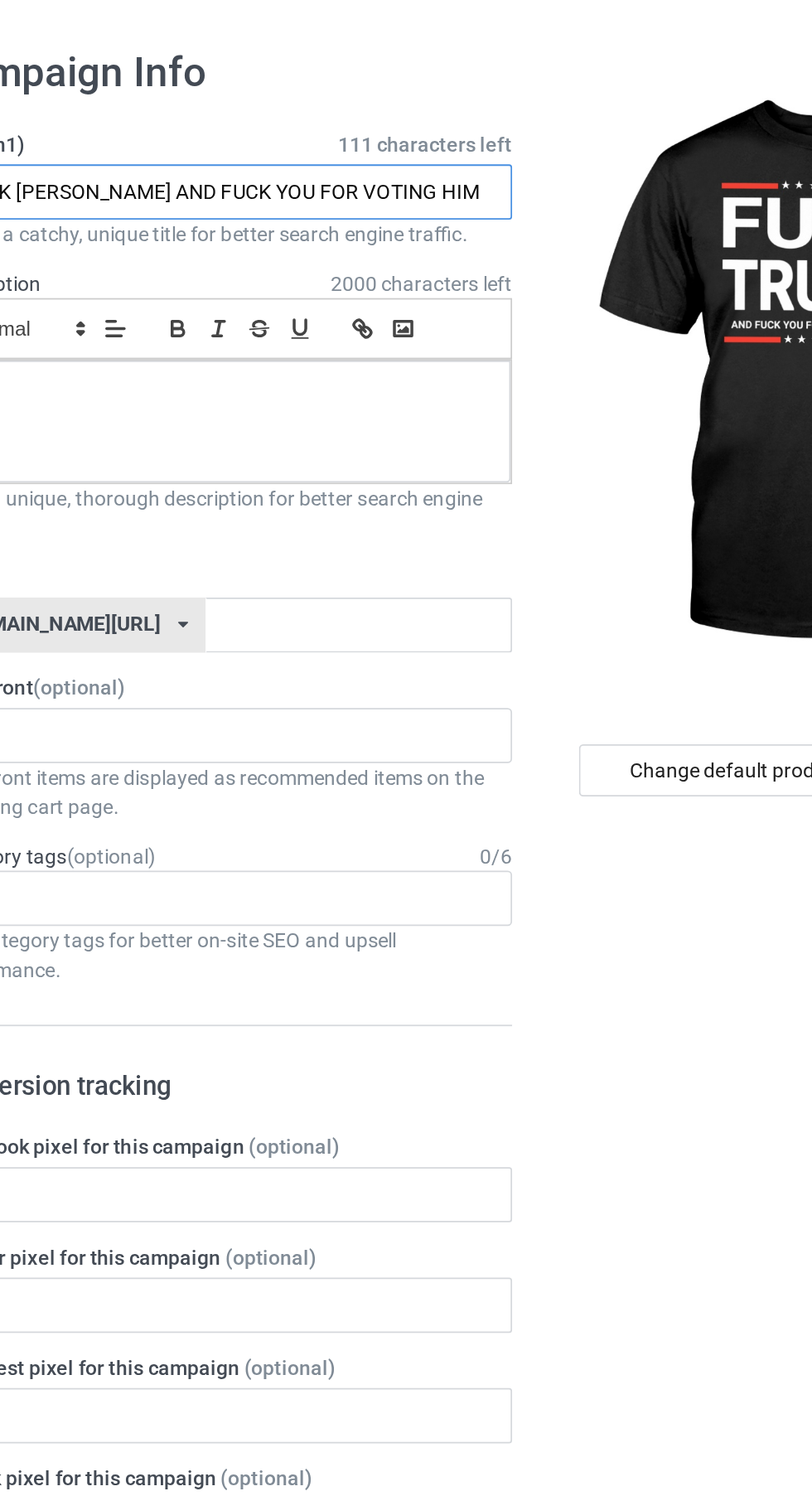
type input "FUCK [PERSON_NAME] AND FUCK YOU FOR VOTING HIM"
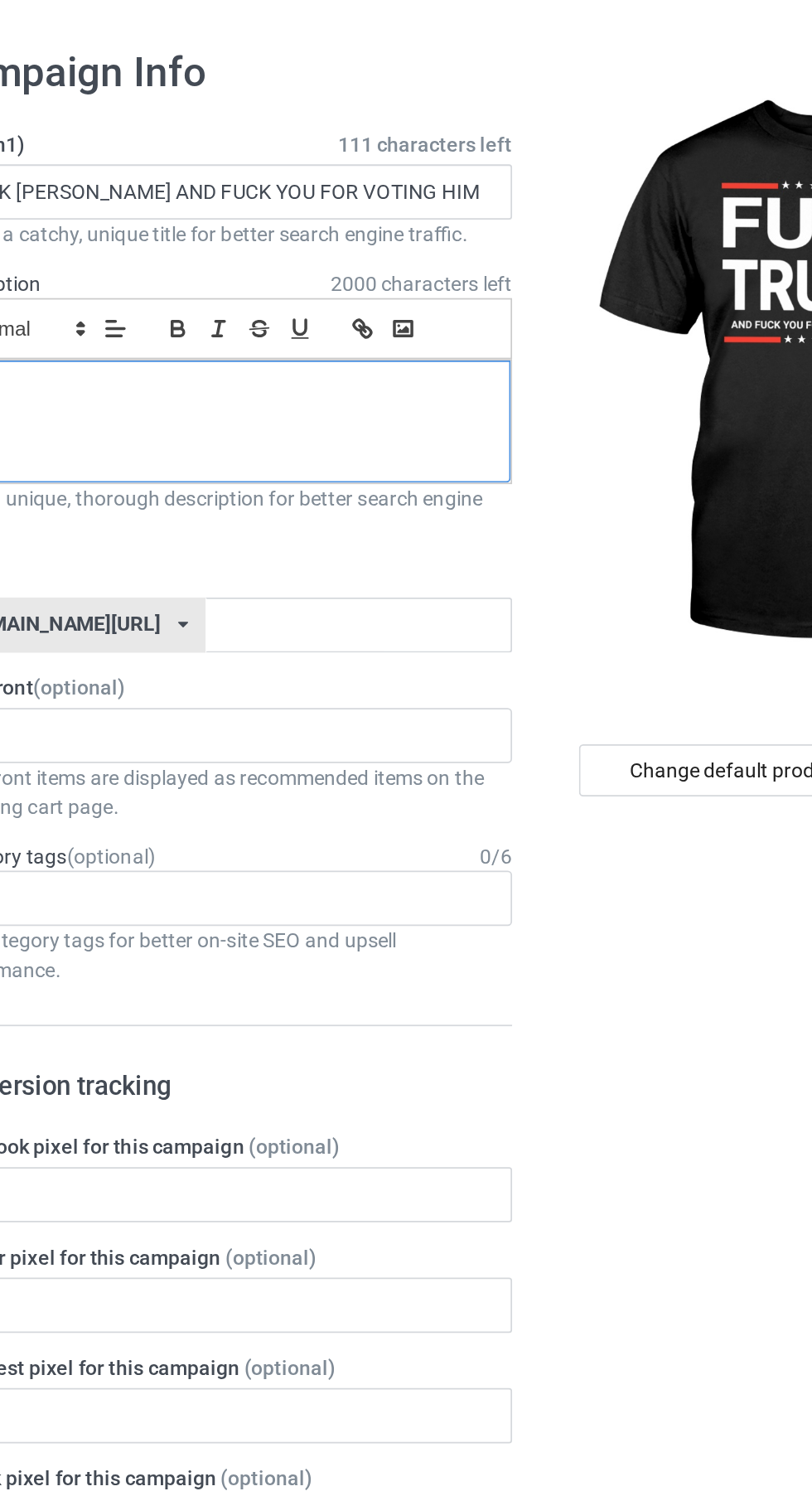
click at [382, 322] on div at bounding box center [270, 296] width 324 height 69
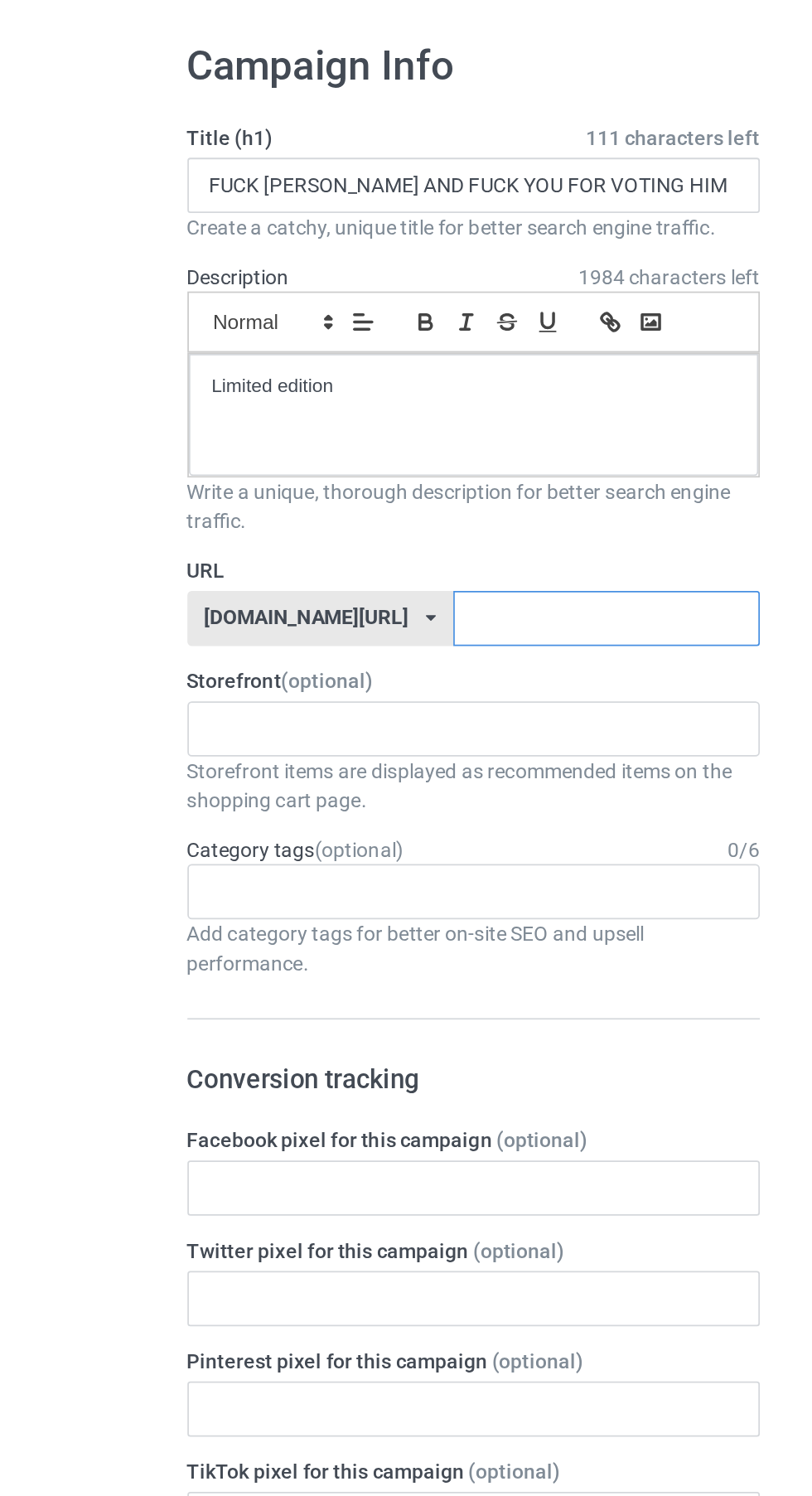
click at [260, 418] on input "text" at bounding box center [346, 413] width 175 height 32
type input "Xkdjhjk"
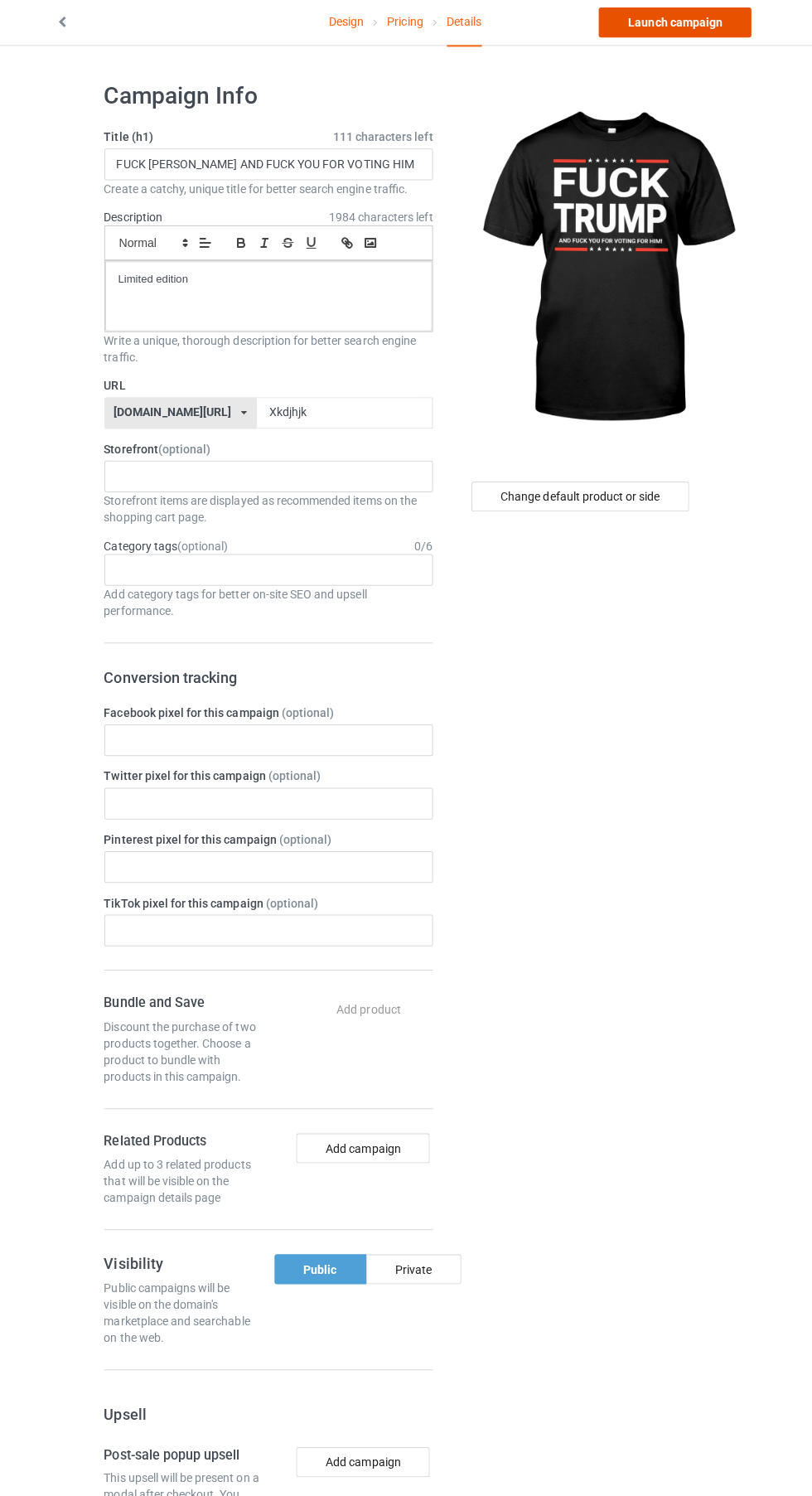
click at [689, 24] on link "Launch campaign" at bounding box center [674, 25] width 151 height 30
